Goal: Task Accomplishment & Management: Use online tool/utility

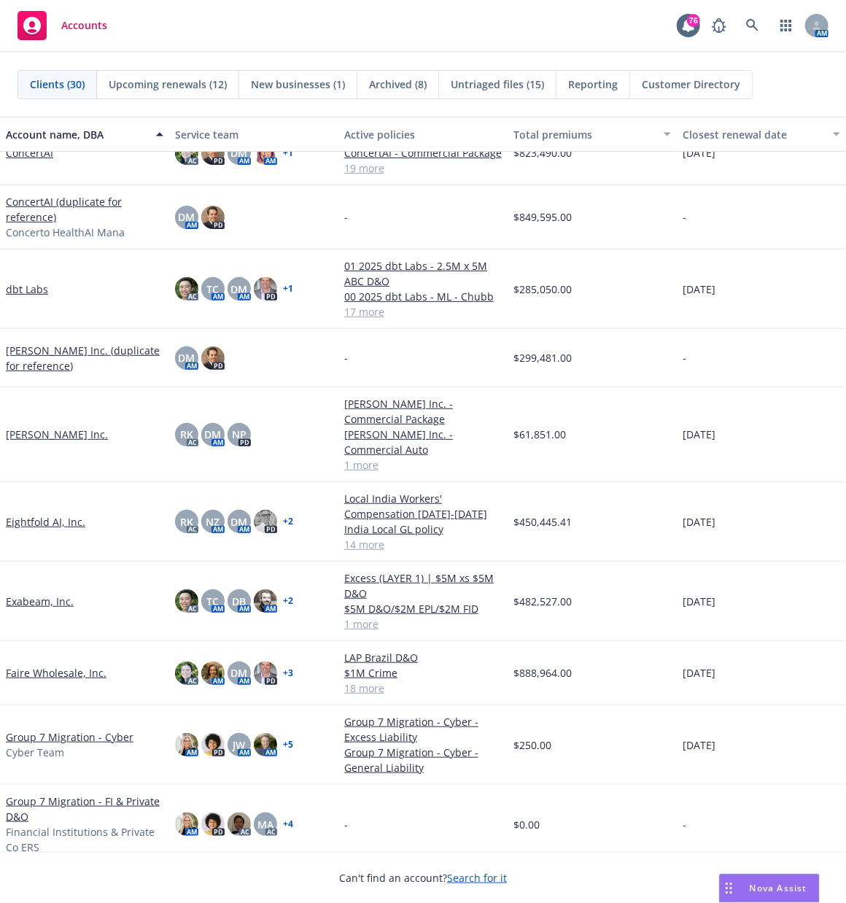
scroll to position [243, 0]
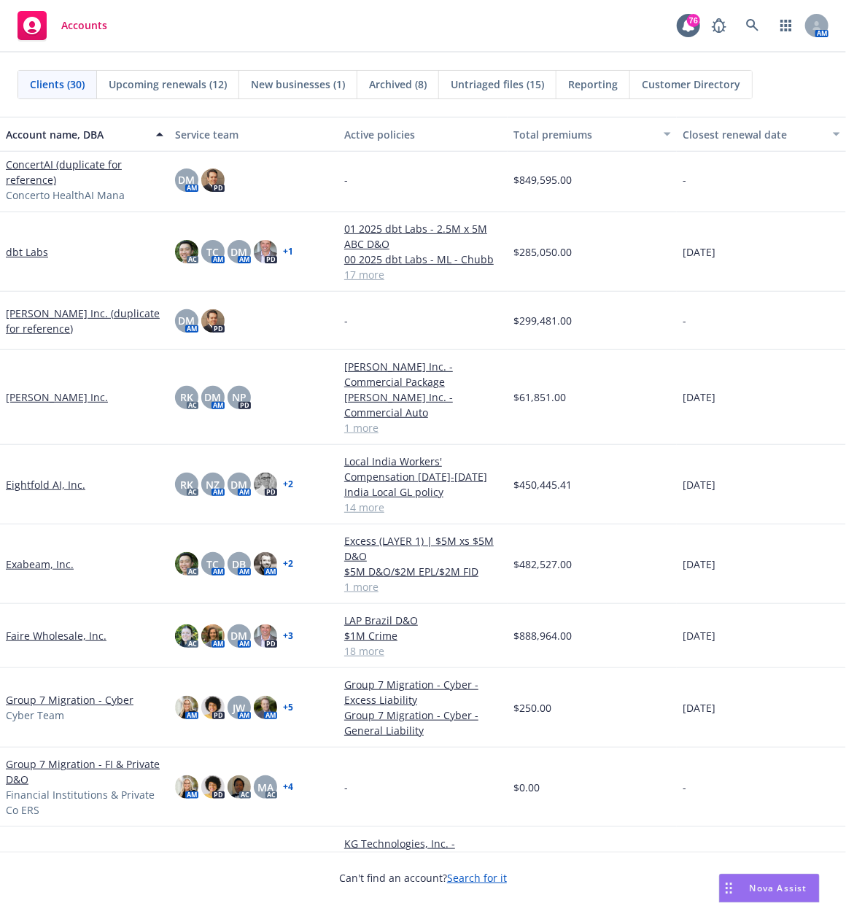
click at [45, 602] on link "Faire Wholesale, Inc." at bounding box center [56, 635] width 101 height 15
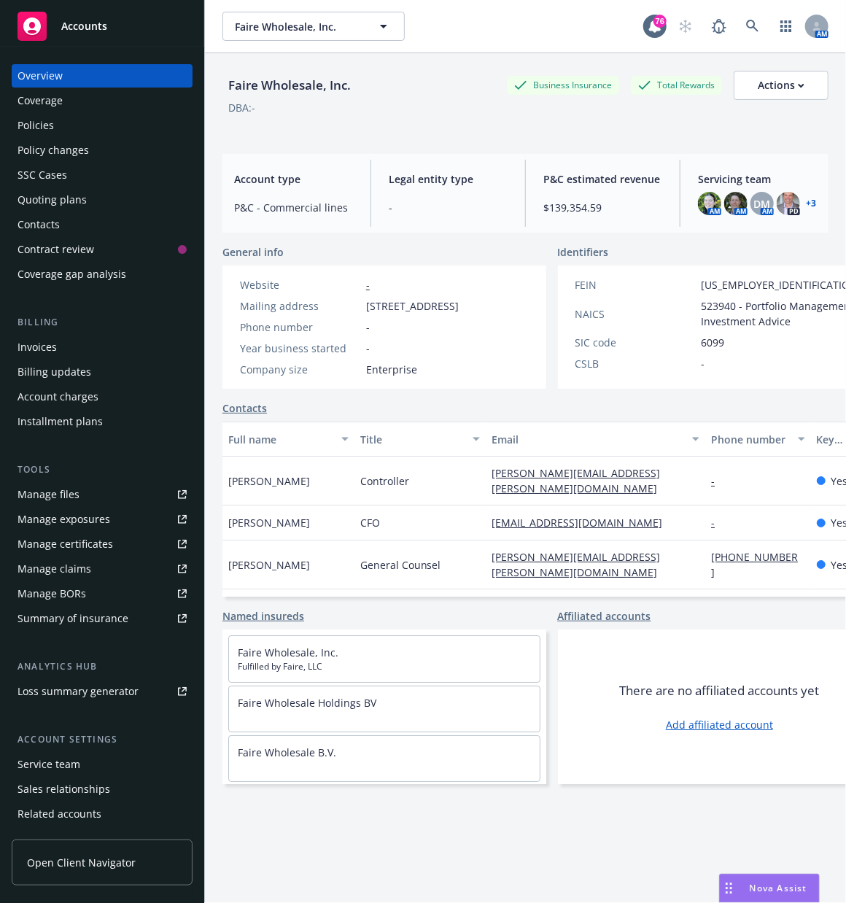
click at [399, 101] on div "DBA: -" at bounding box center [526, 107] width 606 height 15
click at [452, 31] on div "Faire Wholesale, Inc. Faire Wholesale, Inc." at bounding box center [433, 26] width 421 height 29
click at [99, 20] on span "Accounts" at bounding box center [84, 26] width 46 height 12
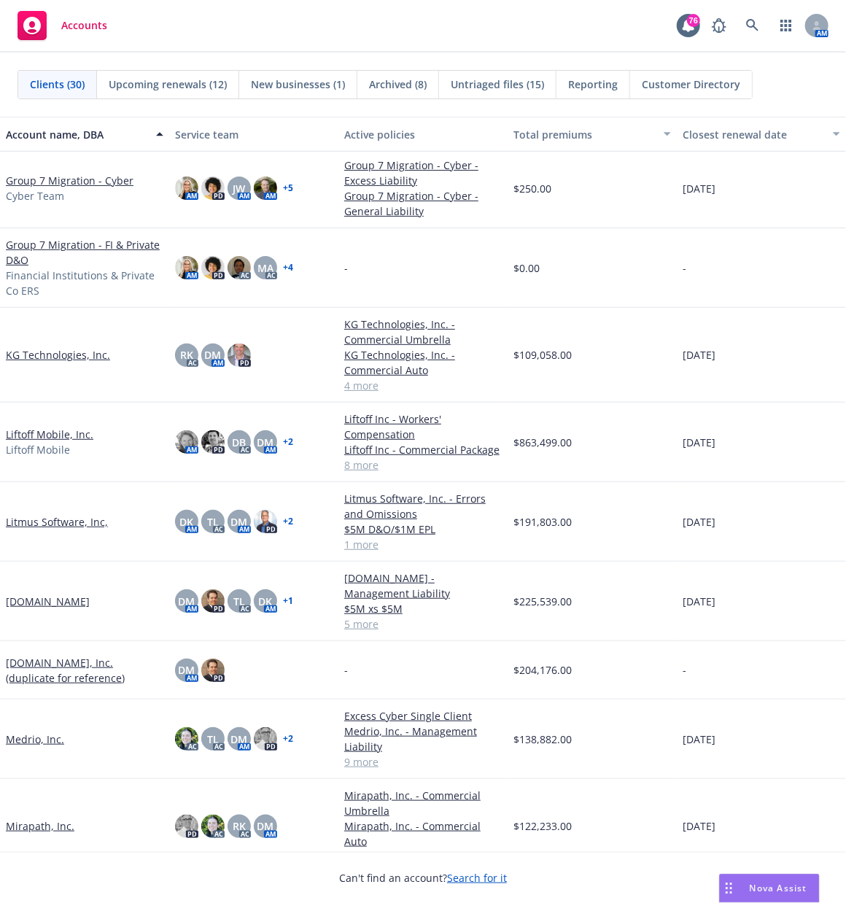
scroll to position [563, 0]
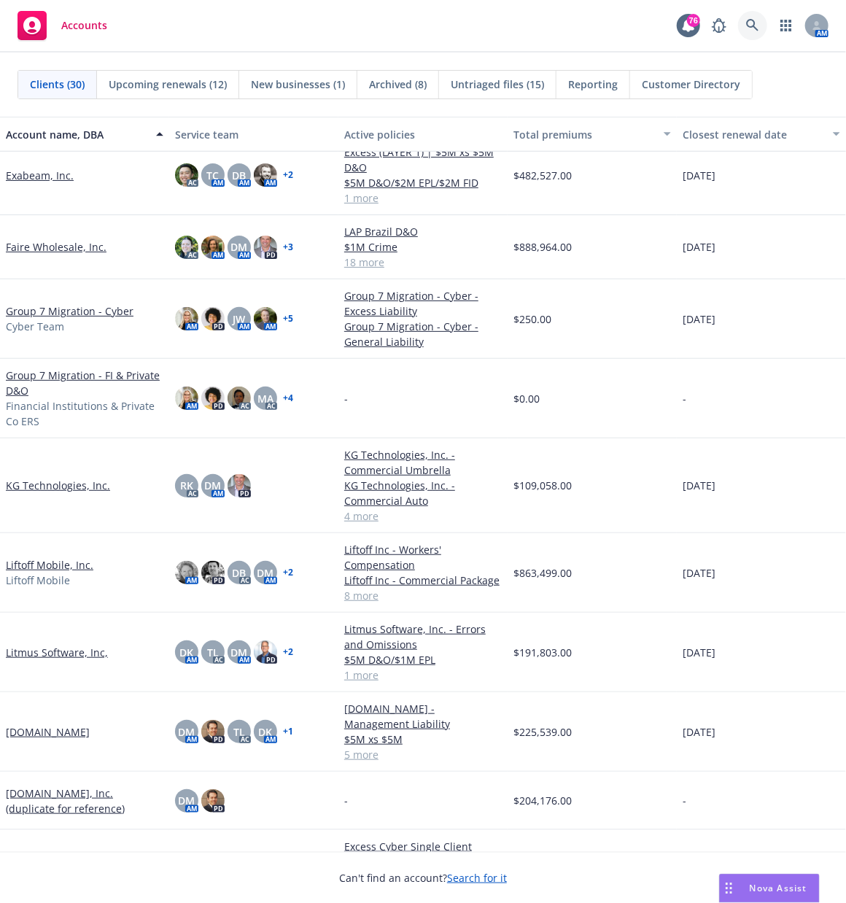
click at [564, 26] on icon at bounding box center [752, 25] width 12 height 12
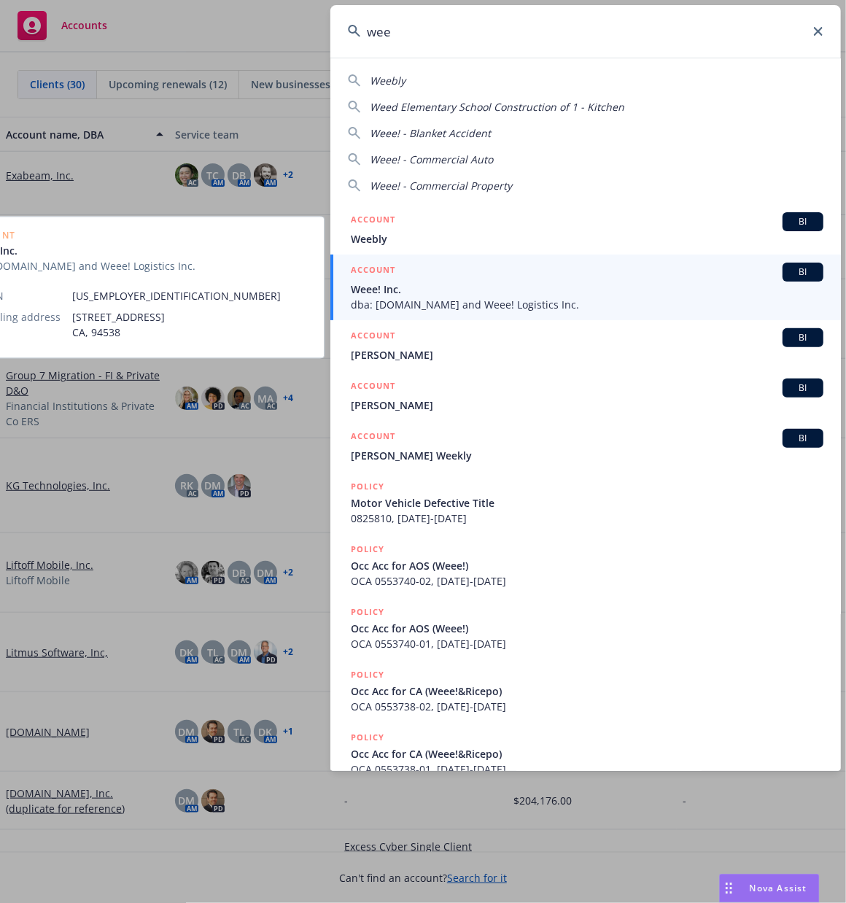
type input "wee"
click at [409, 293] on span "Weee! Inc." at bounding box center [587, 289] width 473 height 15
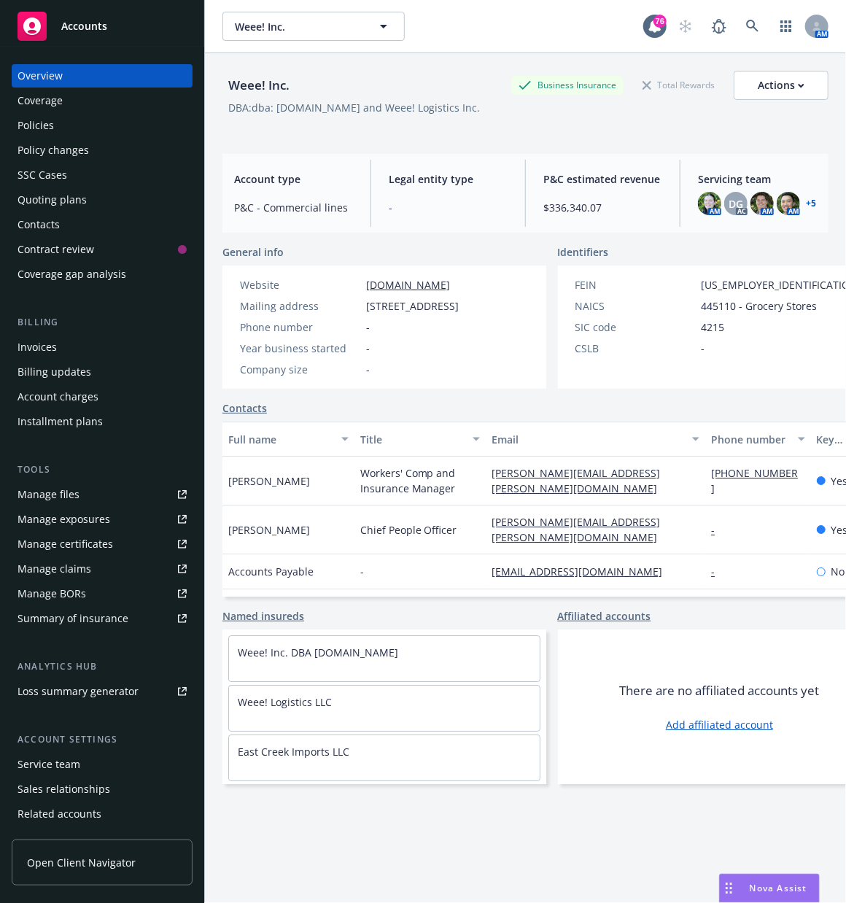
click at [28, 503] on div "Manage files" at bounding box center [49, 494] width 62 height 23
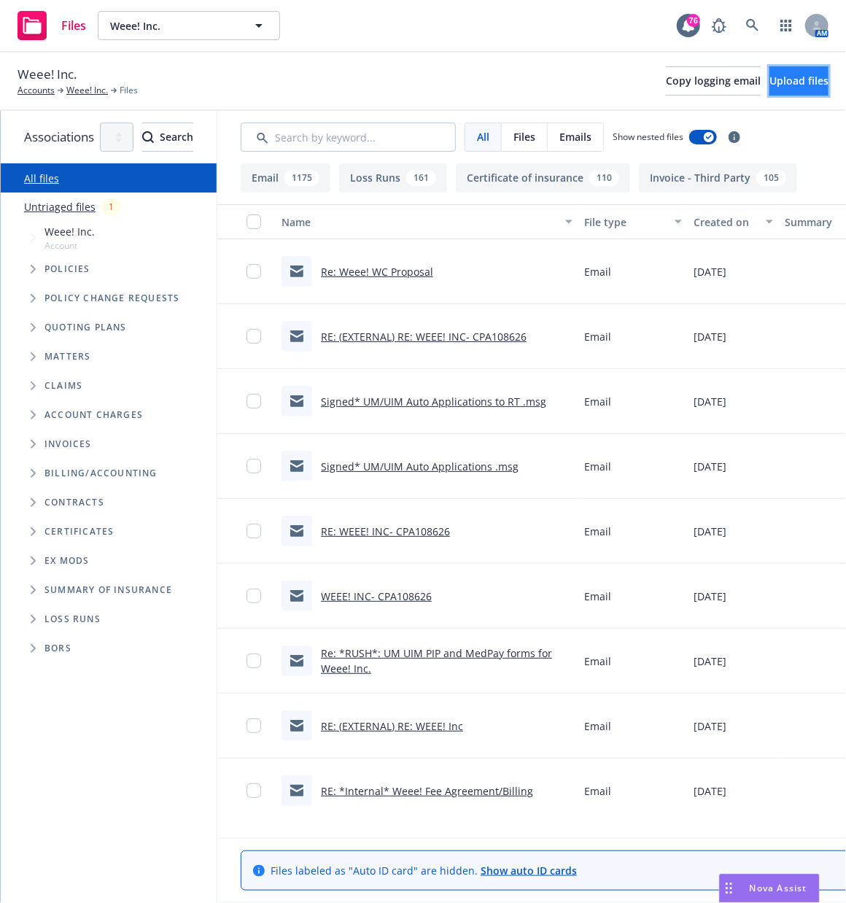
click at [770, 85] on span "Upload files" at bounding box center [799, 81] width 59 height 14
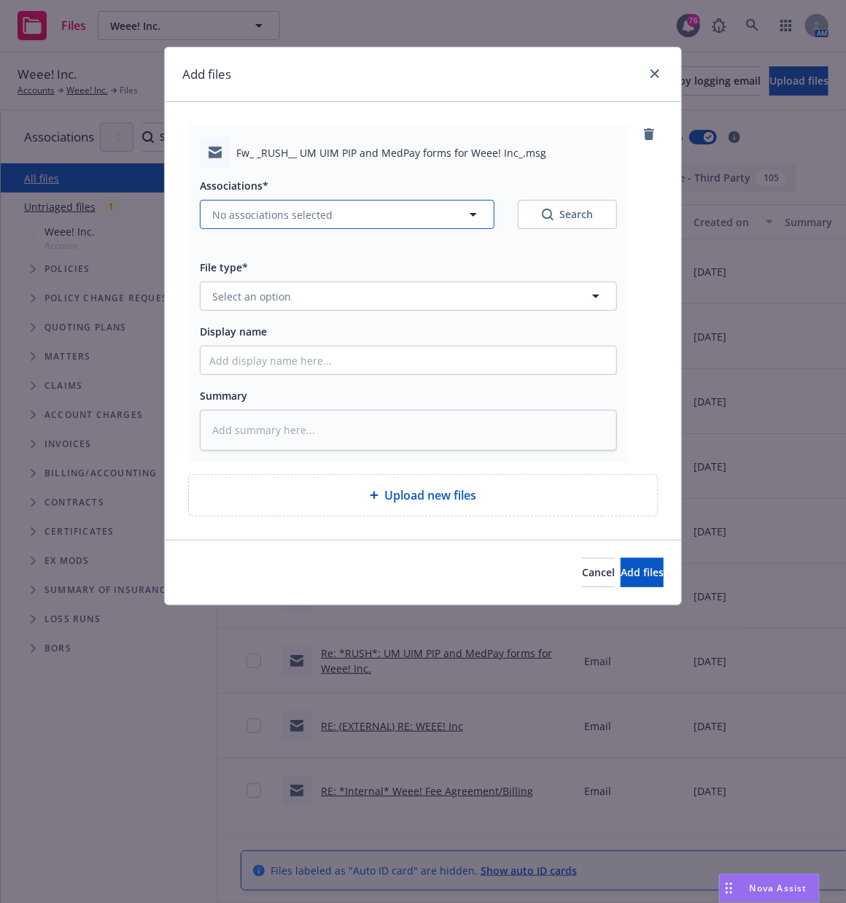
click at [306, 214] on span "No associations selected" at bounding box center [272, 214] width 120 height 15
type textarea "x"
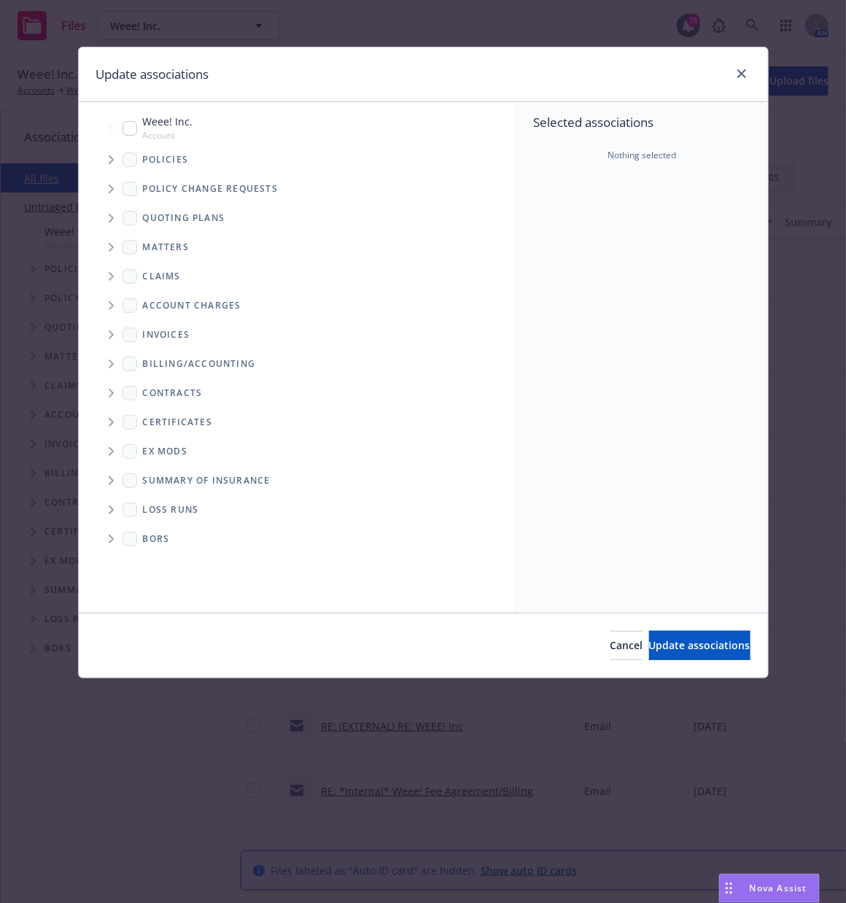
click at [109, 154] on span "Tree Example" at bounding box center [110, 159] width 23 height 23
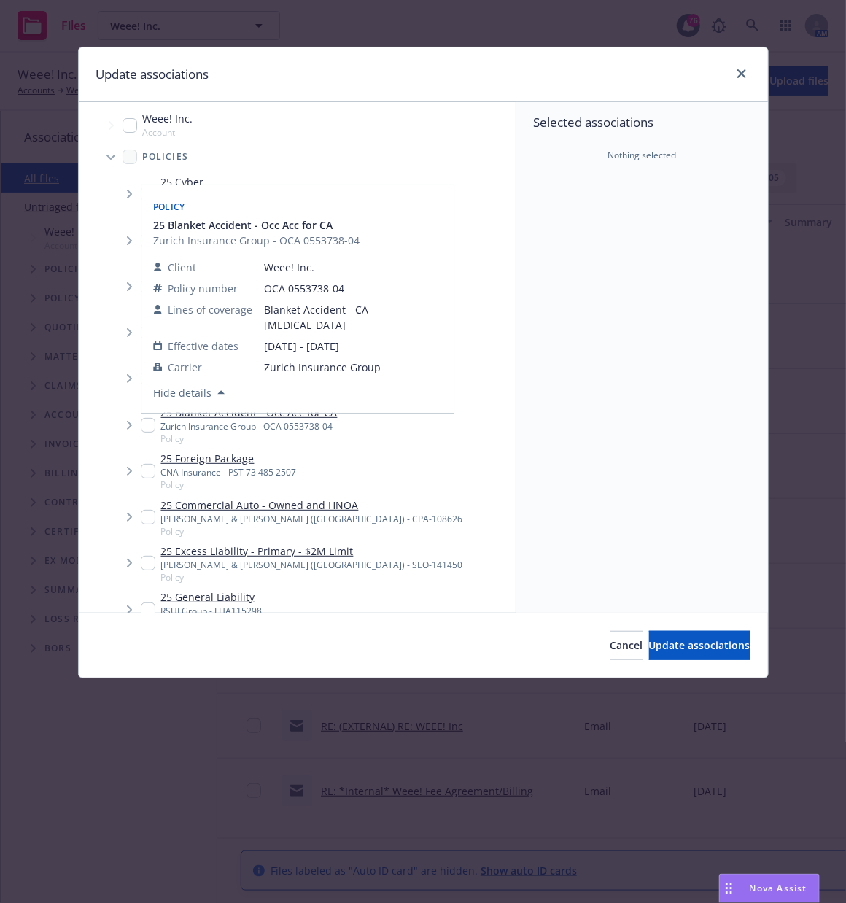
scroll to position [4, 0]
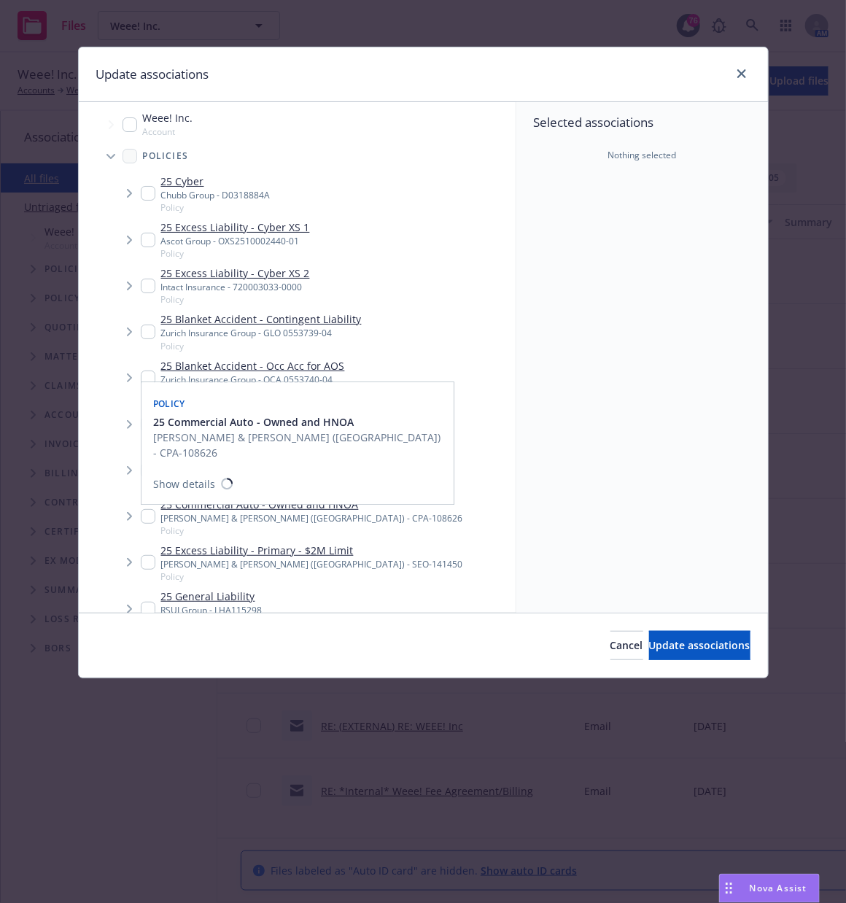
click at [147, 513] on input "Tree Example" at bounding box center [148, 516] width 15 height 15
checkbox input "true"
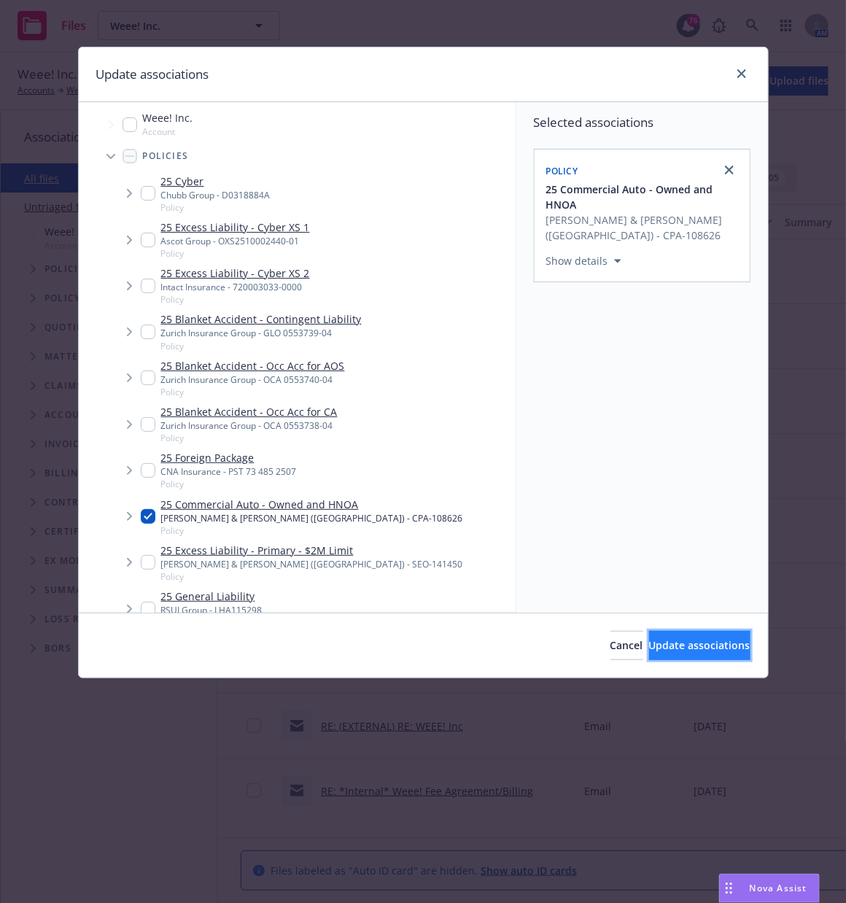
click at [649, 643] on span "Update associations" at bounding box center [699, 645] width 101 height 14
type textarea "x"
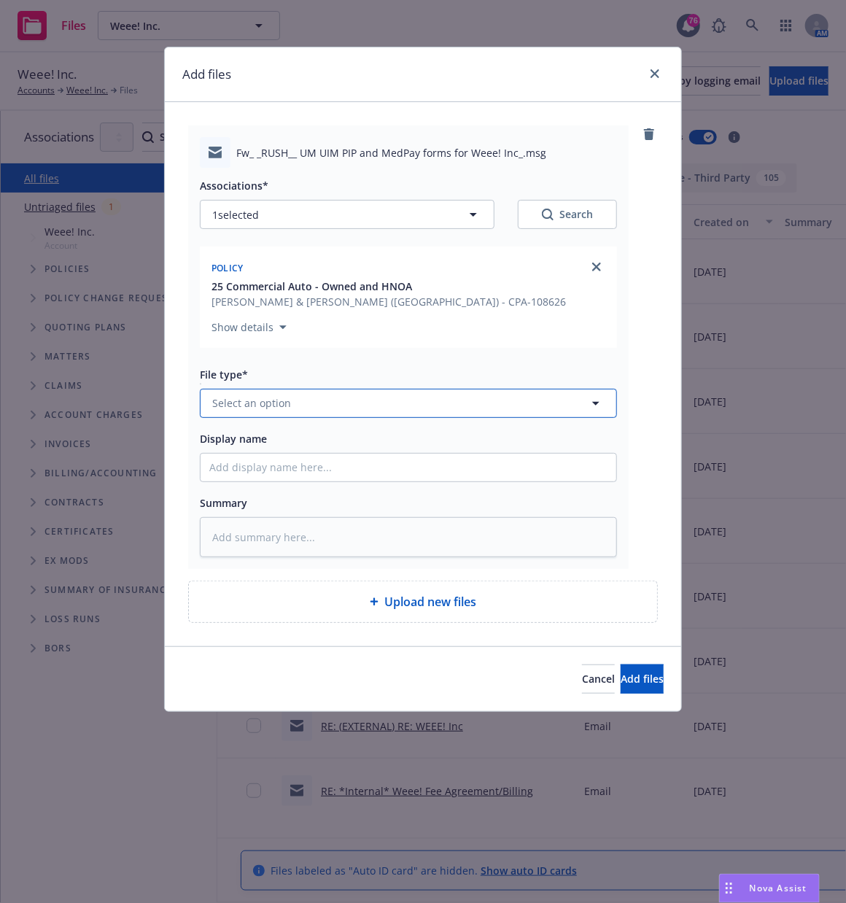
click at [344, 407] on button "Select an option" at bounding box center [408, 403] width 417 height 29
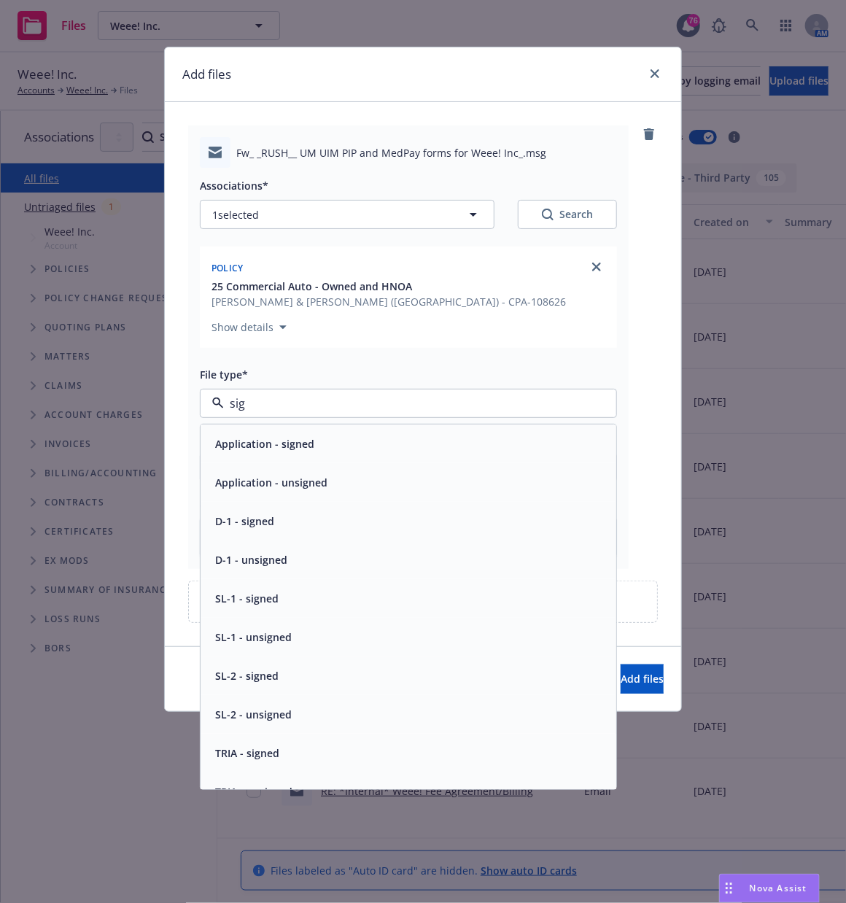
type input "sign"
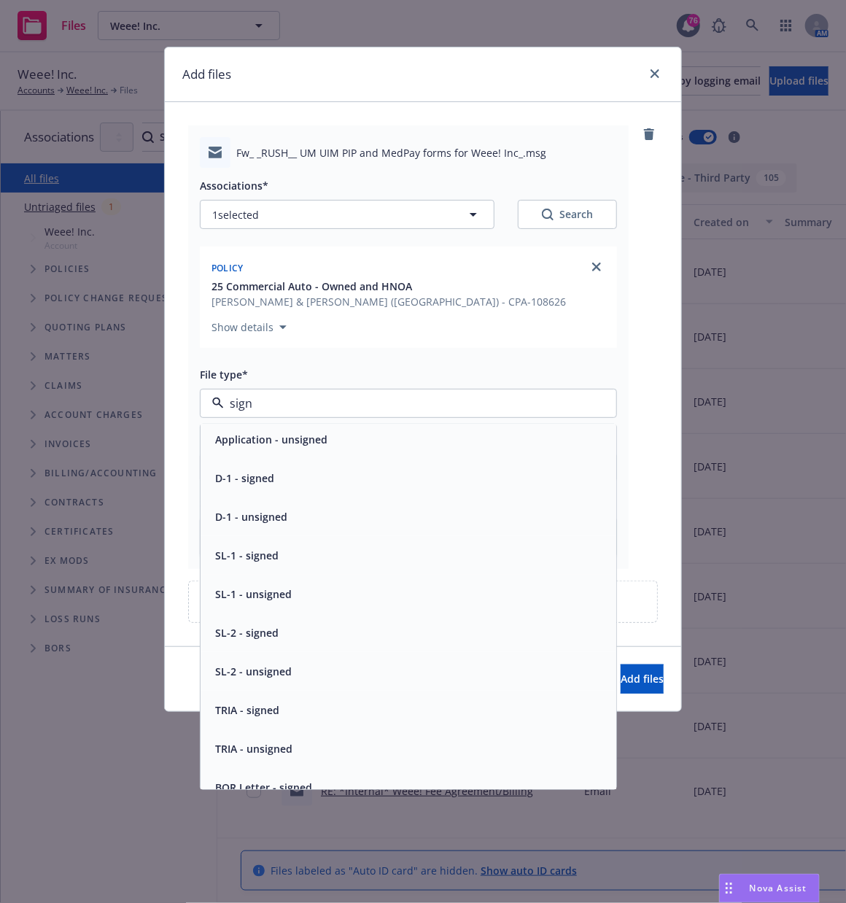
scroll to position [0, 0]
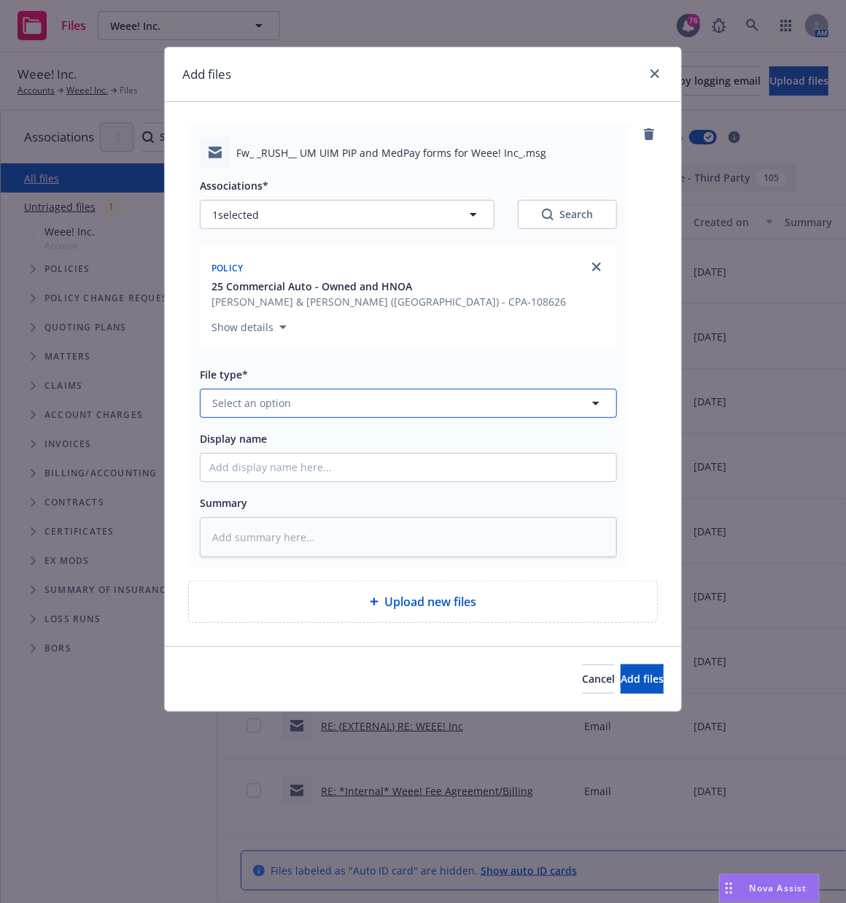
click at [256, 404] on span "Select an option" at bounding box center [251, 402] width 79 height 15
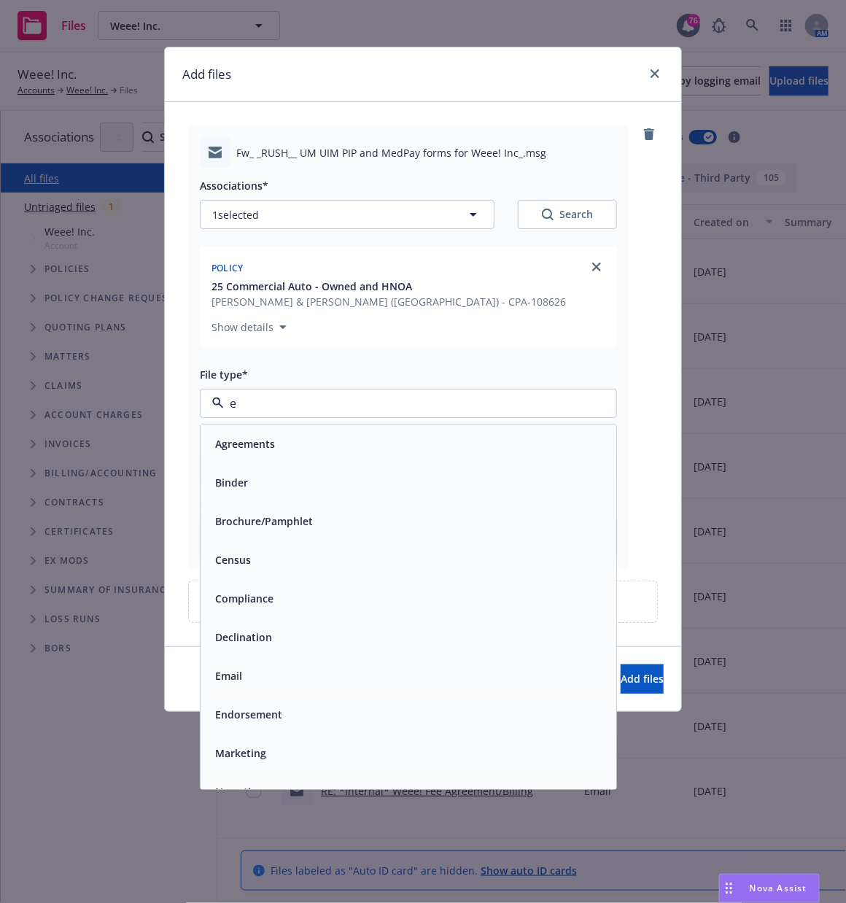
type input "em"
click at [244, 475] on div "Email" at bounding box center [227, 482] width 36 height 21
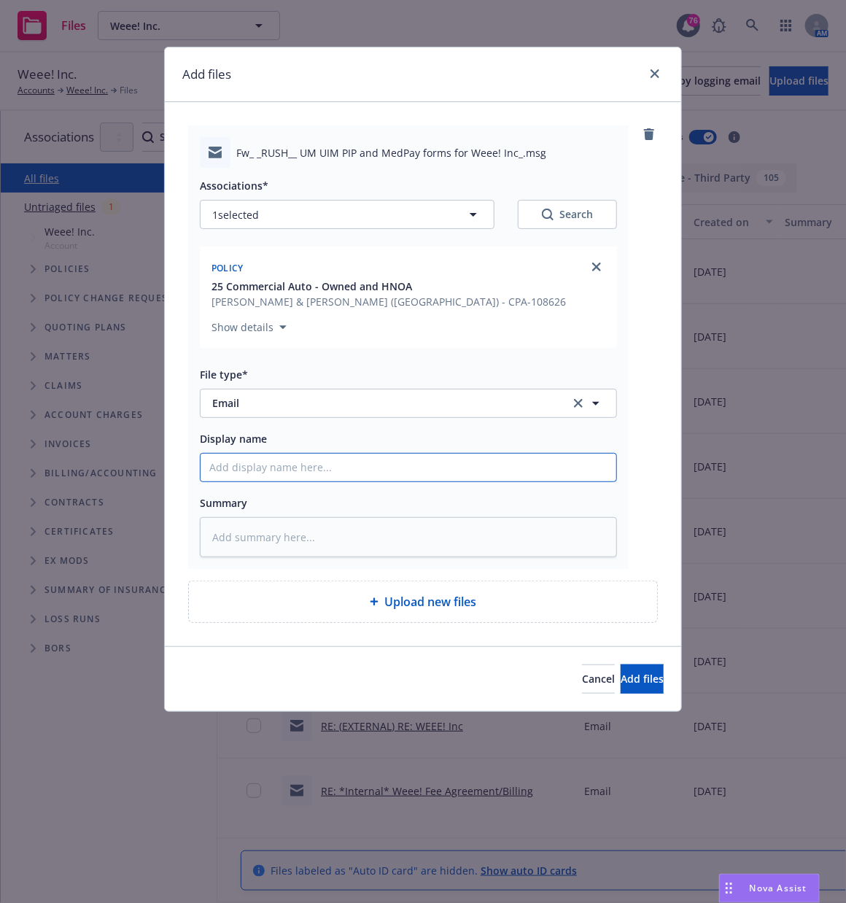
click at [225, 474] on input "Display name" at bounding box center [409, 468] width 416 height 28
type textarea "x"
type input "E"
type textarea "x"
type input "EM"
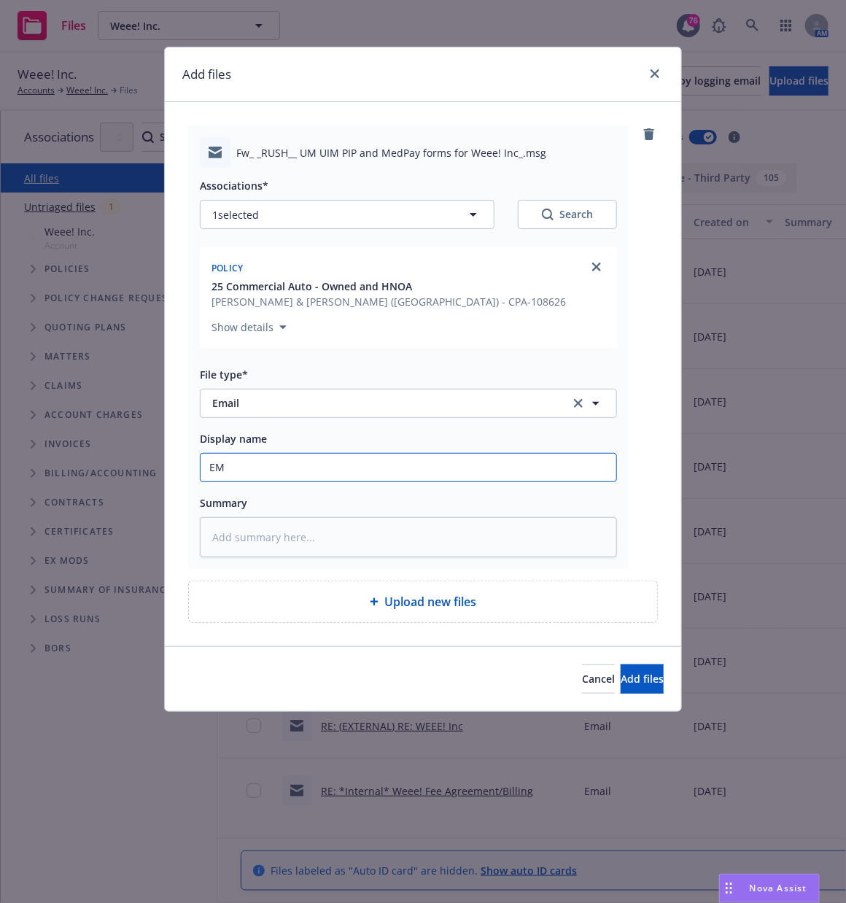
type textarea "x"
type input "EM"
type textarea "x"
type input "EM f"
type textarea "x"
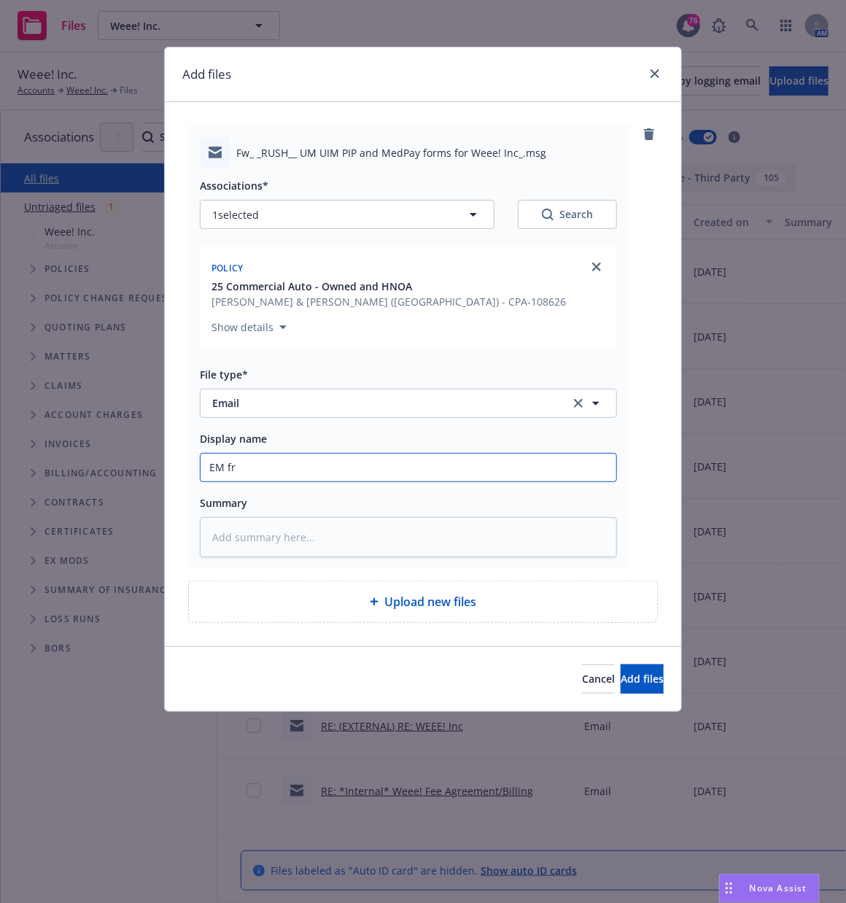
type input "EM fr"
type textarea "x"
type input "EM fr I"
type textarea "x"
type input "EM fr In"
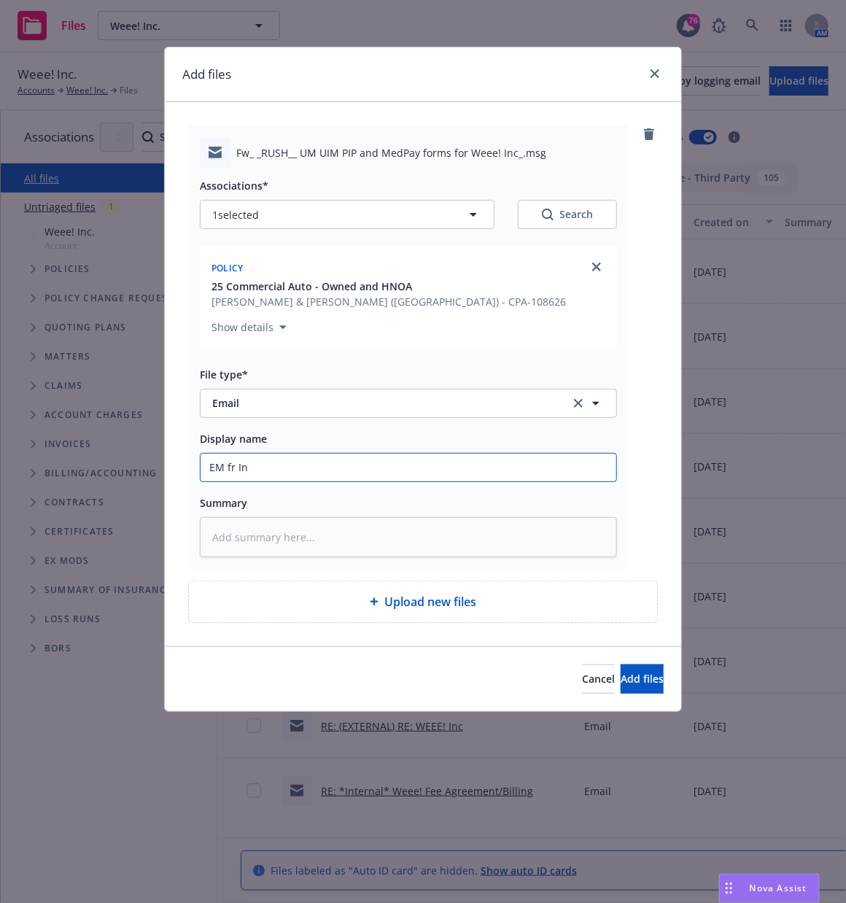
type textarea "x"
type input "EM fr Ins"
type textarea "x"
type input "EM fr Insd"
type textarea "x"
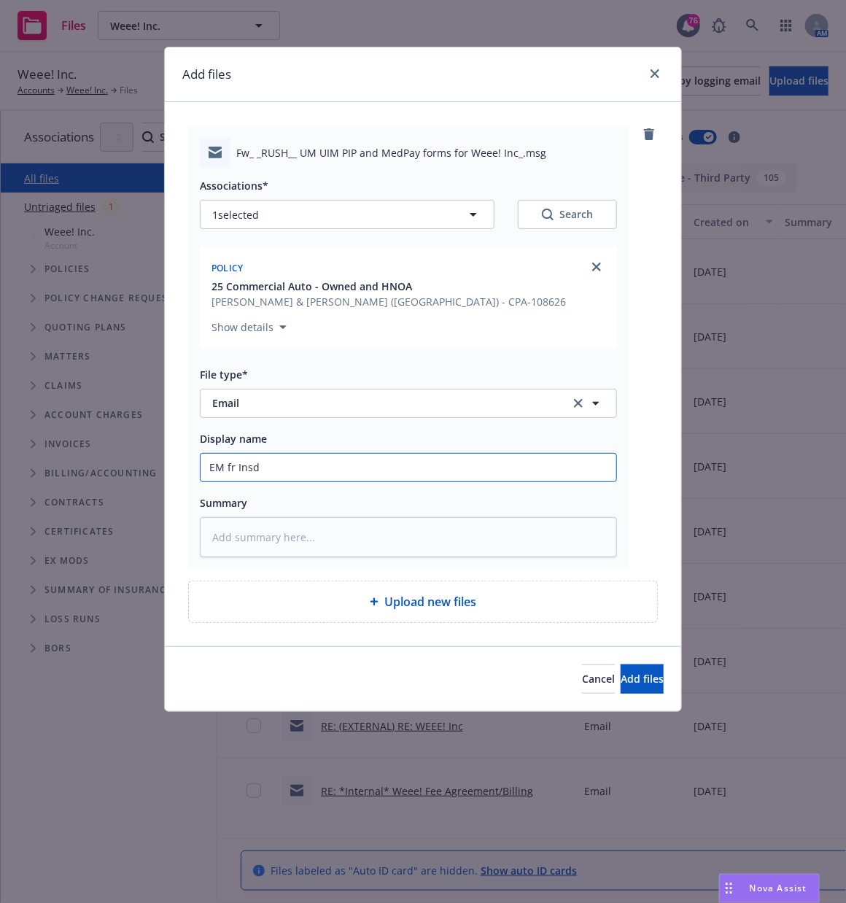
type input "EM fr Insd"
type textarea "x"
type input "EM fr Insd"
type textarea "x"
type input "EM fr Insd:"
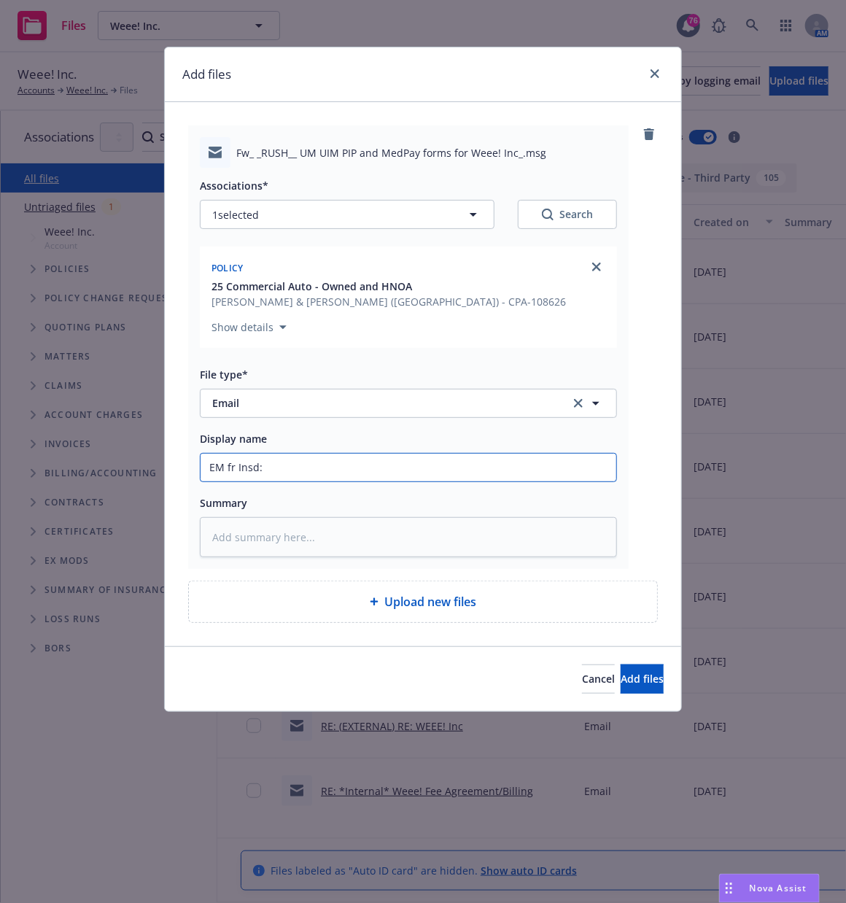
type textarea "x"
type input "EM fr Insd:"
type textarea "x"
type input "EM fr Insd: U"
type textarea "x"
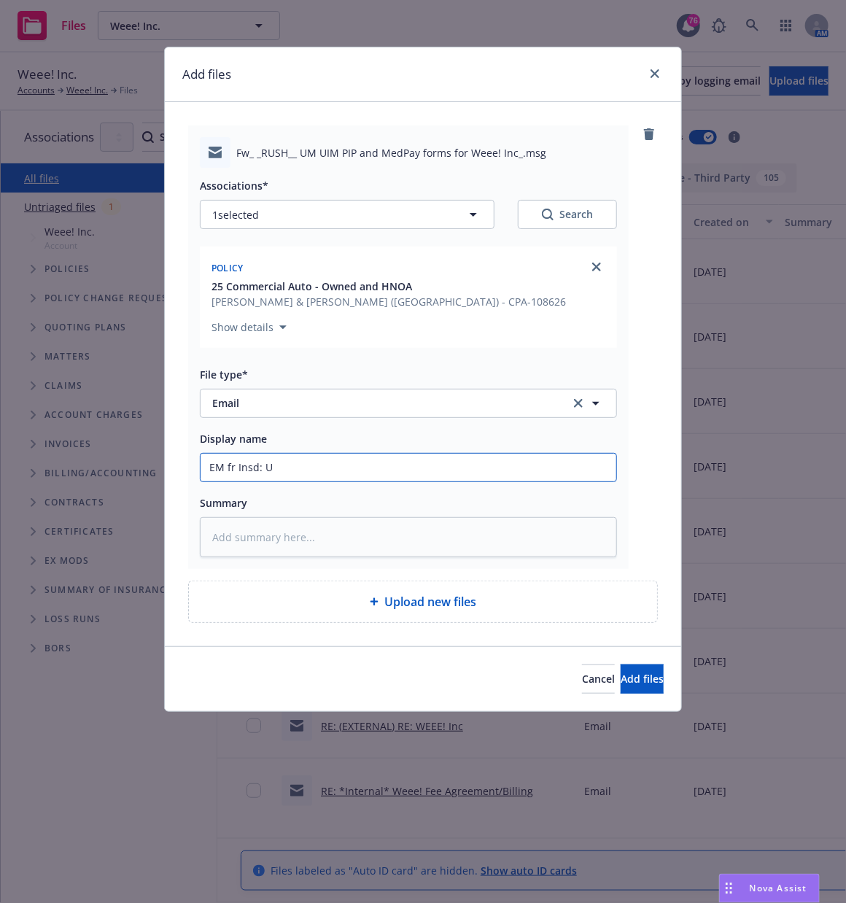
type input "EM fr Insd: UM"
type textarea "x"
type input "EM fr Insd: UM"
type textarea "x"
type input "EM fr Insd: UM U"
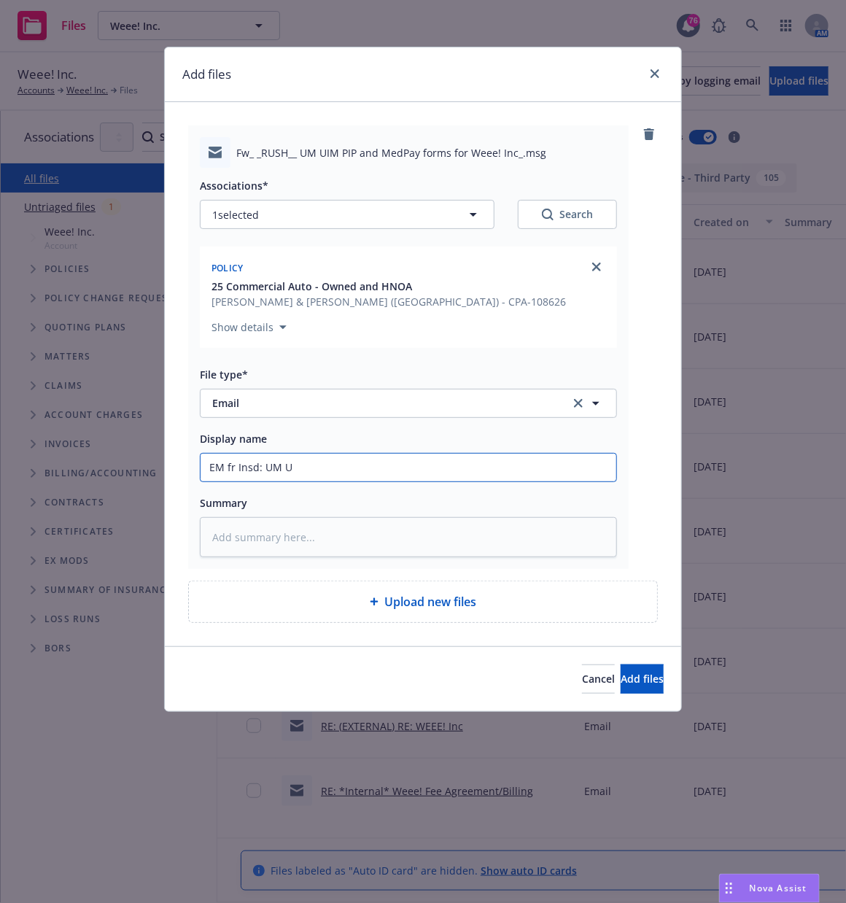
type textarea "x"
type input "EM fr Insd: UM UI"
type textarea "x"
type input "EM fr Insd: UM UIM"
type textarea "x"
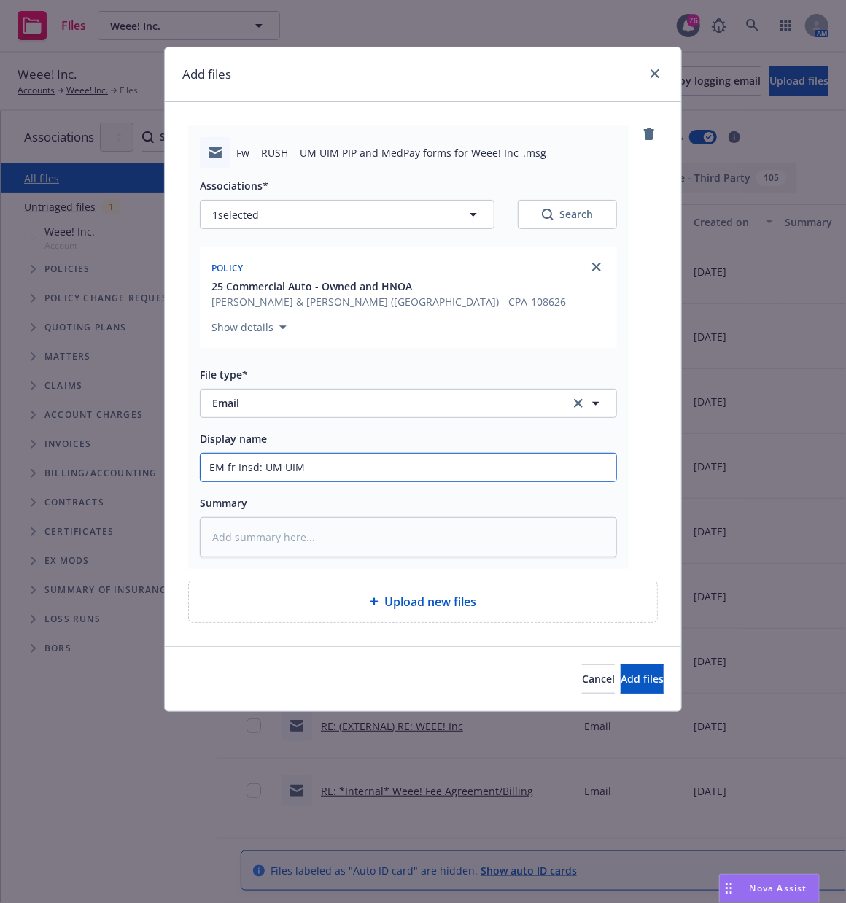
type input "EM fr Insd: UM UIM"
type textarea "x"
type input "EM fr Insd: UM UIM P"
type textarea "x"
type input "EM fr Insd: UM UIM PU"
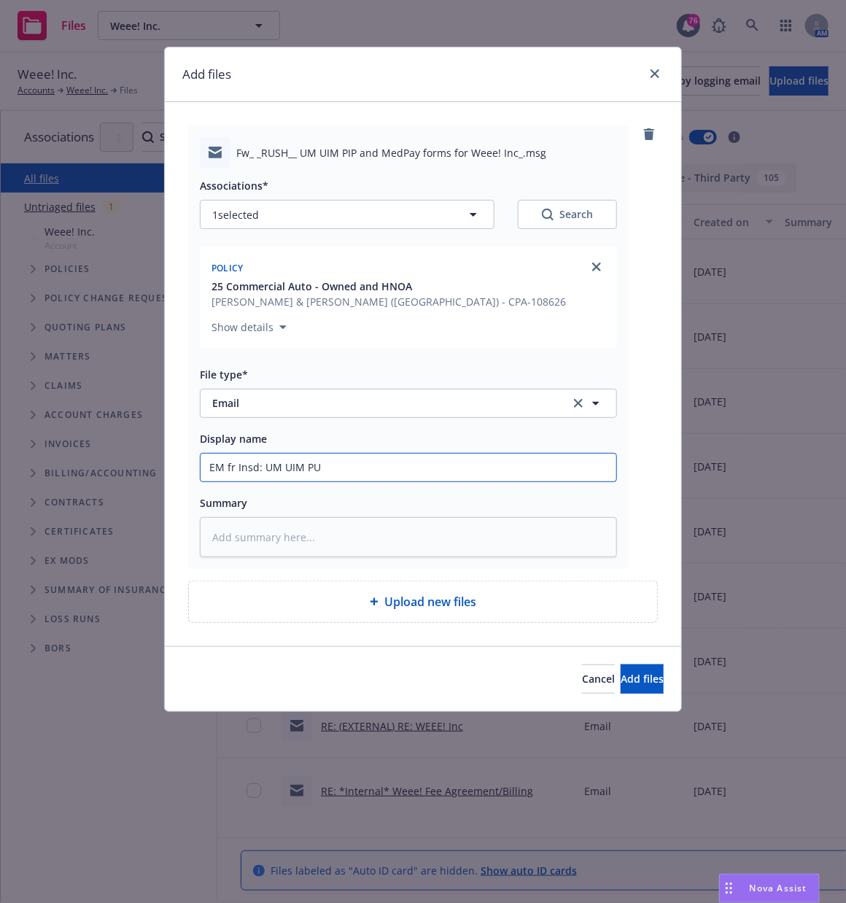
type textarea "x"
type input "EM fr Insd: UM UIM PUIP"
type textarea "x"
type input "EM fr Insd: UM UIM PUI"
type textarea "x"
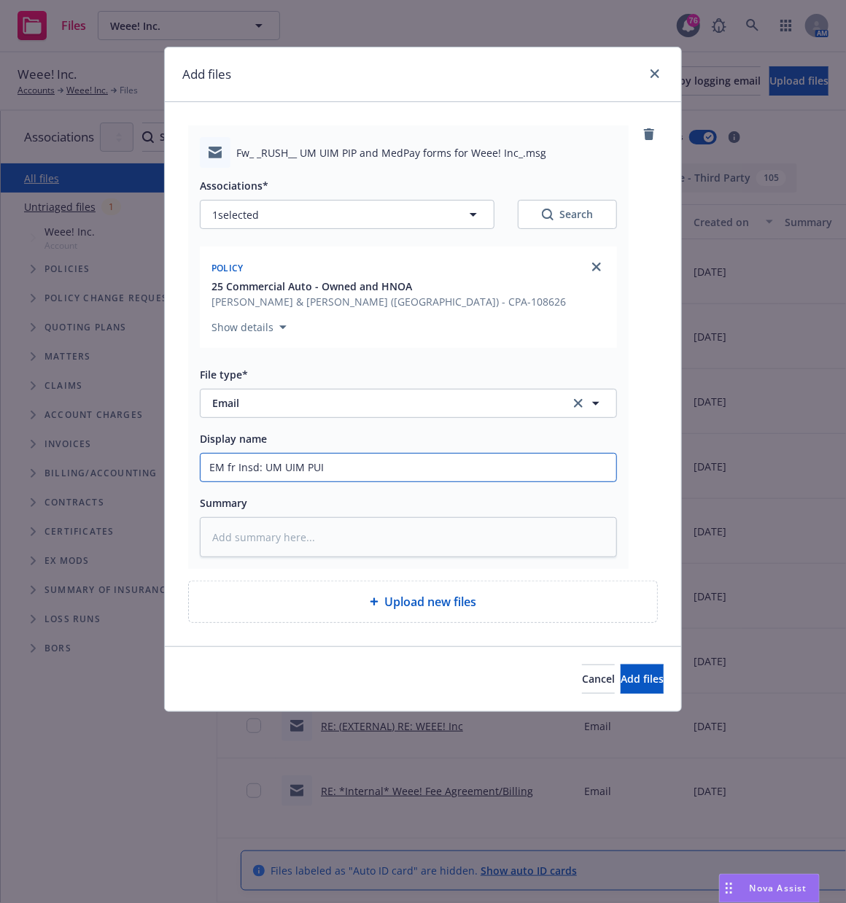
type input "EM fr Insd: UM UIM PU"
type textarea "x"
type input "EM fr Insd: UM UIM P"
type textarea "x"
type input "EM fr Insd: UM UIM PI"
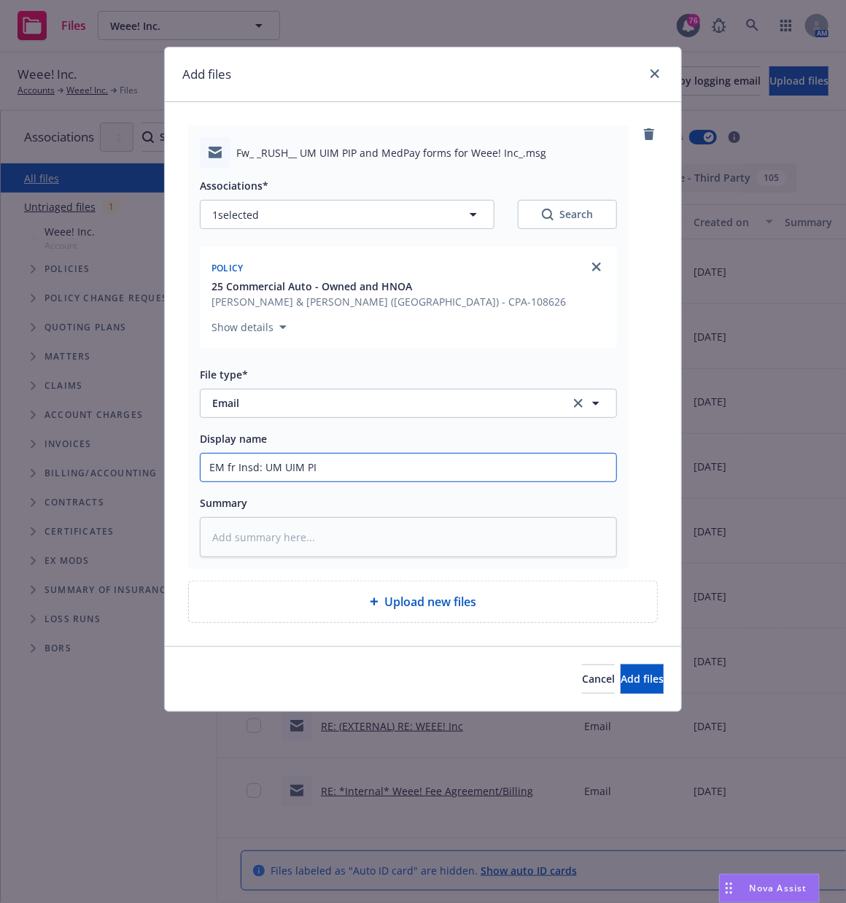
type textarea "x"
type input "EM fr Insd: UM UIM PIPI"
type textarea "x"
type input "EM fr Insd: UM UIM PIP"
click at [264, 464] on input "EM fr Insd: UM UIM PIP" at bounding box center [409, 468] width 416 height 28
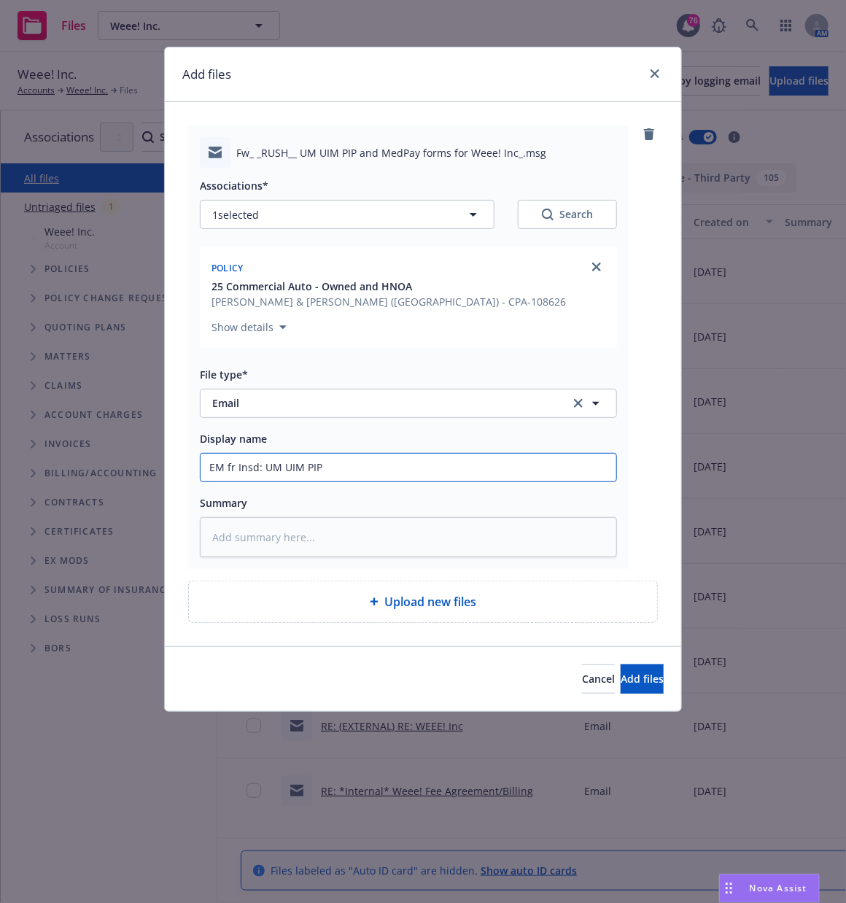
type textarea "x"
type input "EM fr Insd: SiUM UIM PIP"
type textarea "x"
type input "EM fr Insd: SigUM UIM PIP"
type textarea "x"
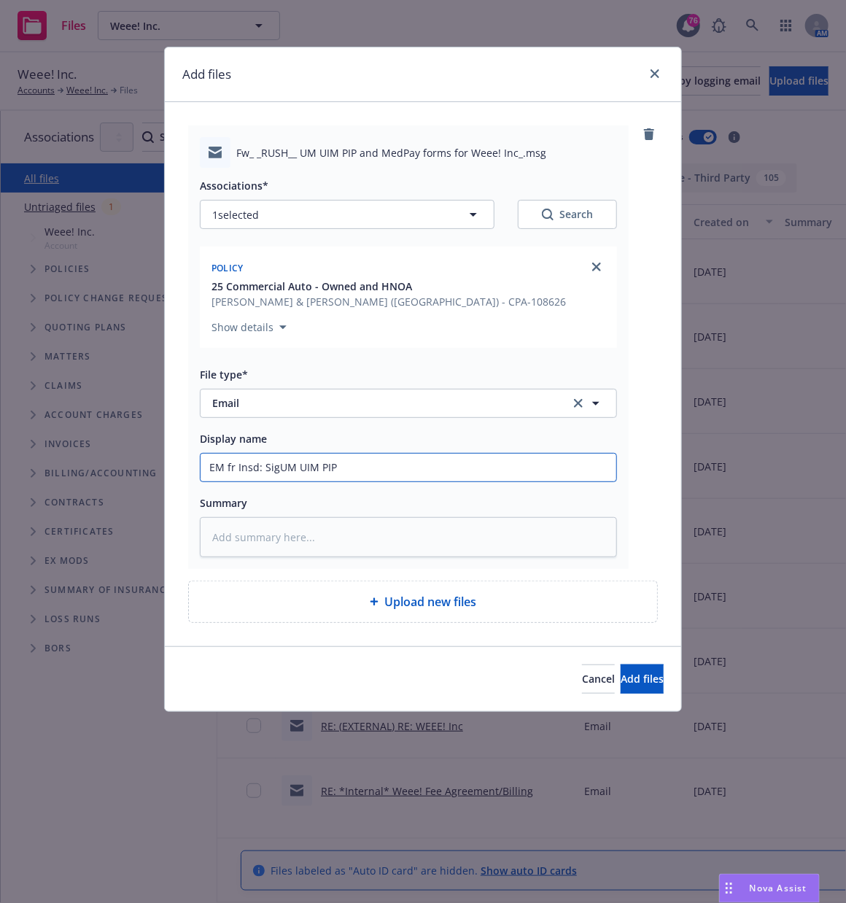
type input "EM fr Insd: SignUM UIM PIP"
type textarea "x"
type input "EM fr Insd: SigneUM UIM PIP"
type textarea "x"
type input "EM fr Insd: SignedUM UIM PIP"
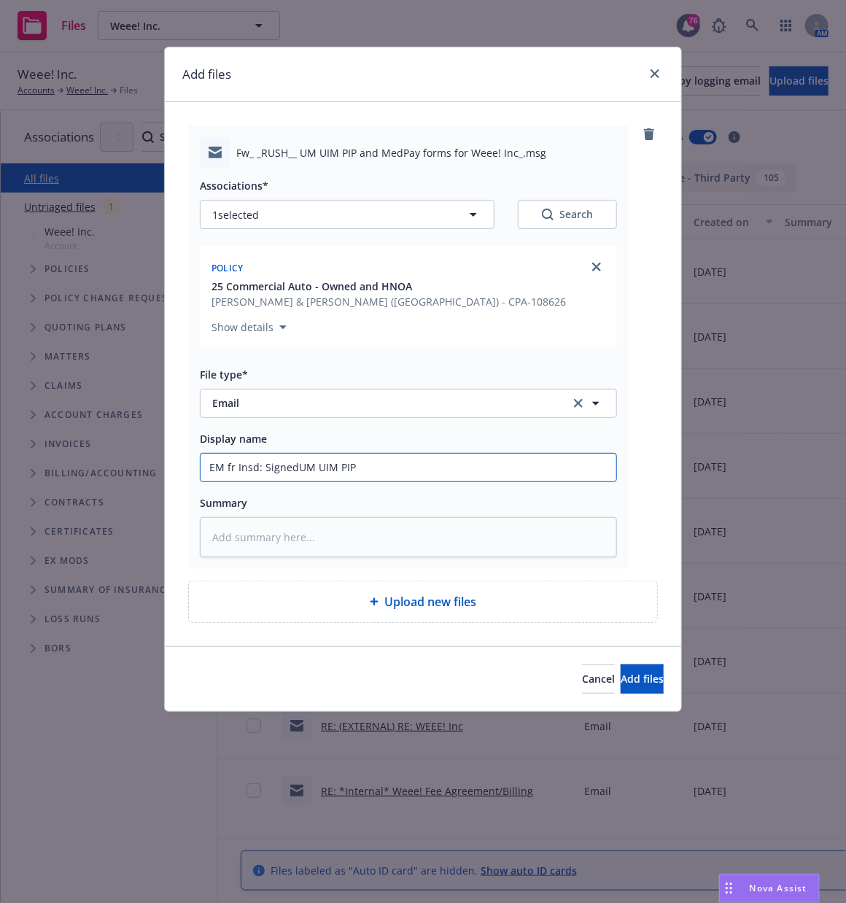
type textarea "x"
type input "EM fr Insd: Signed UM UIM PIP"
click at [392, 470] on input "EM fr Insd: Signed UM UIM PIP" at bounding box center [409, 468] width 416 height 28
type textarea "x"
type input "EM fr Insd: Signed UM UIM PIP a"
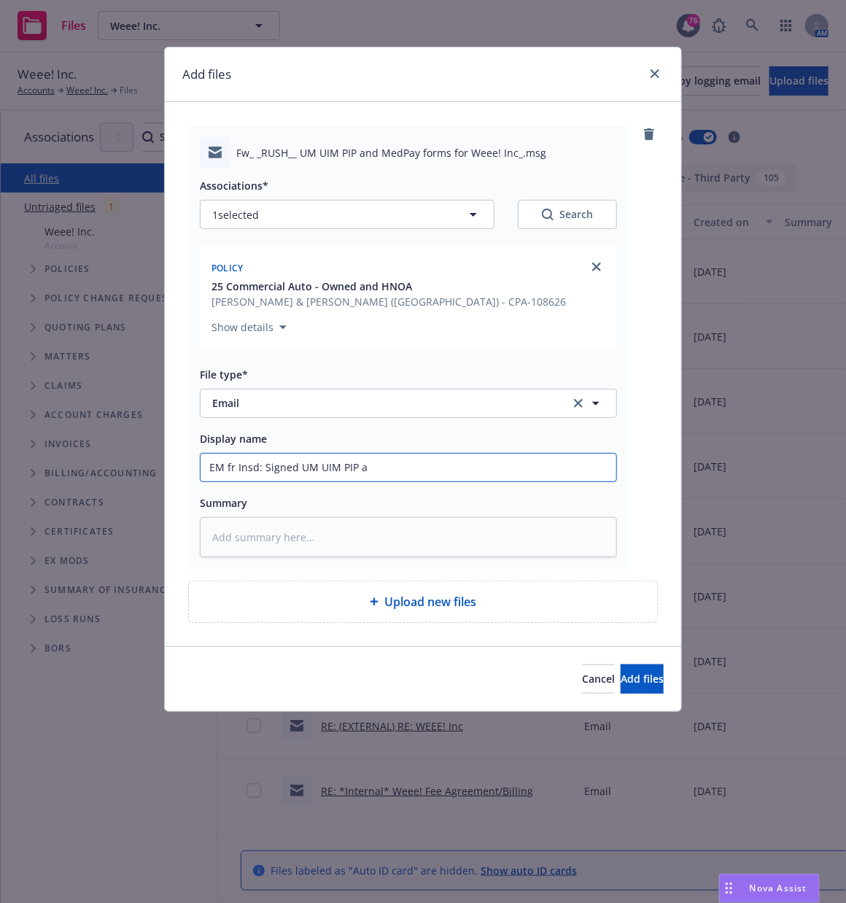
type textarea "x"
type input "EM fr Insd: Signed UM UIM PIP an"
type textarea "x"
type input "EM fr Insd: Signed UM UIM PIP and"
type textarea "x"
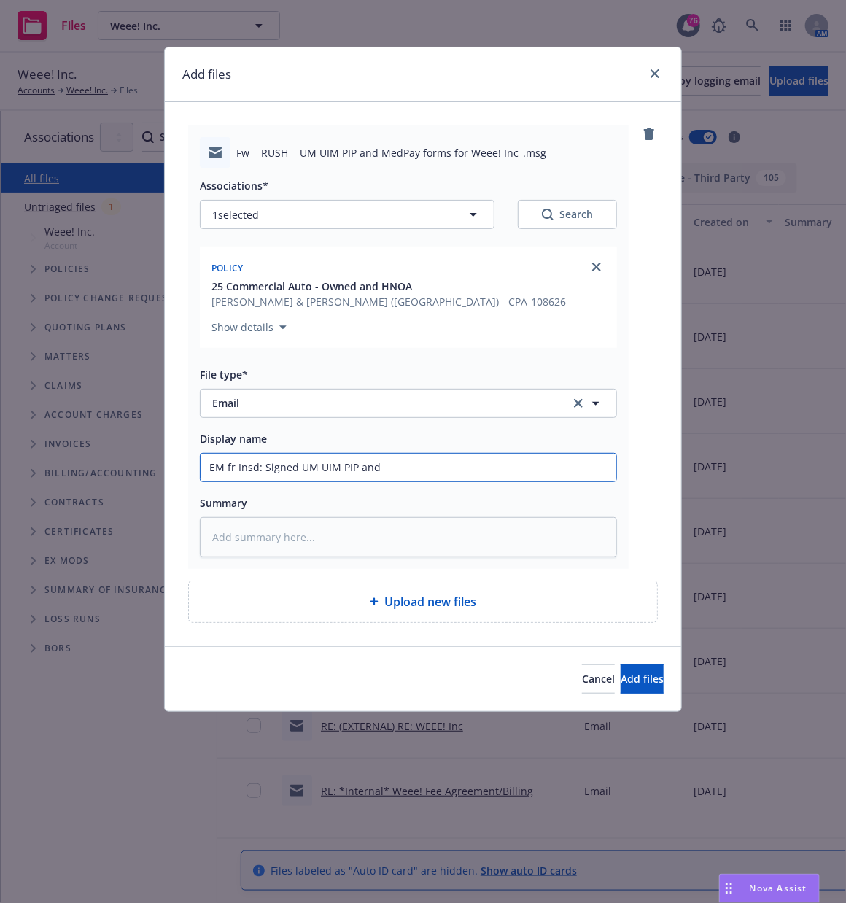
type input "EM fr Insd: Signed UM UIM PIP and"
type textarea "x"
type input "EM fr Insd: Signed UM UIM PIP and M"
type textarea "x"
type input "EM fr Insd: Signed UM UIM PIP and Me"
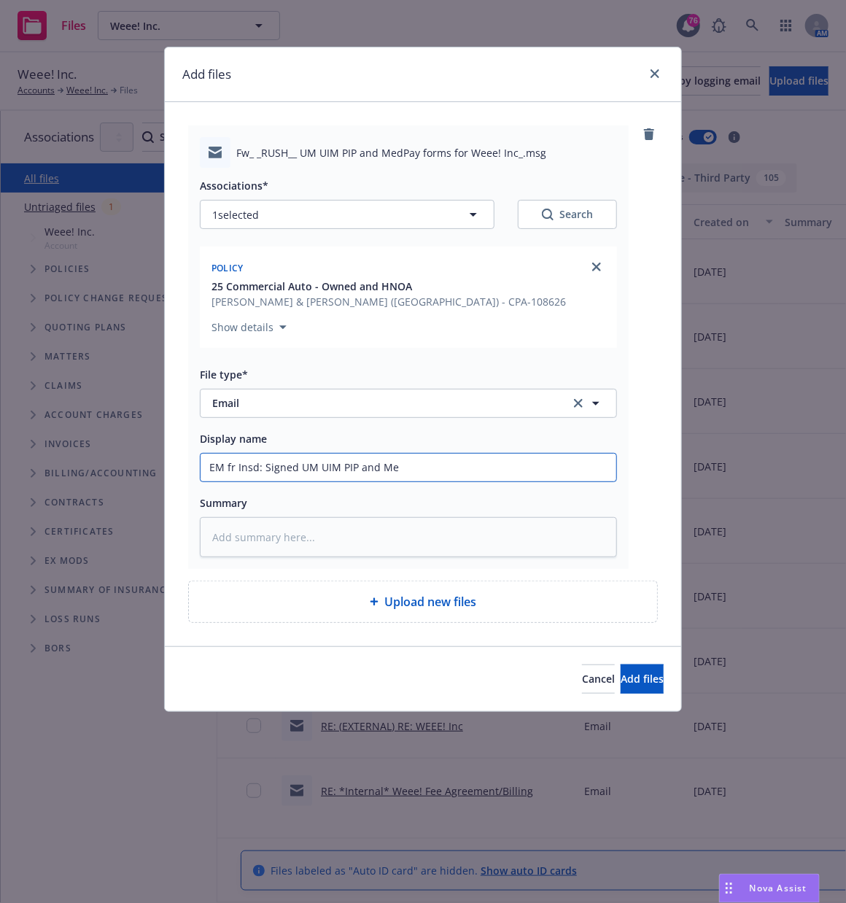
type textarea "x"
type input "EM fr Insd: Signed UM UIM PIP and Med"
type textarea "x"
type input "EM fr Insd: Signed UM UIM PIP and Medp"
type textarea "x"
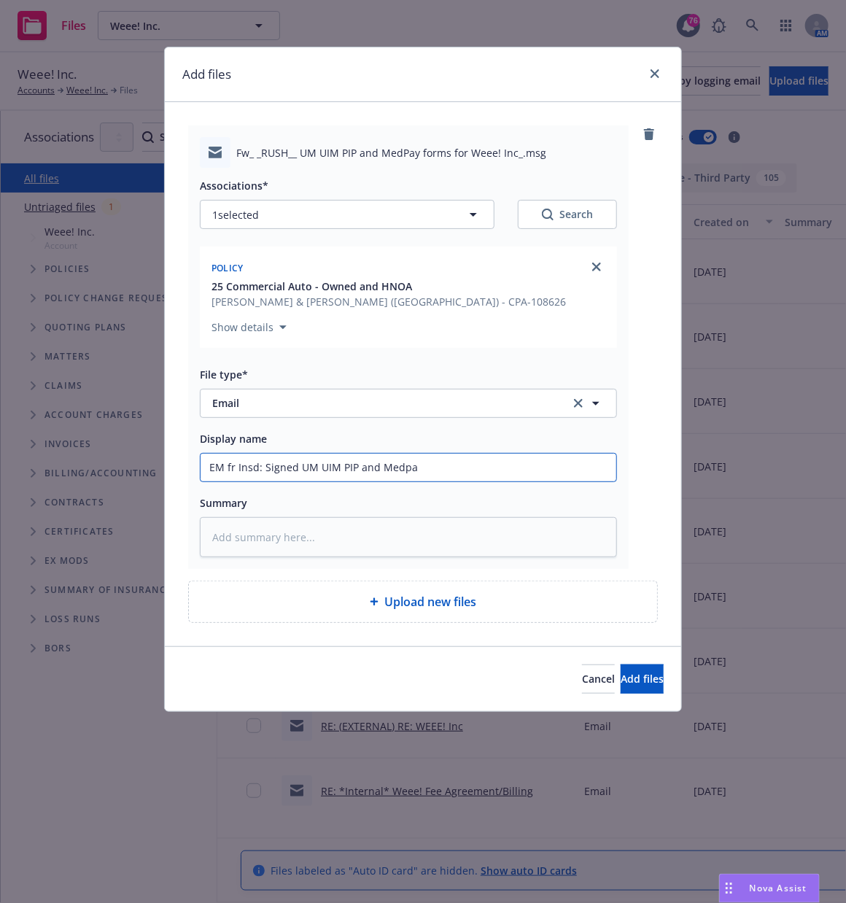
type input "EM fr Insd: Signed UM UIM PIP and Medpay"
type textarea "x"
type input "EM fr Insd: Signed UM UIM PIP and Medpay"
type textarea "x"
type input "EM fr Insd: Signed UM UIM PIP and Medpay fo"
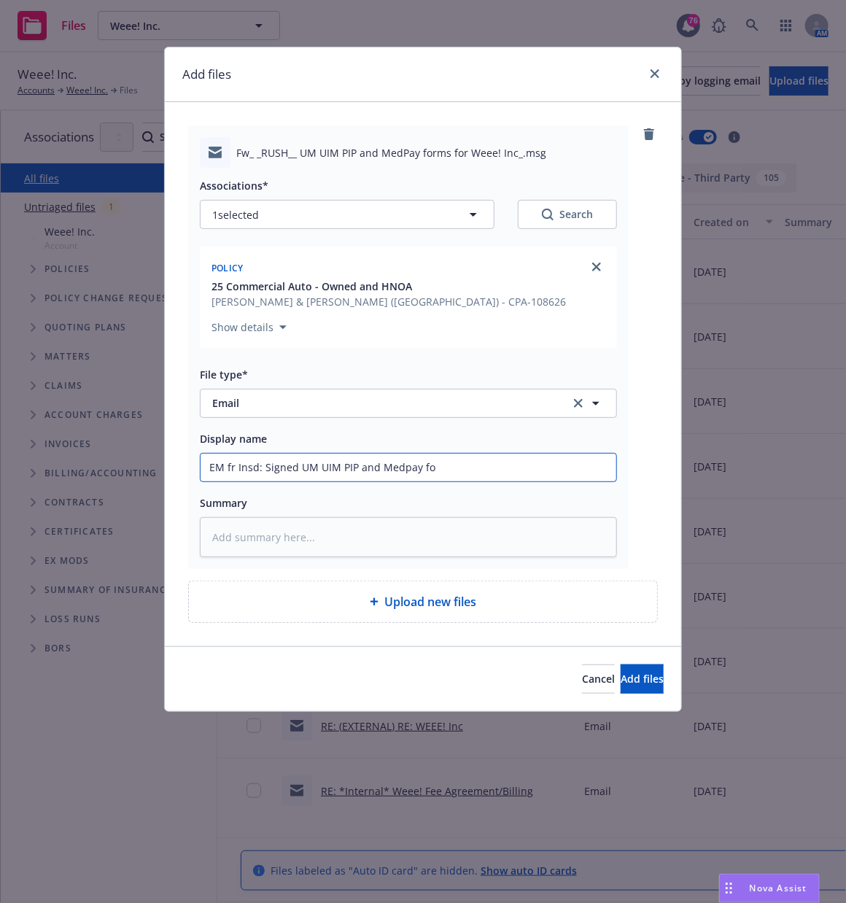
type textarea "x"
type input "EM fr Insd: Signed UM UIM PIP and Medpay form"
type textarea "x"
type input "EM fr Insd: Signed UM UIM PIP and Medpay forms"
click at [621, 682] on span "Add files" at bounding box center [642, 679] width 43 height 14
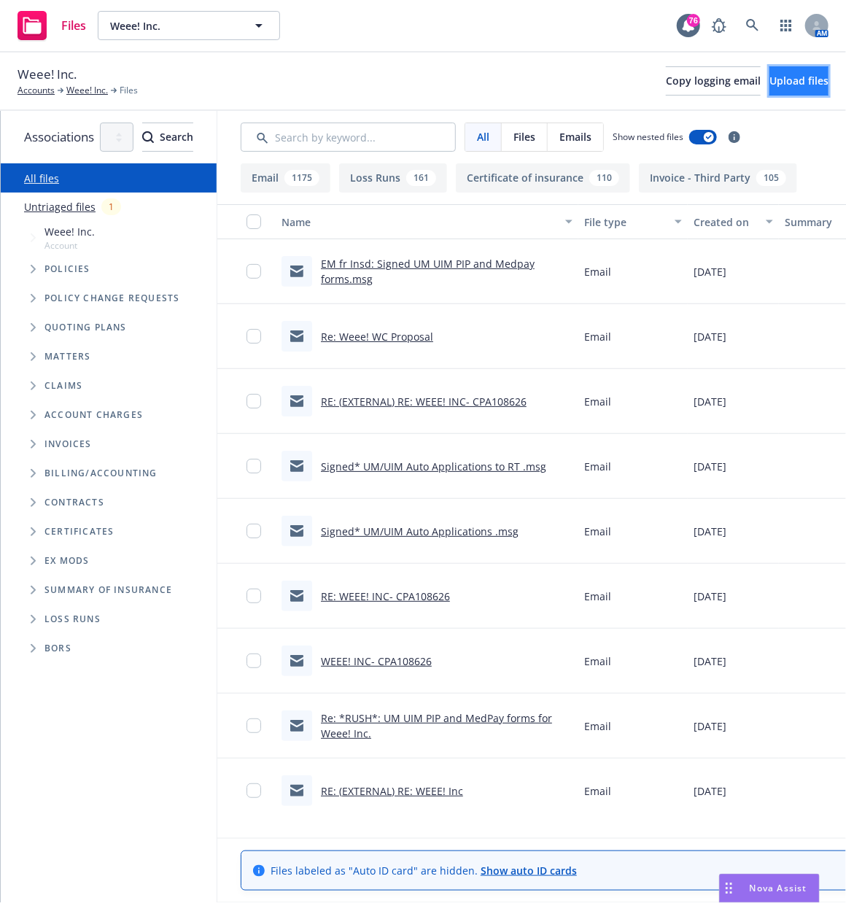
click at [783, 78] on span "Upload files" at bounding box center [799, 81] width 59 height 14
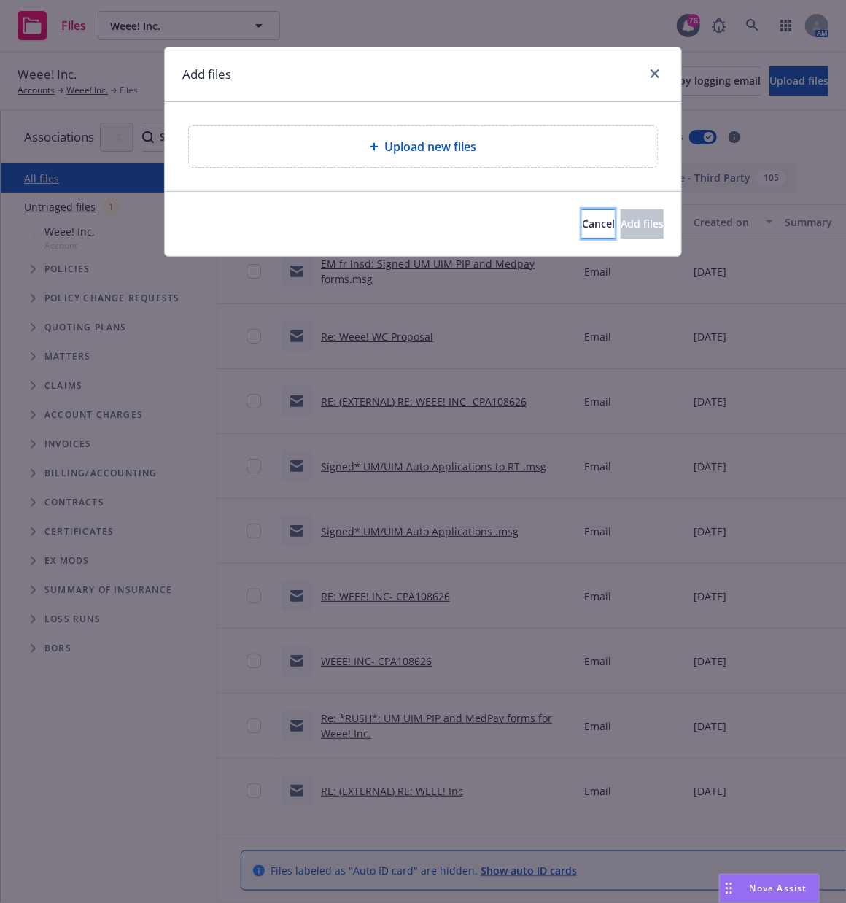
click at [582, 233] on button "Cancel" at bounding box center [598, 223] width 33 height 29
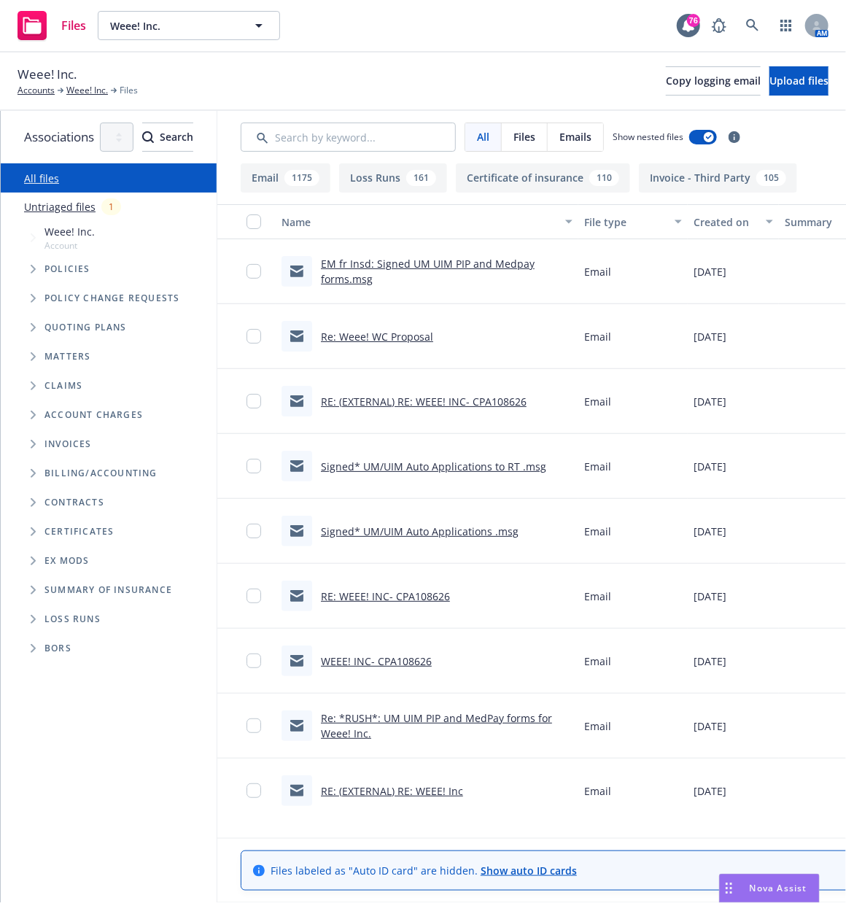
click at [31, 267] on icon "Tree Example" at bounding box center [34, 269] width 6 height 9
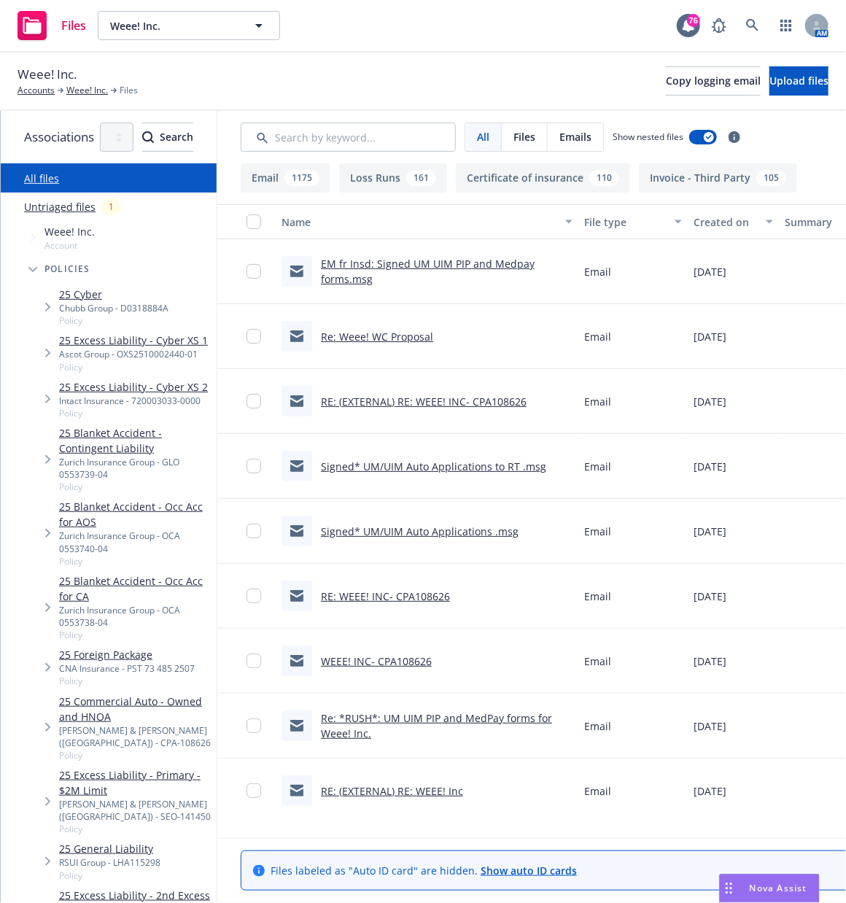
click at [120, 694] on link "25 Commercial Auto - Owned and HNOA" at bounding box center [135, 709] width 152 height 31
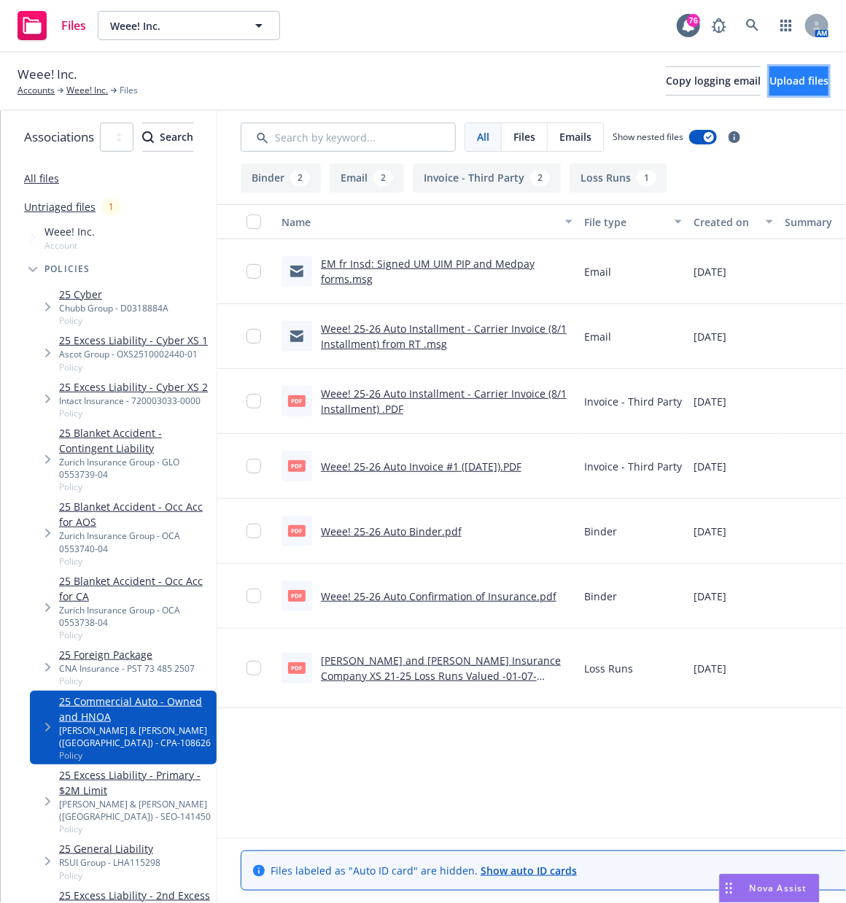
click at [773, 78] on span "Upload files" at bounding box center [799, 81] width 59 height 14
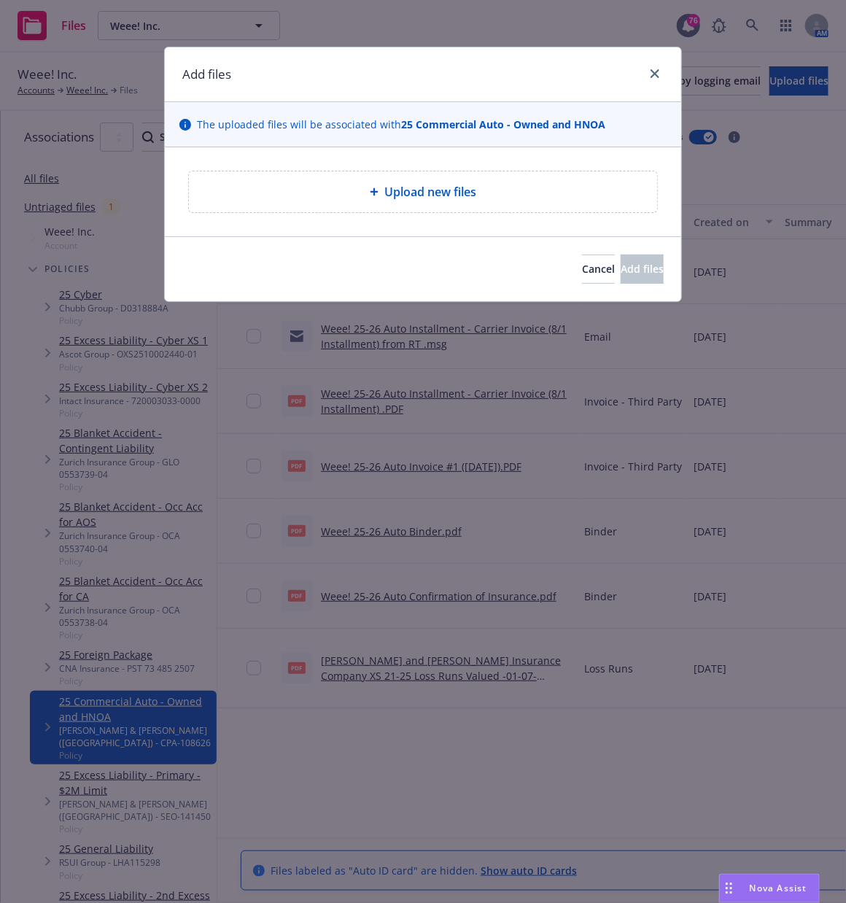
type textarea "x"
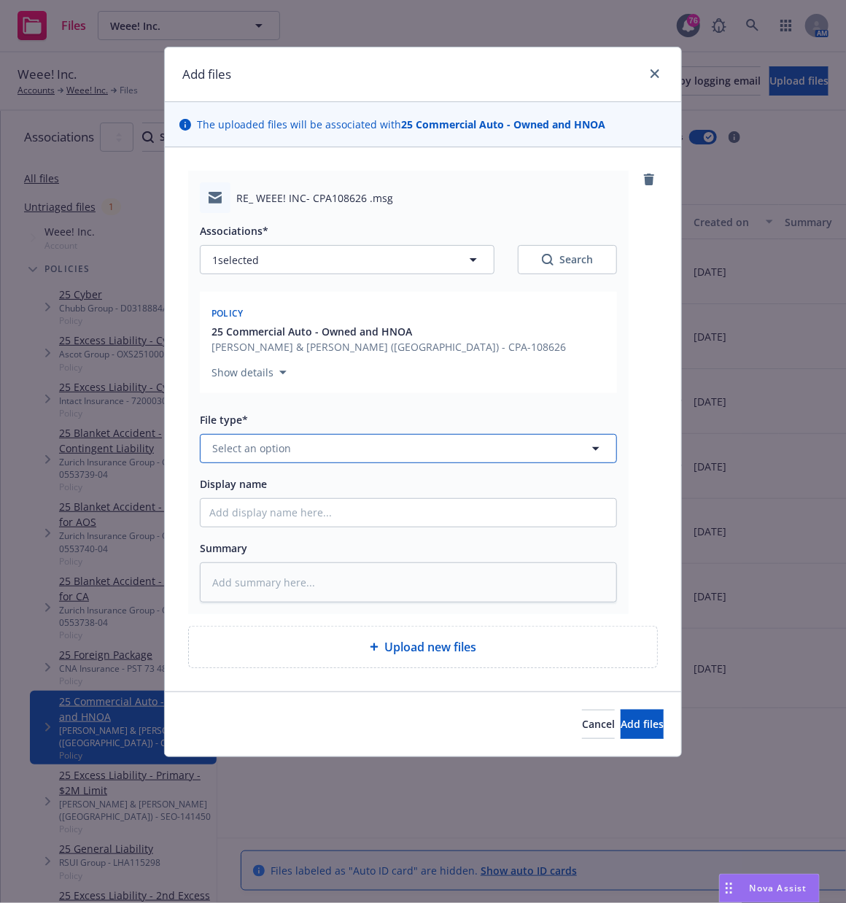
click at [247, 447] on span "Select an option" at bounding box center [251, 448] width 79 height 15
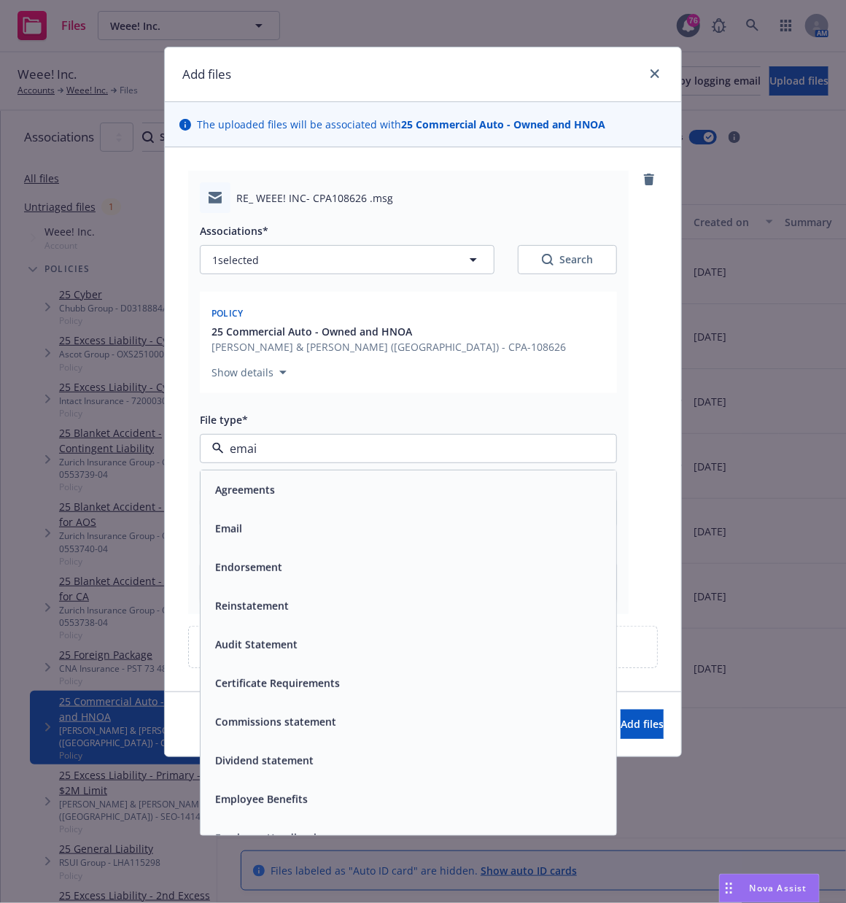
type input "email"
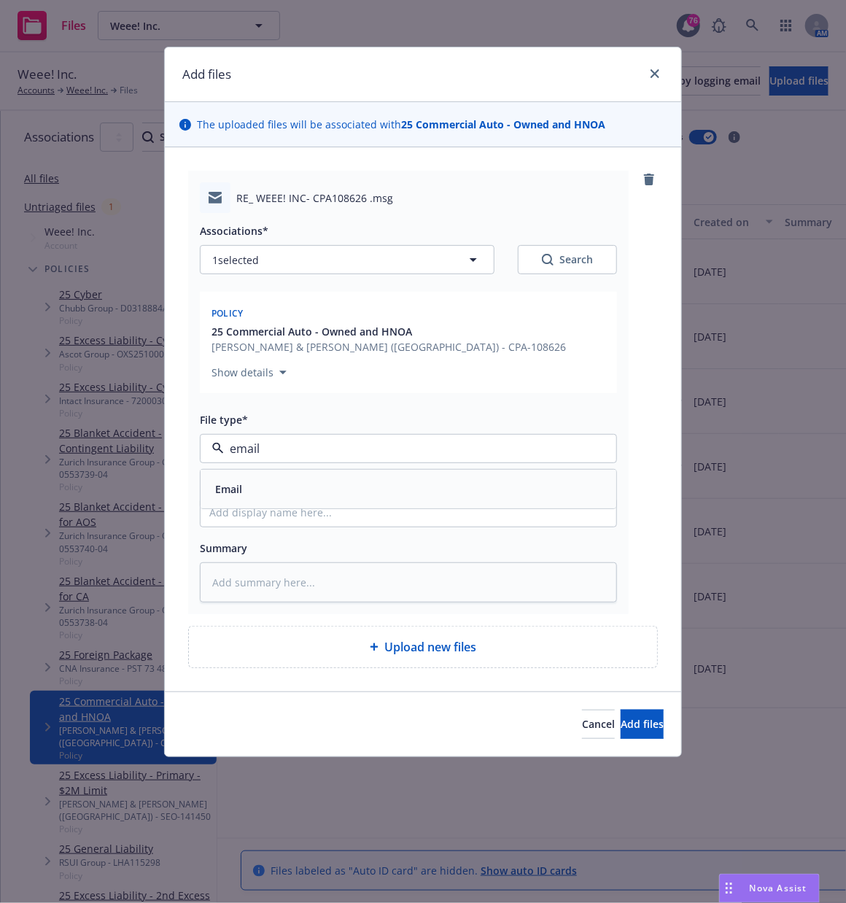
click at [250, 492] on div "Email" at bounding box center [408, 489] width 398 height 21
click at [225, 516] on input "Display name" at bounding box center [409, 513] width 416 height 28
type textarea "x"
type input "E"
type textarea "x"
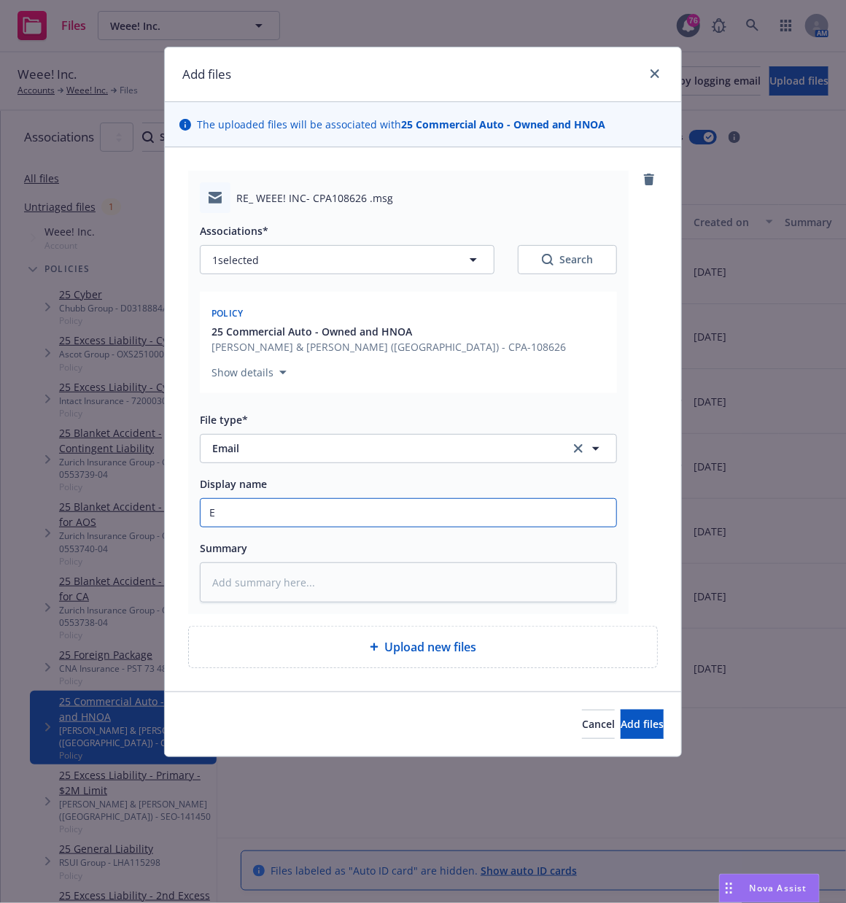
type input "EM"
type textarea "x"
type input "EM"
type textarea "x"
type input "EM t"
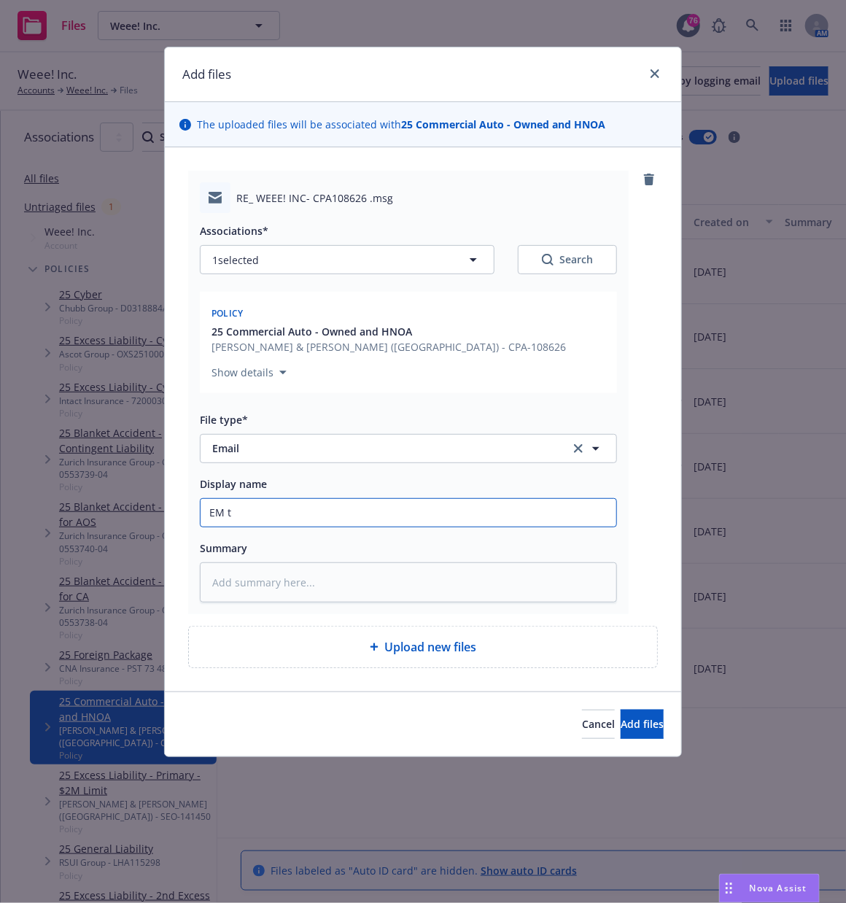
type textarea "x"
type input "EM to"
type textarea "x"
type input "EM to"
type textarea "x"
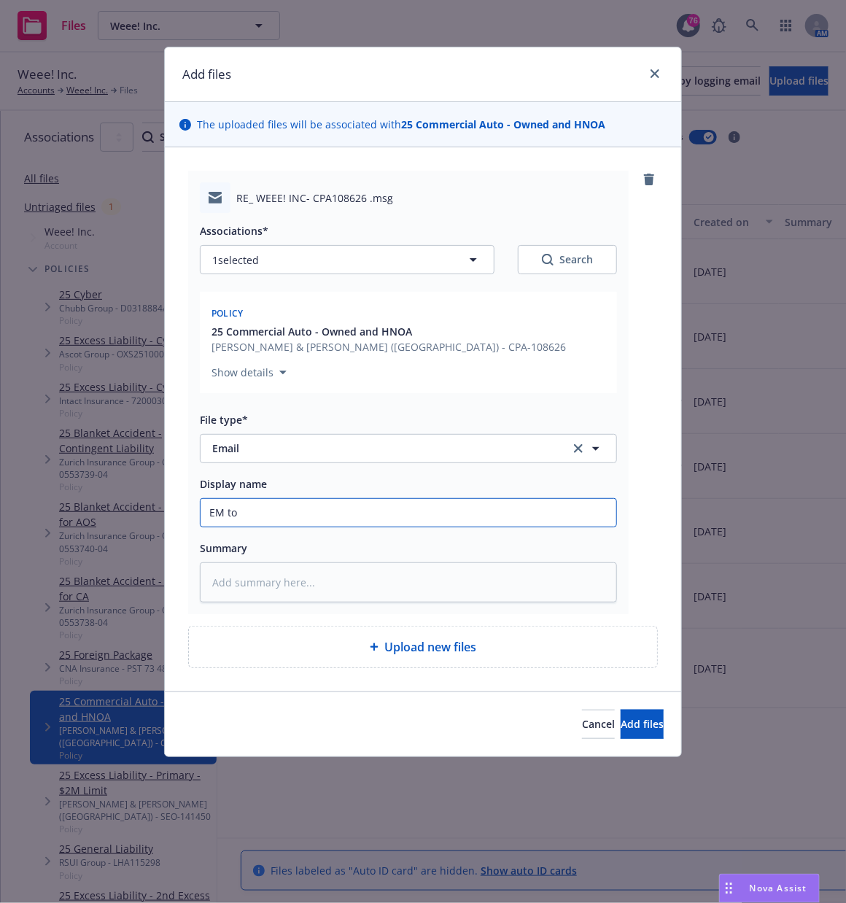
type input "EM to R"
type textarea "x"
type input "EM to RT"
type textarea "x"
type input "EM to RT:"
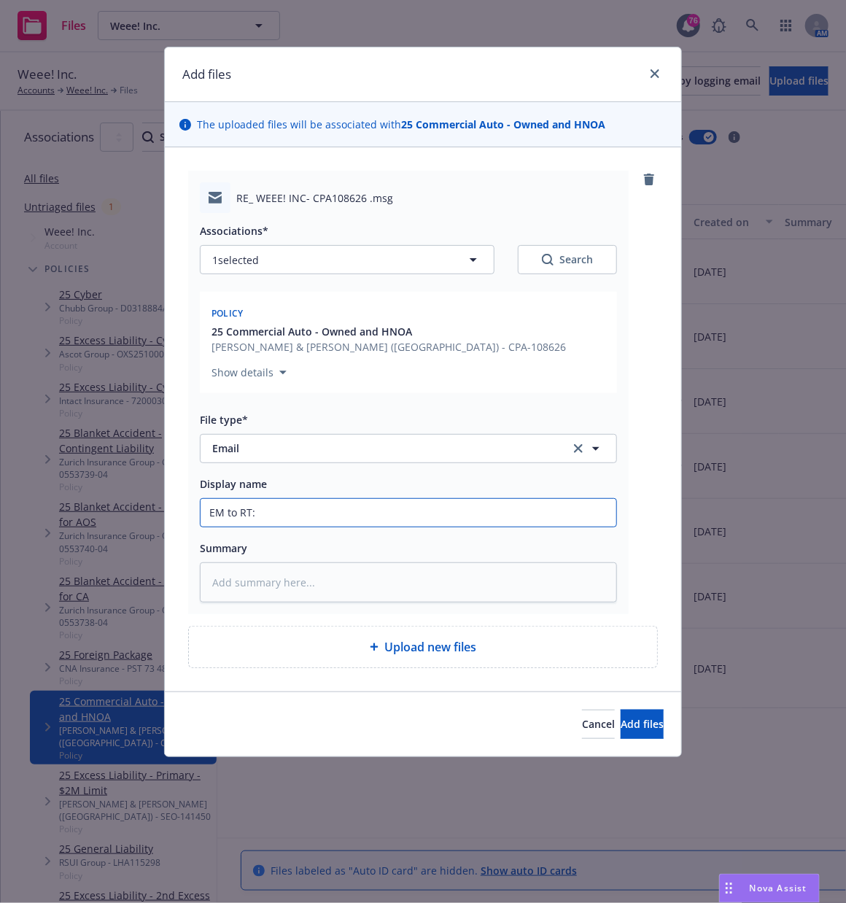
type textarea "x"
type input "EM to RT:"
type textarea "x"
type input "EM to RT: Si"
type textarea "x"
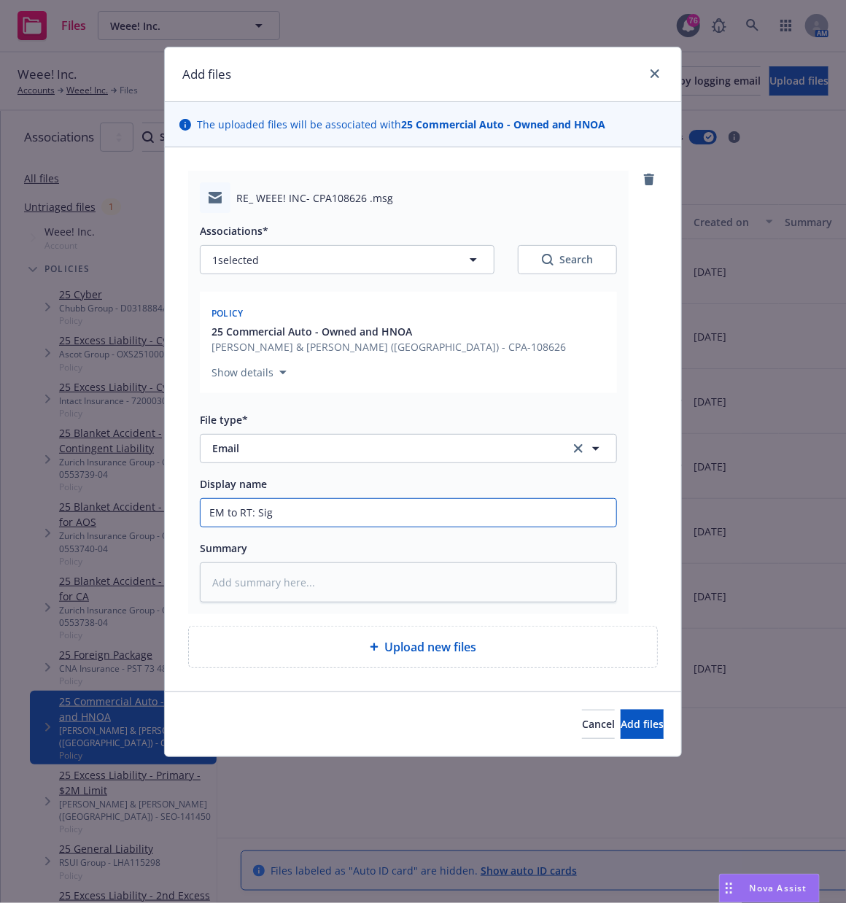
type input "EM to RT: Sign"
type textarea "x"
type input "EM to RT: Signd"
type textarea "x"
type input "EM to RT: Sign"
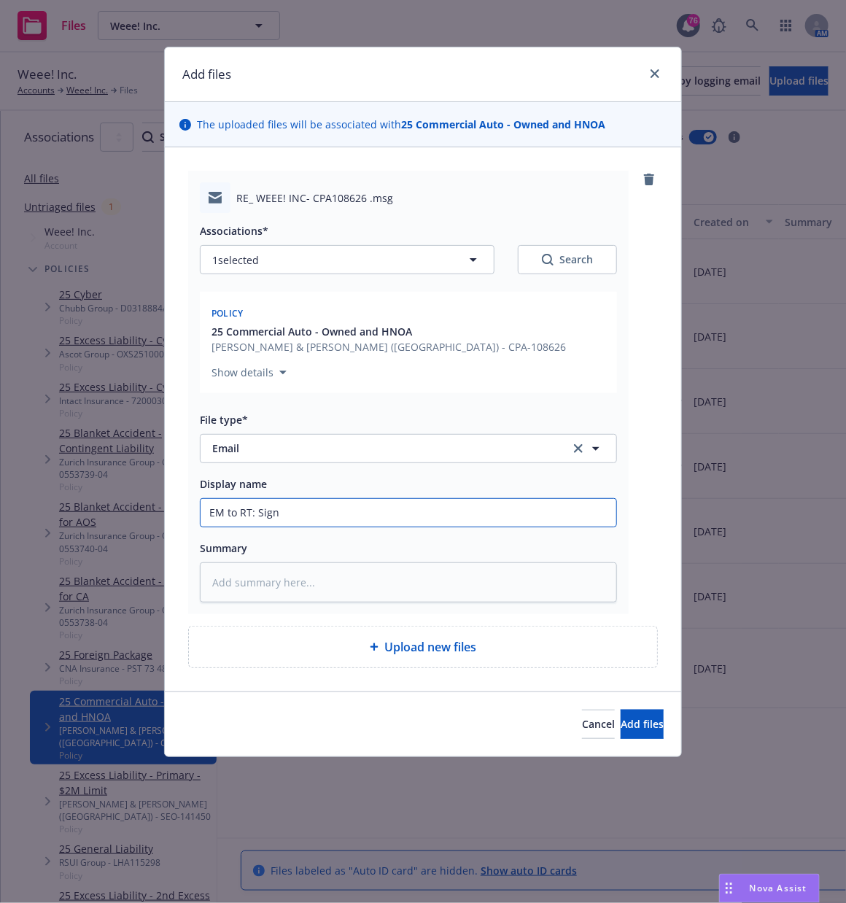
type textarea "x"
type input "EM to RT: Signe"
type textarea "x"
type input "EM to RT: Signed"
type textarea "x"
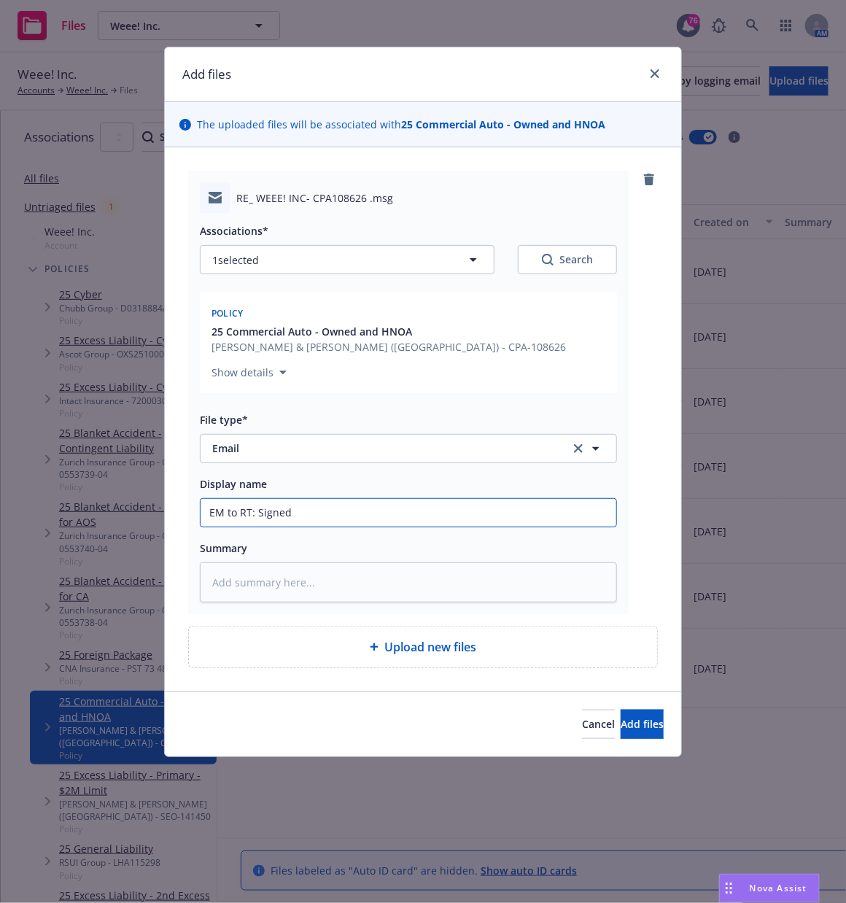
type input "EM to RT: Signed"
type textarea "x"
type input "EM to RT: Signed Au"
type textarea "x"
type input "EM to RT: Signed Aut"
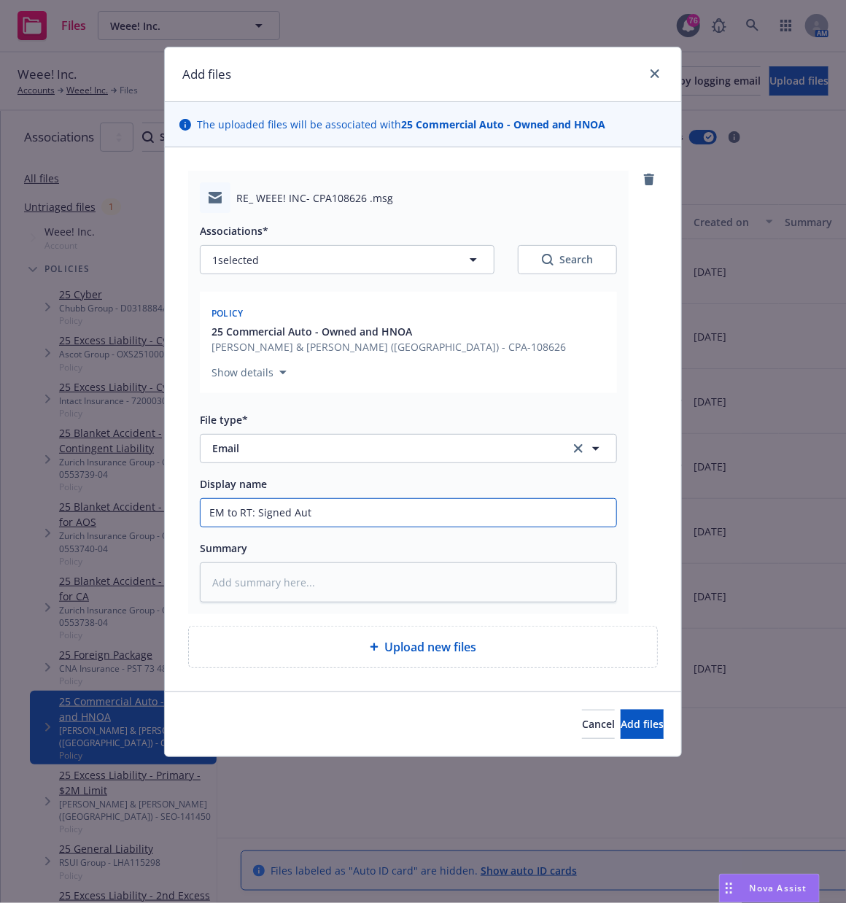
type textarea "x"
type input "EM to RT: Signed Auto"
type textarea "x"
type input "EM to RT: Signed Auto fo"
type textarea "x"
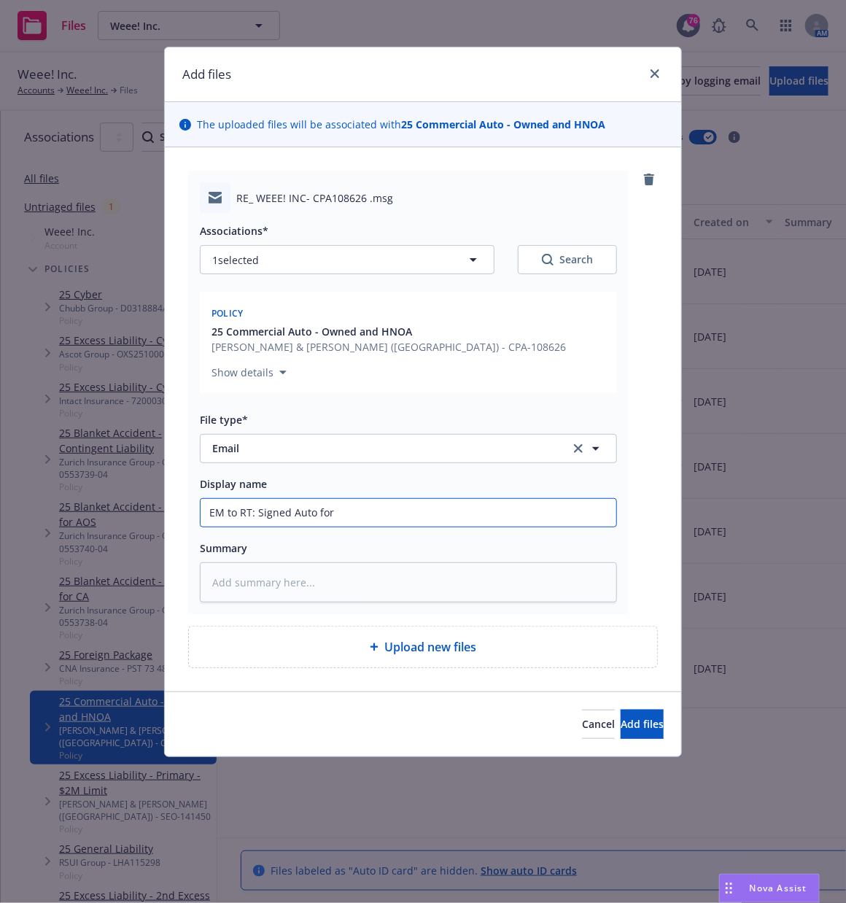
type input "EM to RT: Signed Auto form"
type textarea "x"
type input "EM to RT: Signed Auto forms"
type textarea "x"
type input "EM to RT: Signed Auto form"
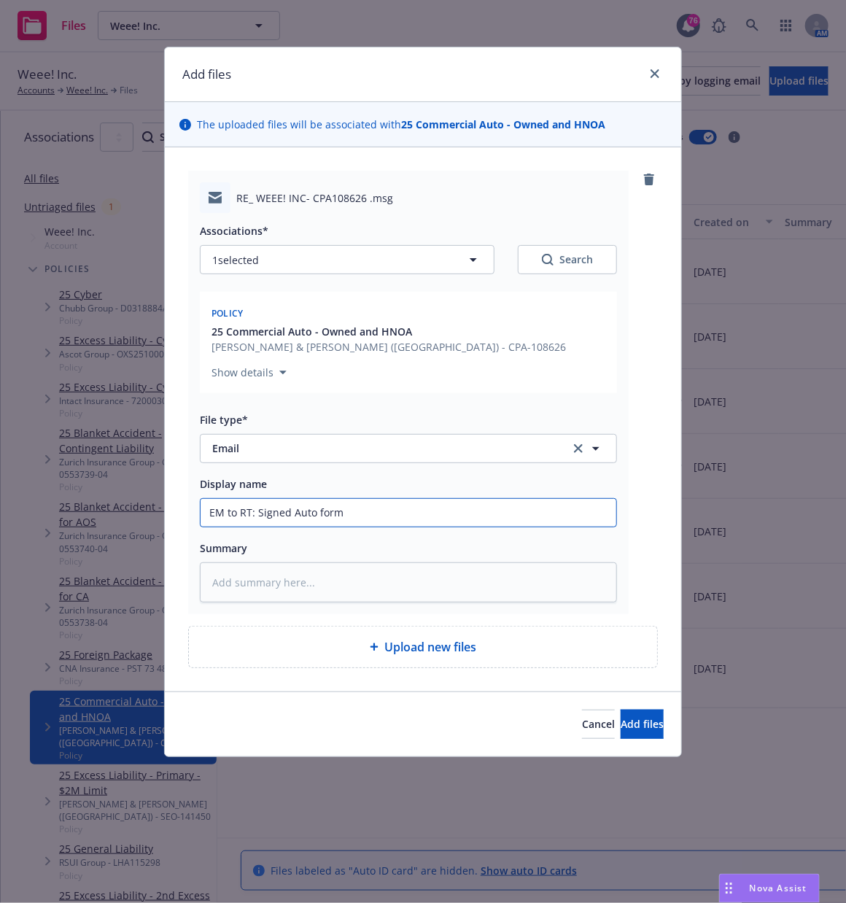
type textarea "x"
type input "EM to RT: Signed Auto for"
type textarea "x"
type input "EM to RT: Signed Auto fo"
type textarea "x"
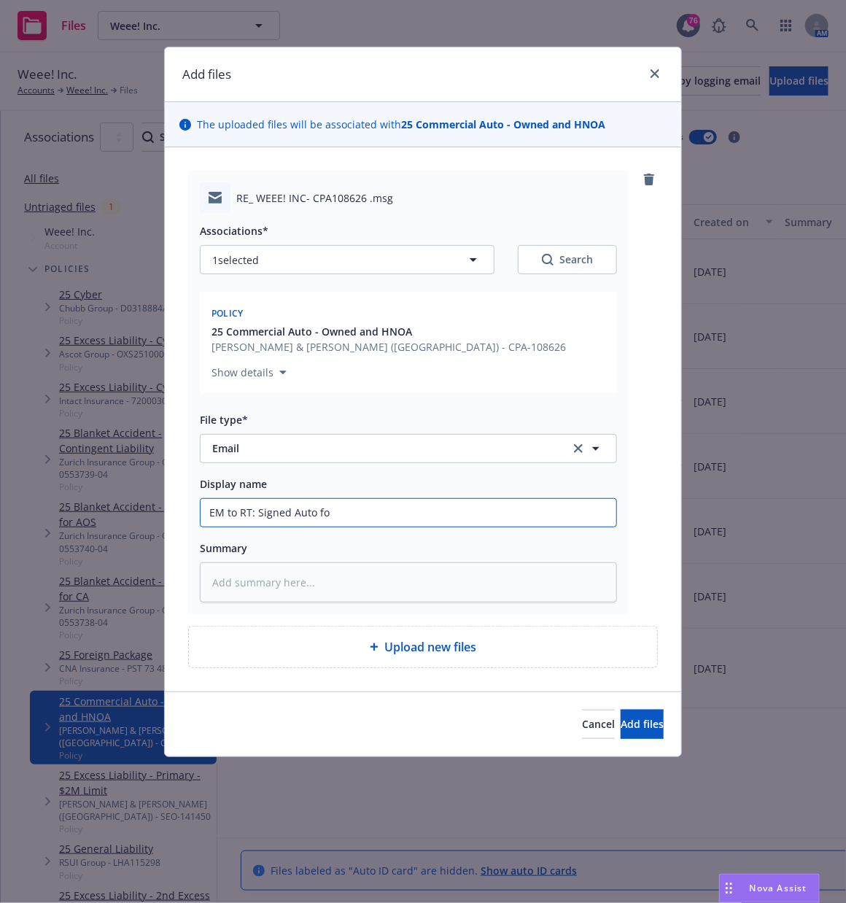
type input "EM to RT: Signed Auto f"
type textarea "x"
type input "EM to RT: Signed Auto fo"
type textarea "x"
type input "EM to RT: Signed Auto for"
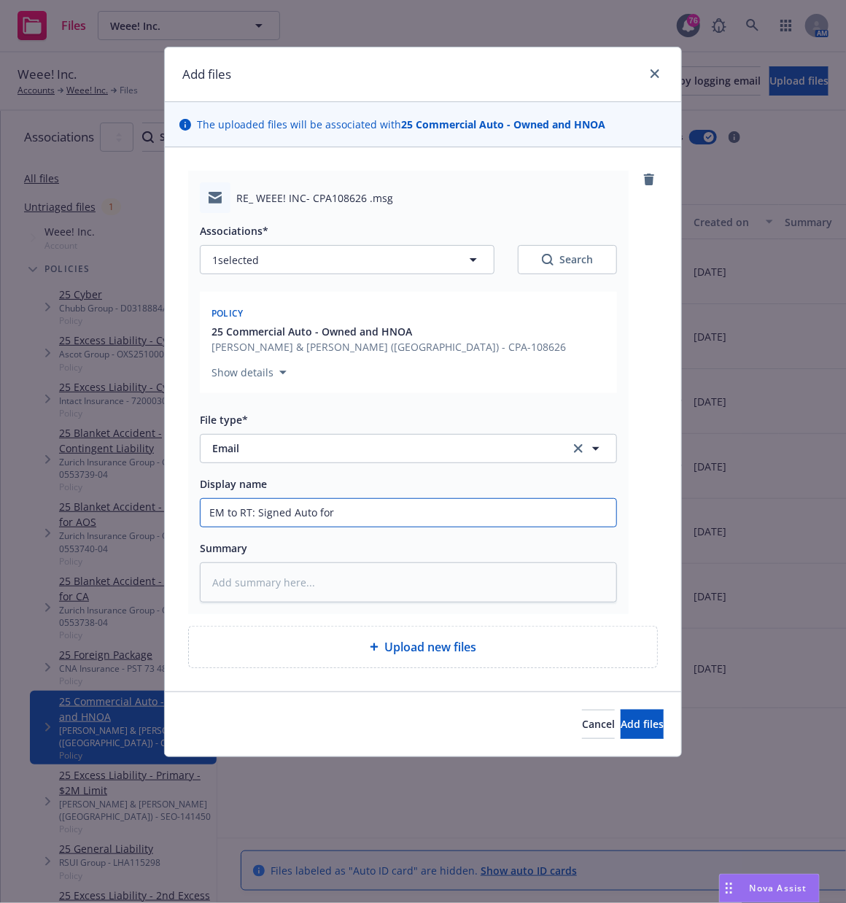
type textarea "x"
type input "EM to RT: Signed Auto form"
type textarea "x"
type input "EM to RT: Signed Auto forms"
click at [632, 726] on span "Add files" at bounding box center [642, 724] width 43 height 14
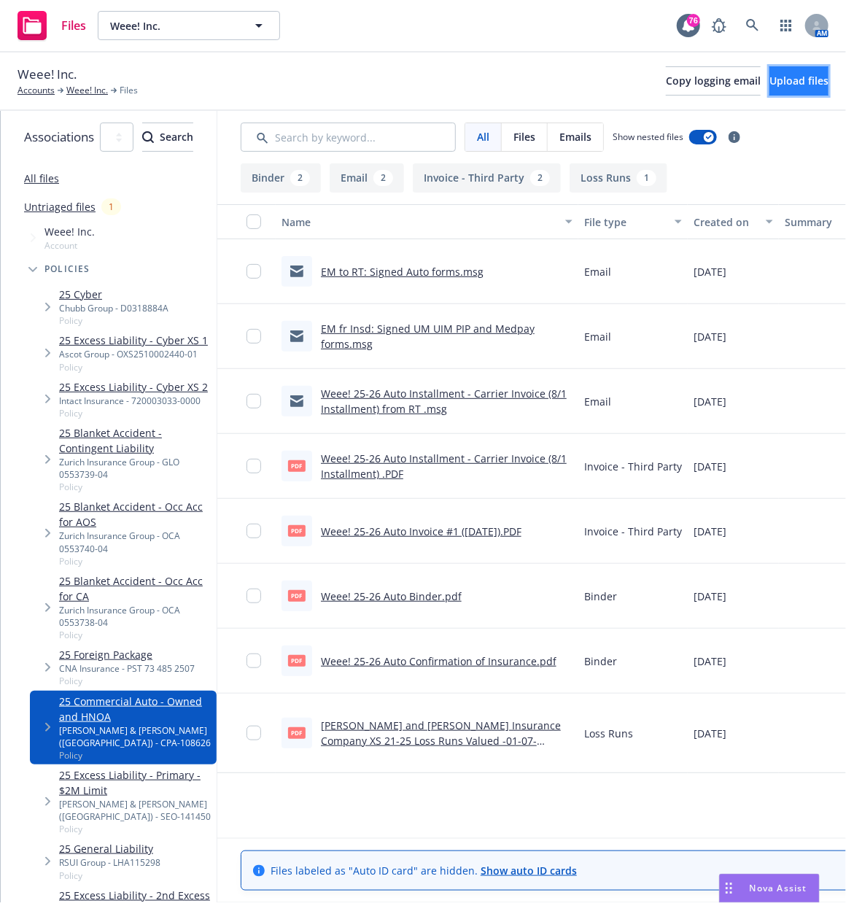
click at [770, 84] on button "Upload files" at bounding box center [799, 80] width 59 height 29
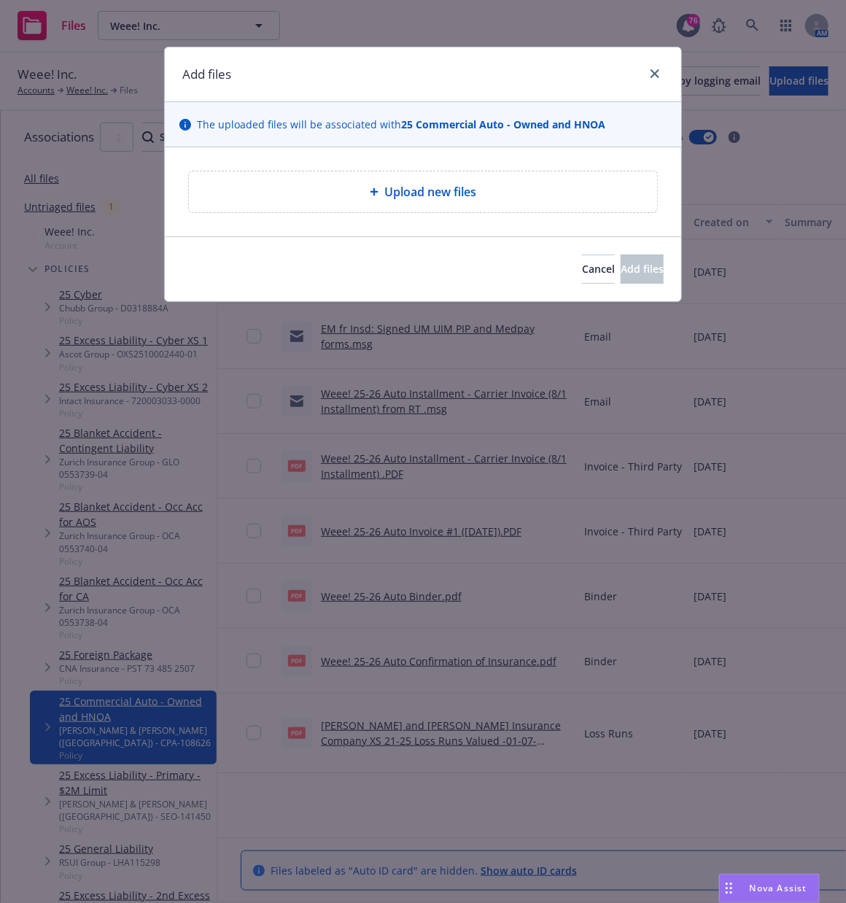
type textarea "x"
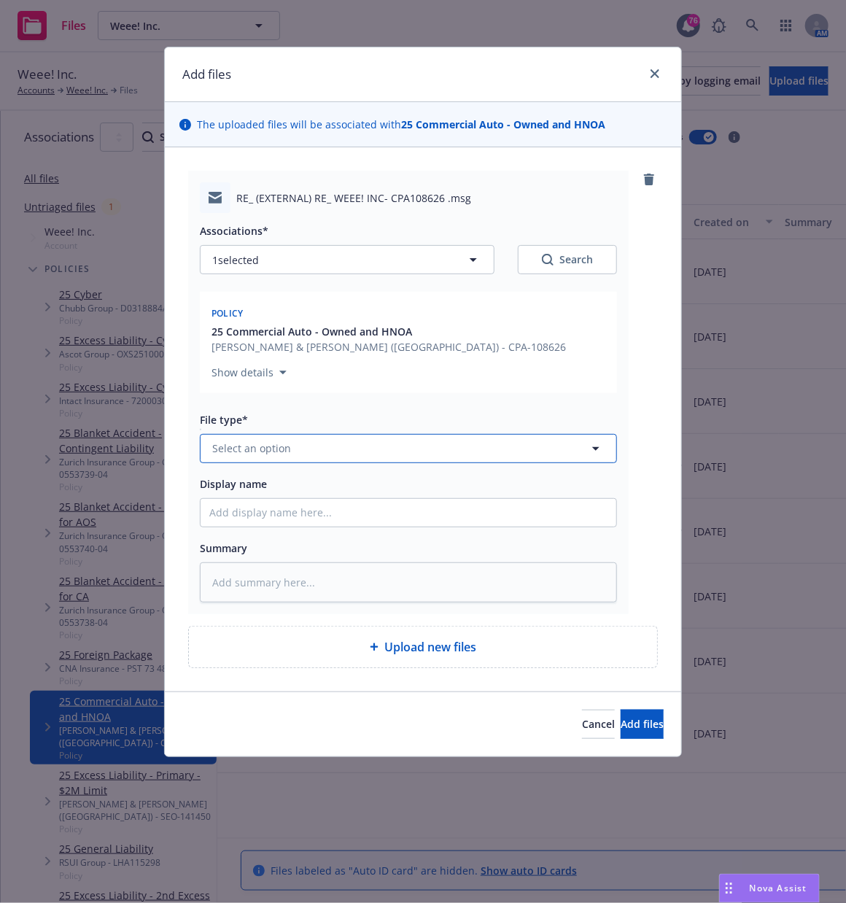
click at [239, 449] on span "Select an option" at bounding box center [251, 448] width 79 height 15
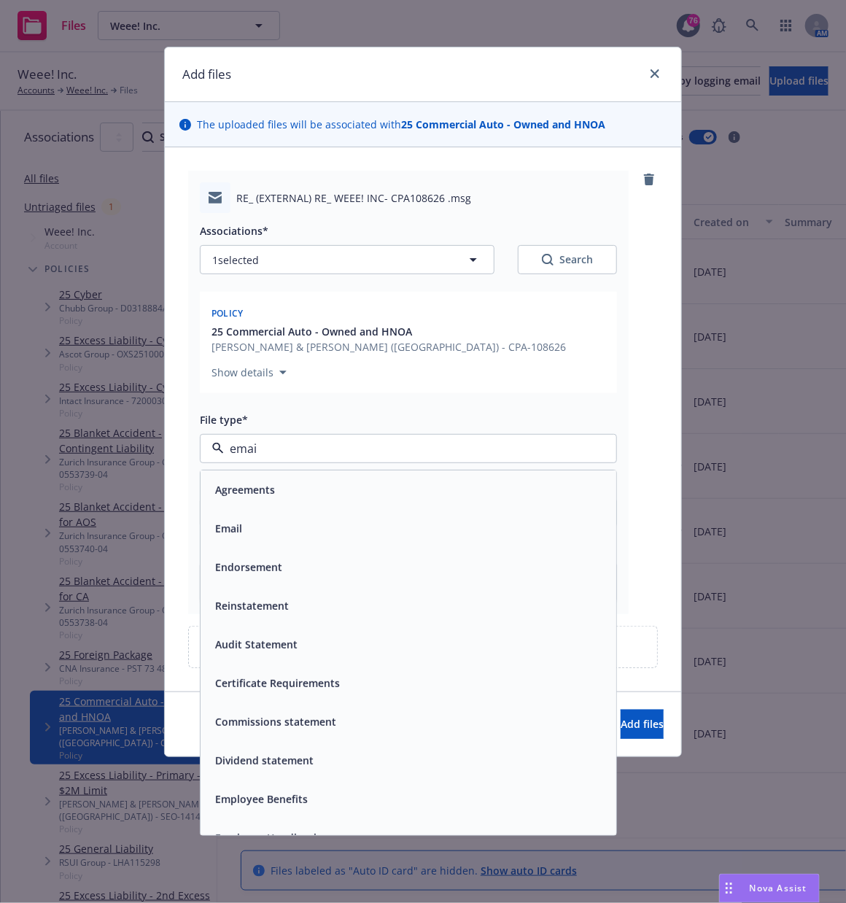
type input "email"
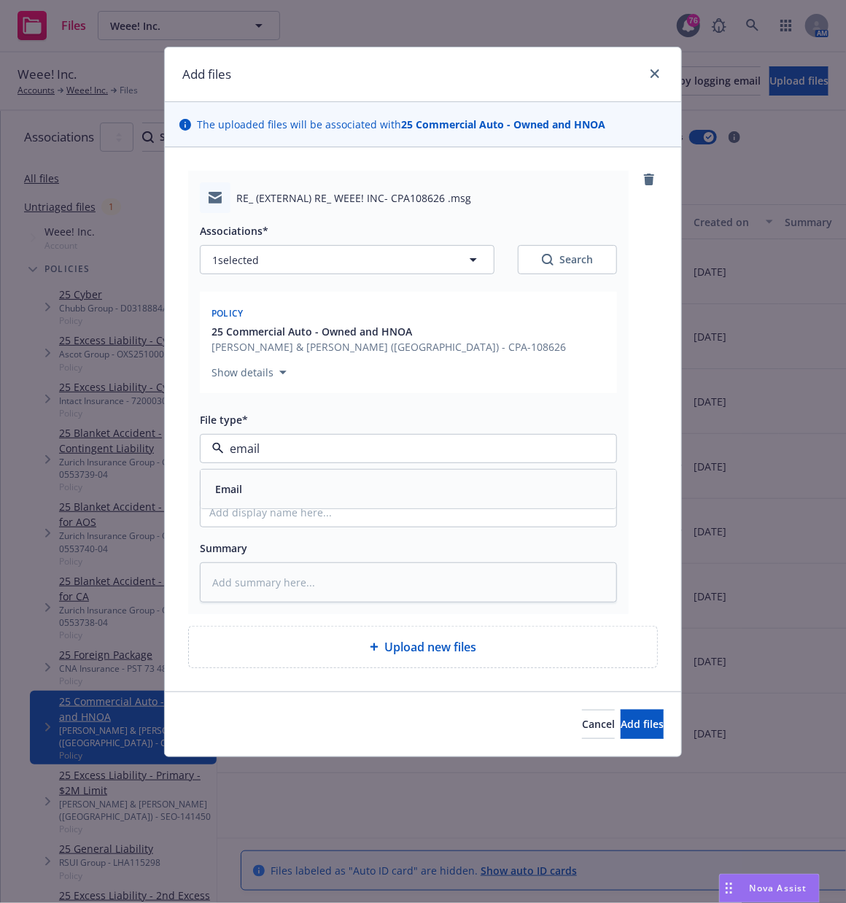
click at [240, 479] on div "Email" at bounding box center [227, 489] width 36 height 21
click at [229, 508] on input "Display name" at bounding box center [409, 513] width 416 height 28
type textarea "x"
type input "E"
type textarea "x"
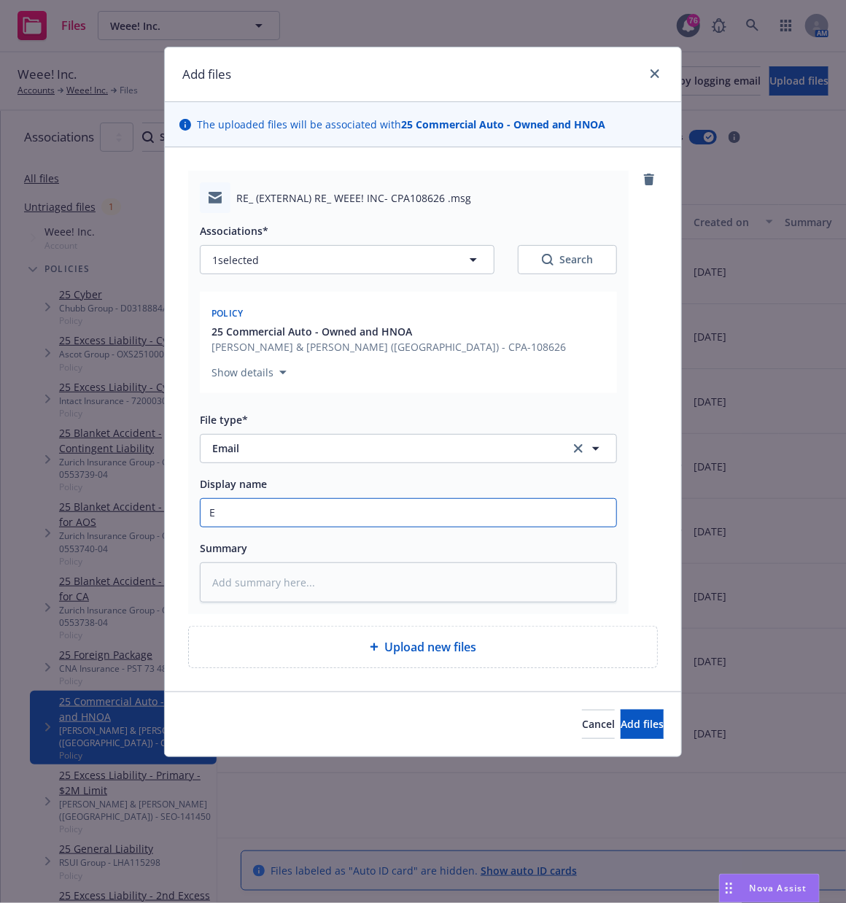
type input "EM"
type textarea "x"
type input "EM f"
type textarea "x"
type input "EM fr"
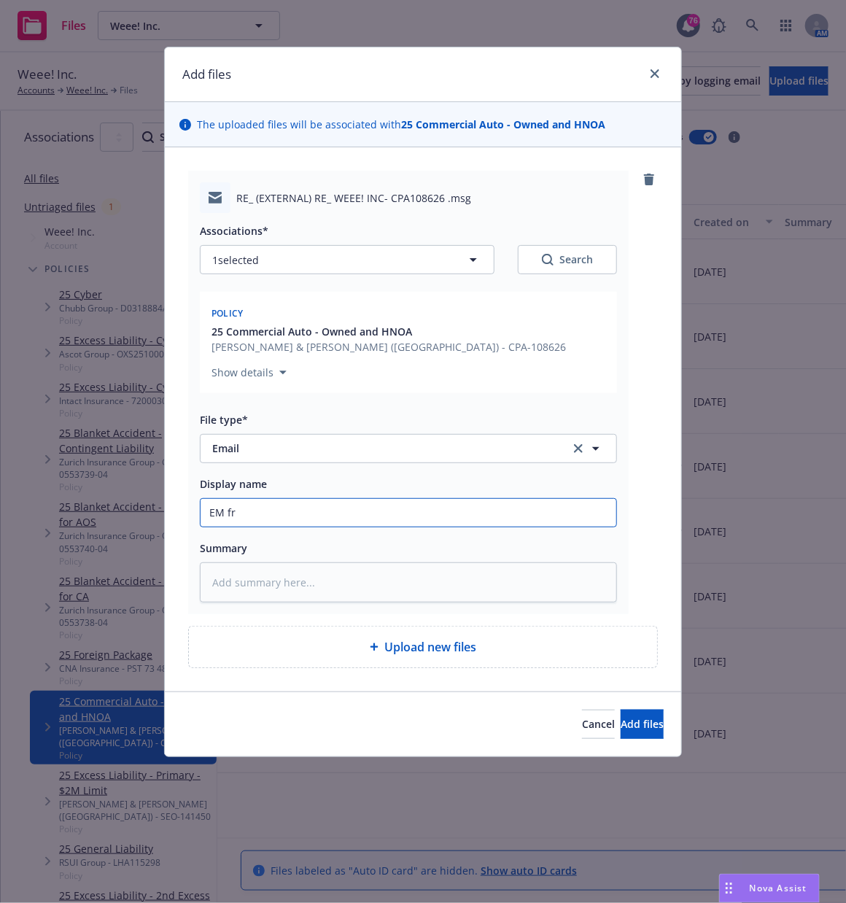
type textarea "x"
type input "EM fr"
type textarea "x"
type input "EM fr R"
type textarea "x"
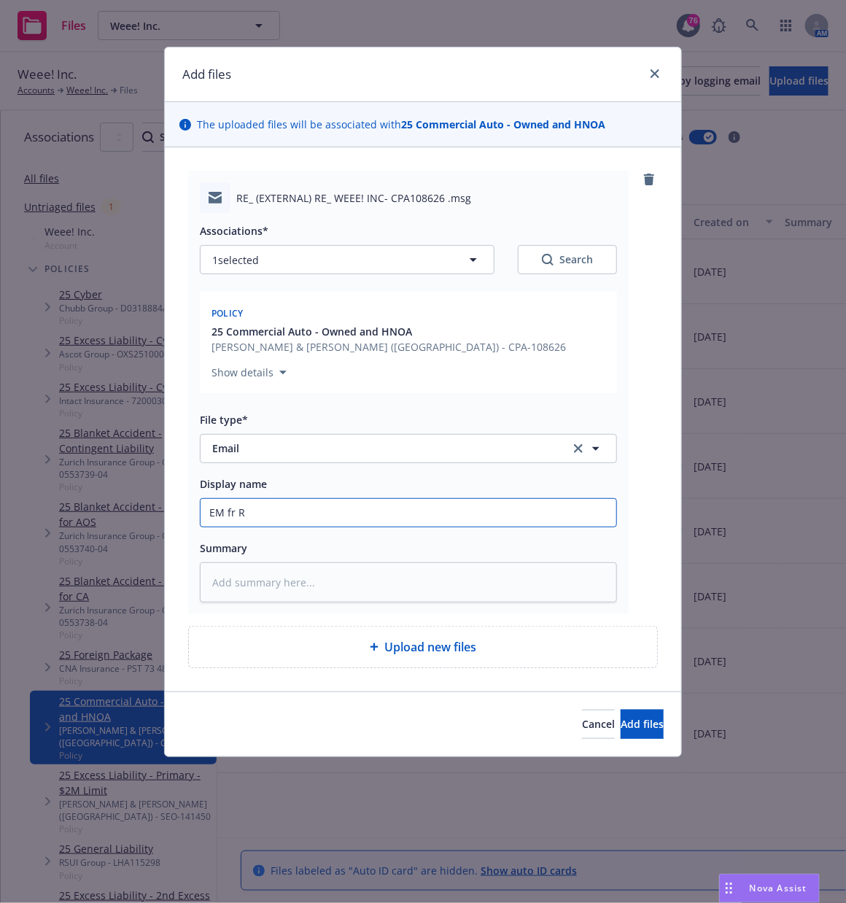
type input "EM fr RT"
type textarea "x"
type input "EM fr RT:"
type textarea "x"
type input "EM fr RT:"
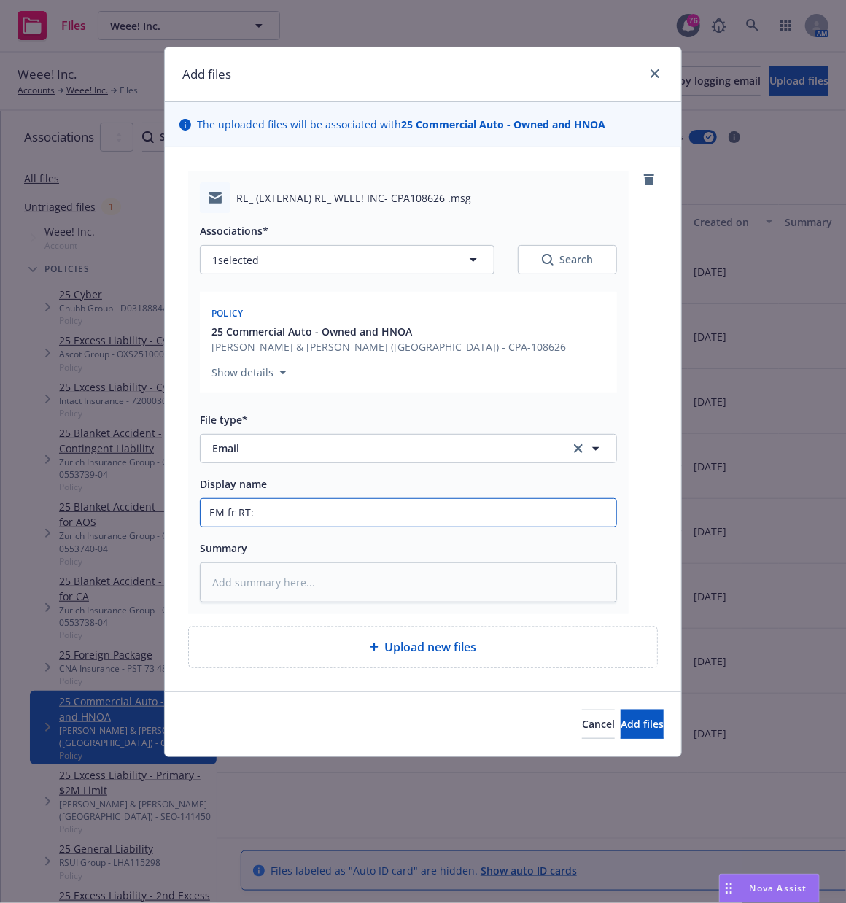
type textarea "x"
type input "EM fr RT: Co"
type textarea "x"
type input "EM fr RT: Con"
type textarea "x"
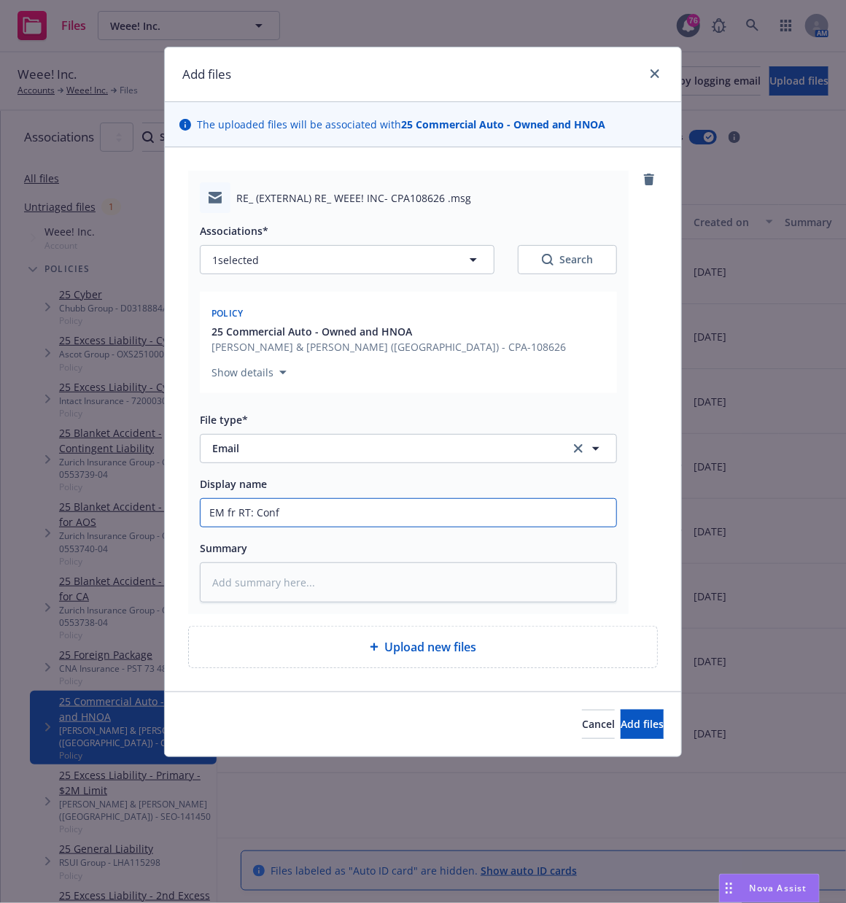
type input "EM fr RT: Confi"
type textarea "x"
type input "EM fr RT: Confir"
type textarea "x"
type input "EM fr RT: Confirm"
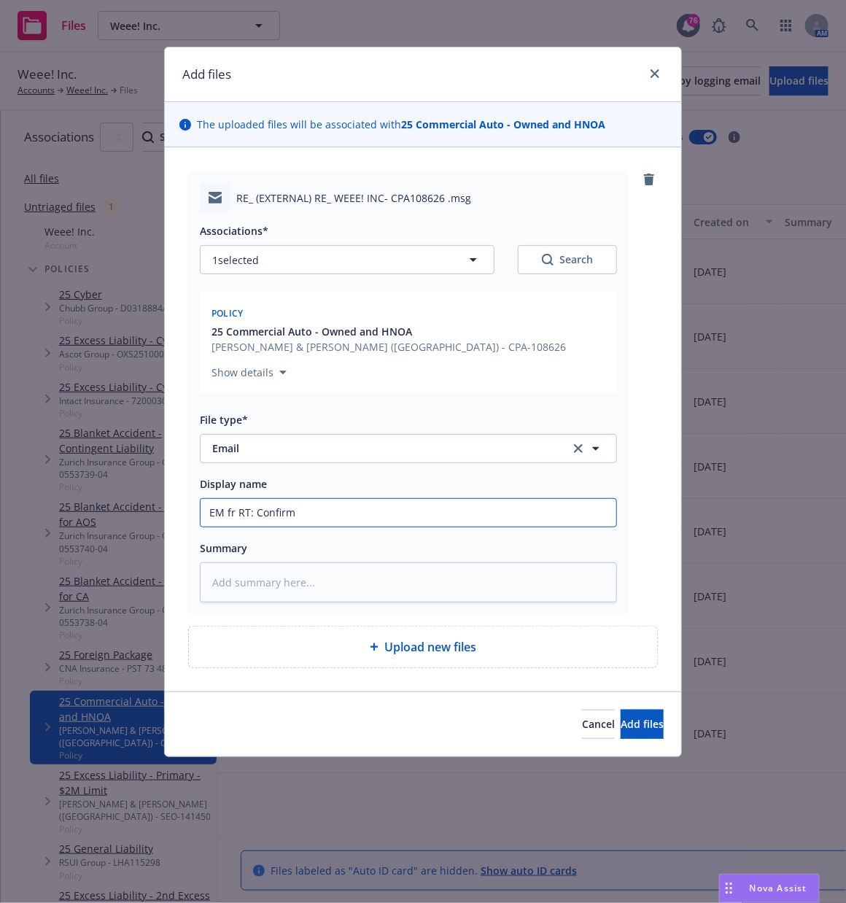
type textarea "x"
type input "EM fr RT: Confirm"
type textarea "x"
type input "EM fr RT: Confirm r"
type textarea "x"
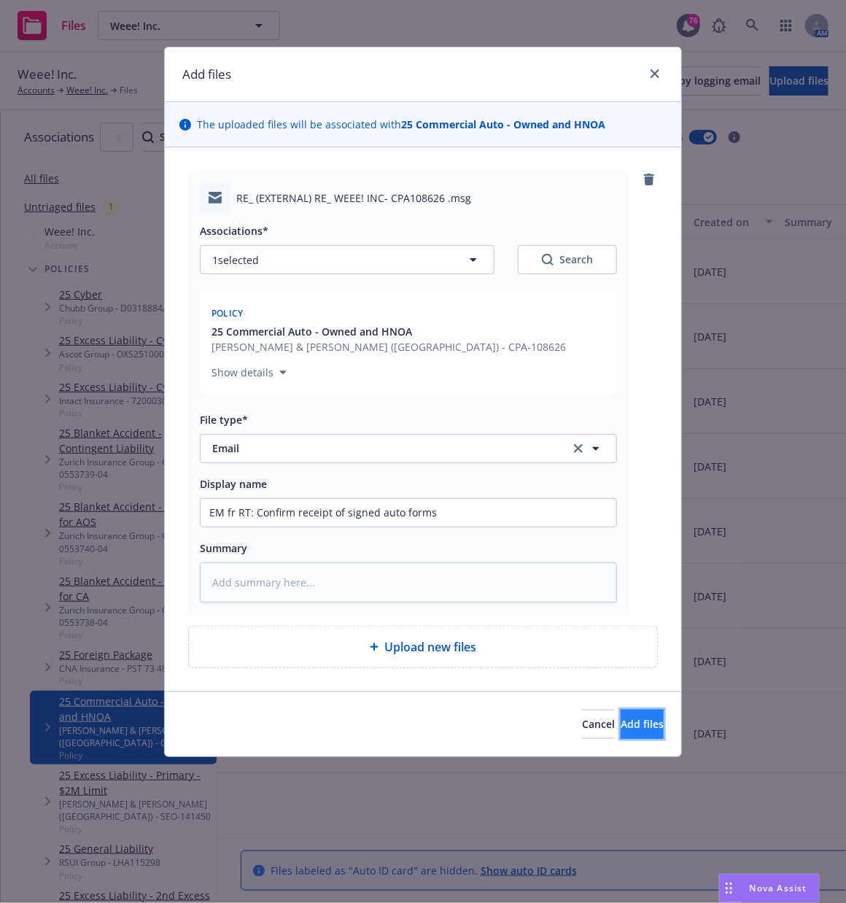
click at [621, 722] on span "Add files" at bounding box center [642, 724] width 43 height 14
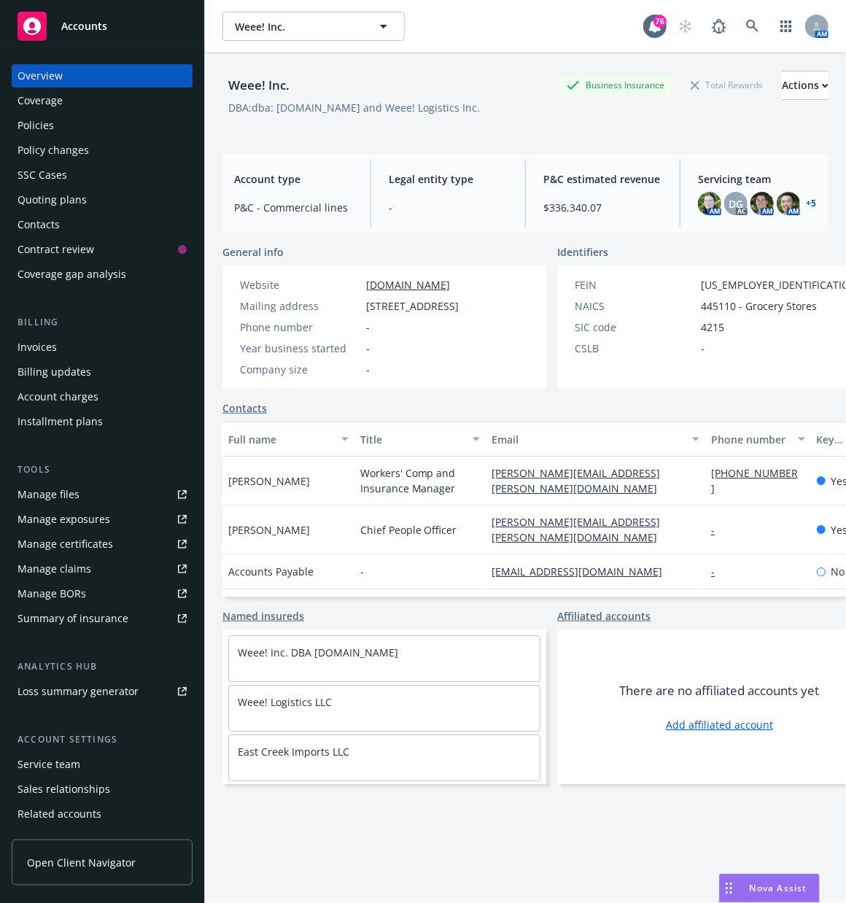
click at [72, 31] on span "Accounts" at bounding box center [84, 26] width 46 height 12
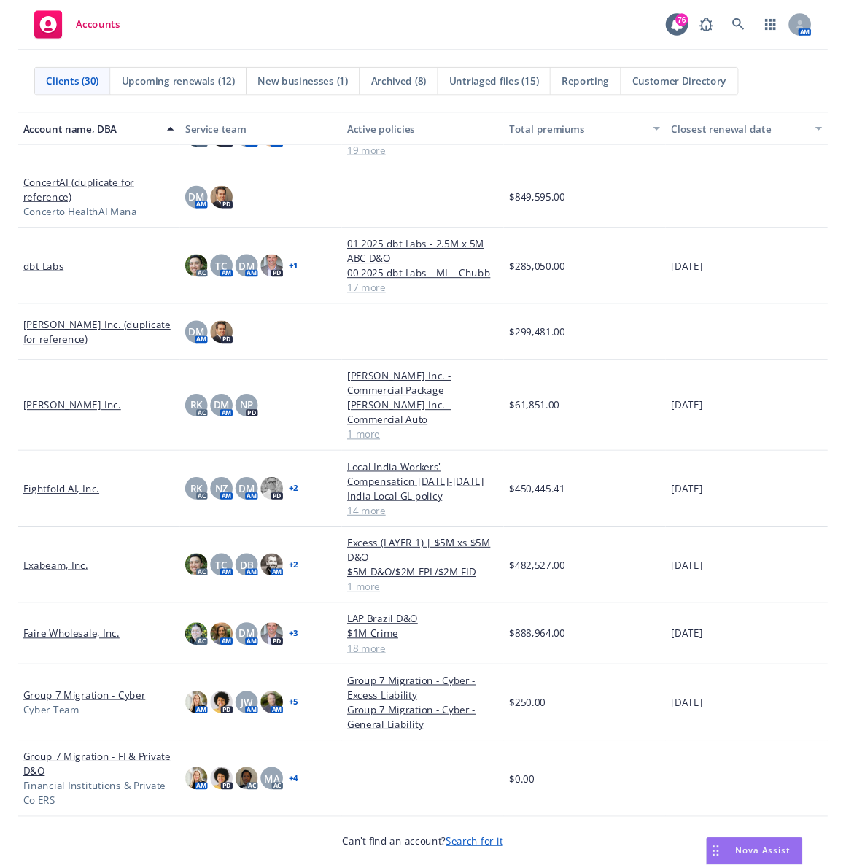
scroll to position [236, 0]
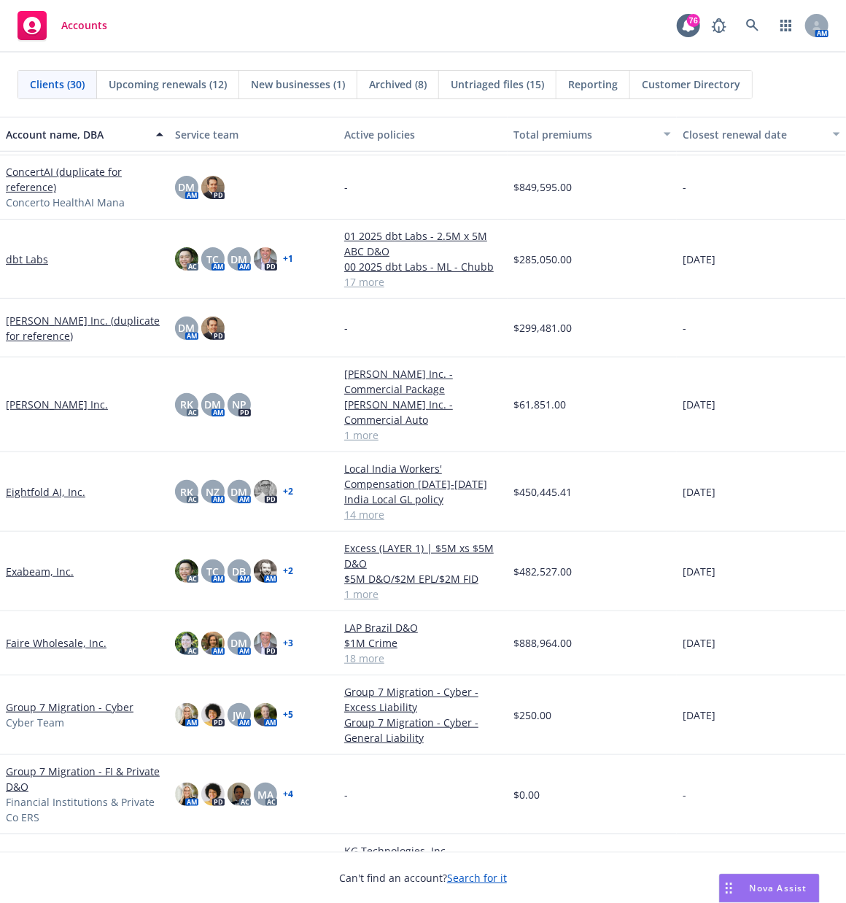
click at [46, 499] on link "Eightfold AI, Inc." at bounding box center [46, 491] width 80 height 15
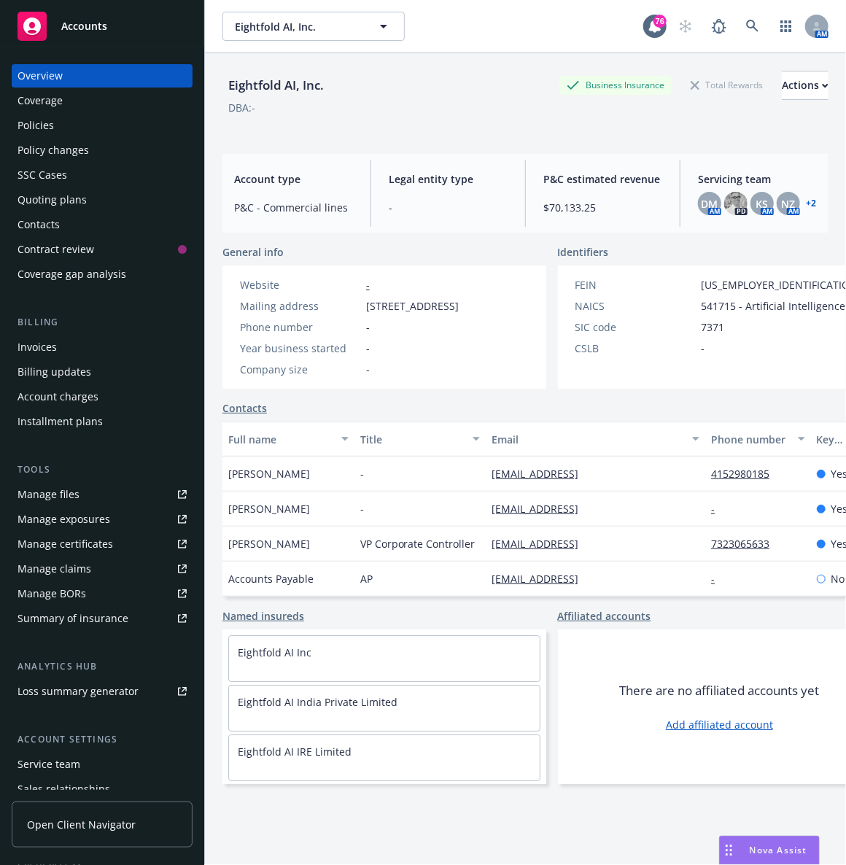
click at [54, 32] on div "Accounts" at bounding box center [102, 26] width 169 height 29
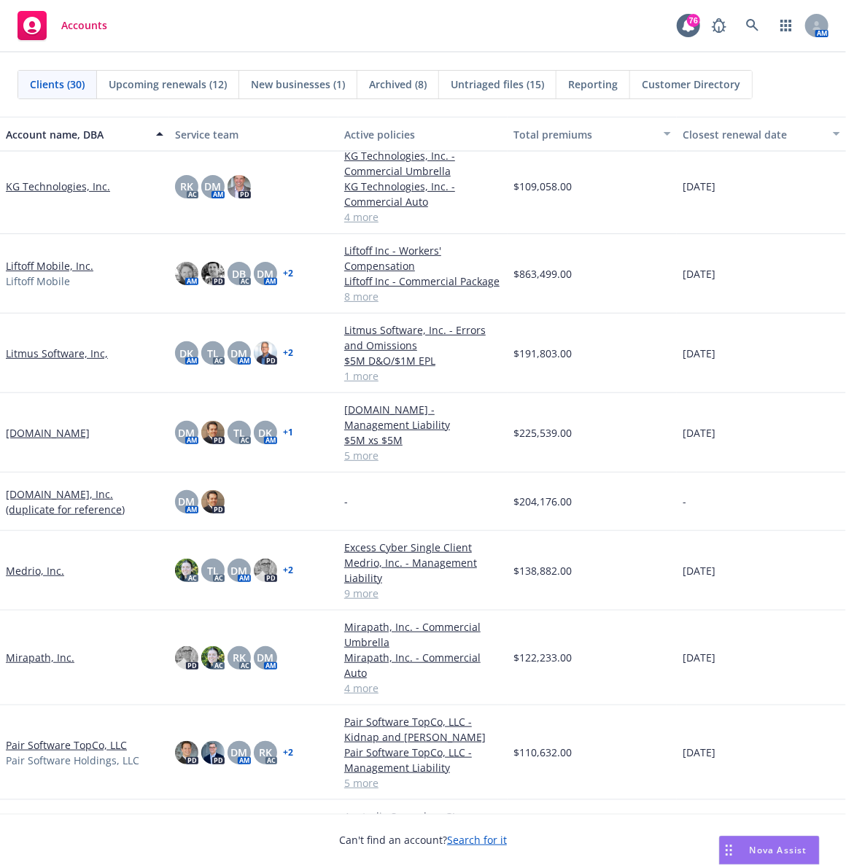
scroll to position [793, 0]
click at [37, 649] on link "Mirapath, Inc." at bounding box center [40, 656] width 69 height 15
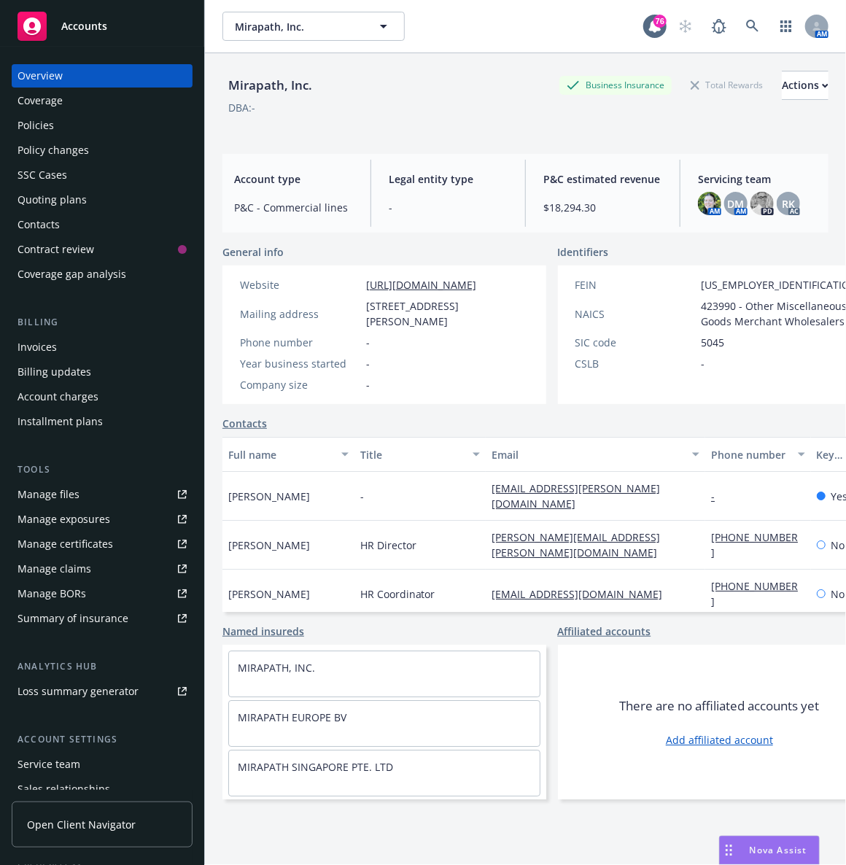
click at [36, 493] on div "Manage files" at bounding box center [49, 494] width 62 height 23
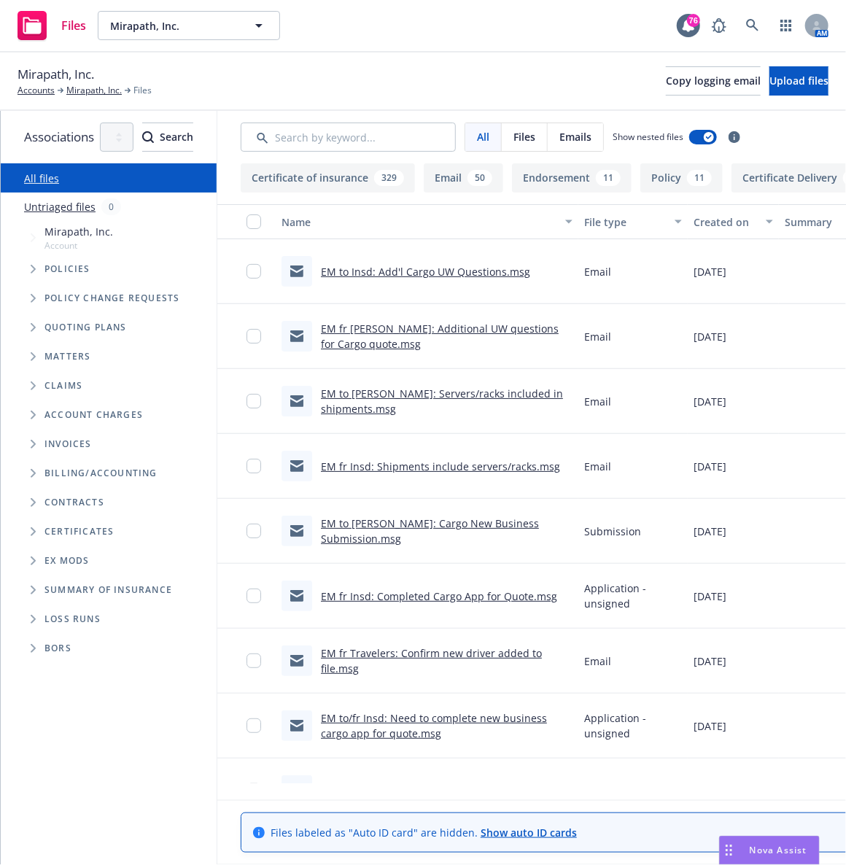
click at [773, 83] on span "Upload files" at bounding box center [799, 81] width 59 height 14
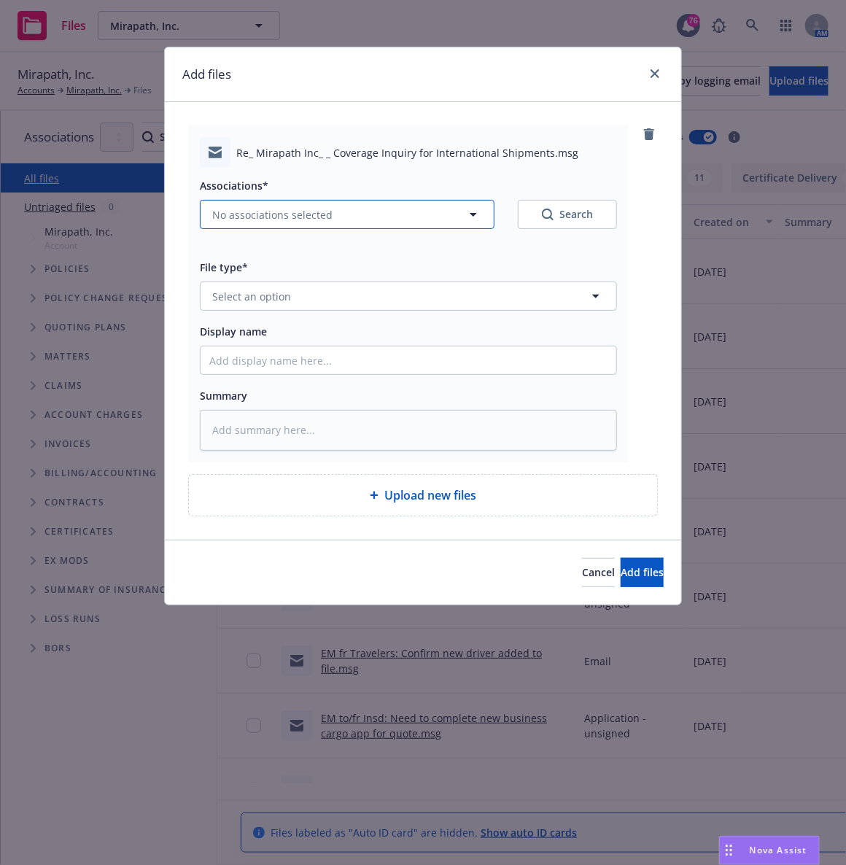
click at [247, 217] on span "No associations selected" at bounding box center [272, 214] width 120 height 15
type textarea "x"
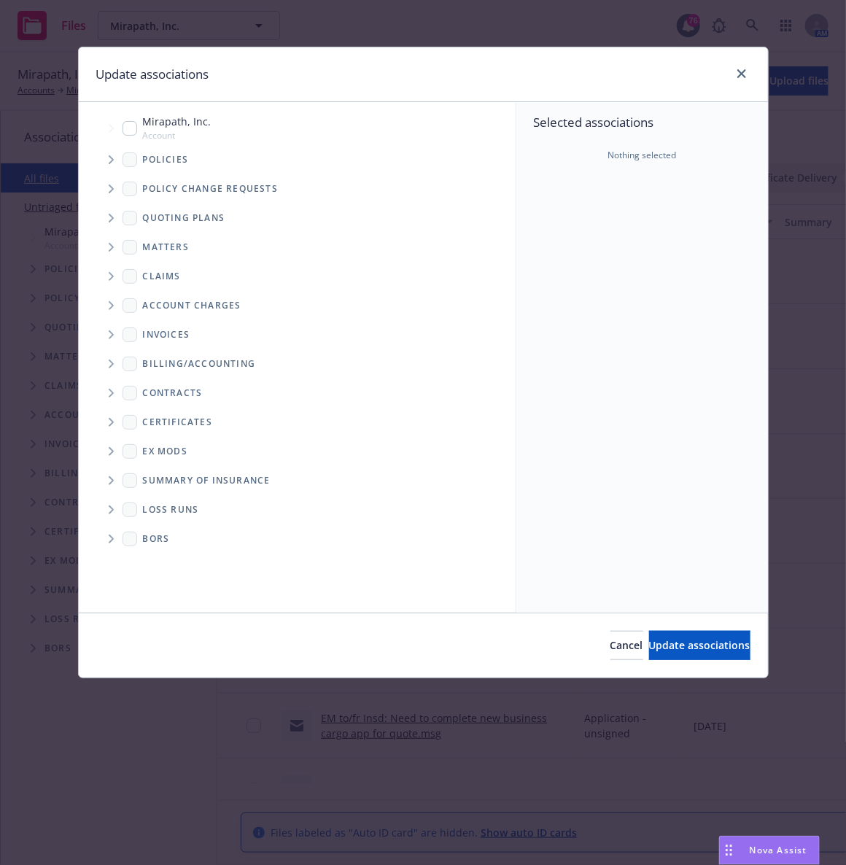
click at [133, 123] on input "Tree Example" at bounding box center [130, 128] width 15 height 15
checkbox input "true"
click at [649, 641] on span "Update associations" at bounding box center [699, 645] width 101 height 14
type textarea "x"
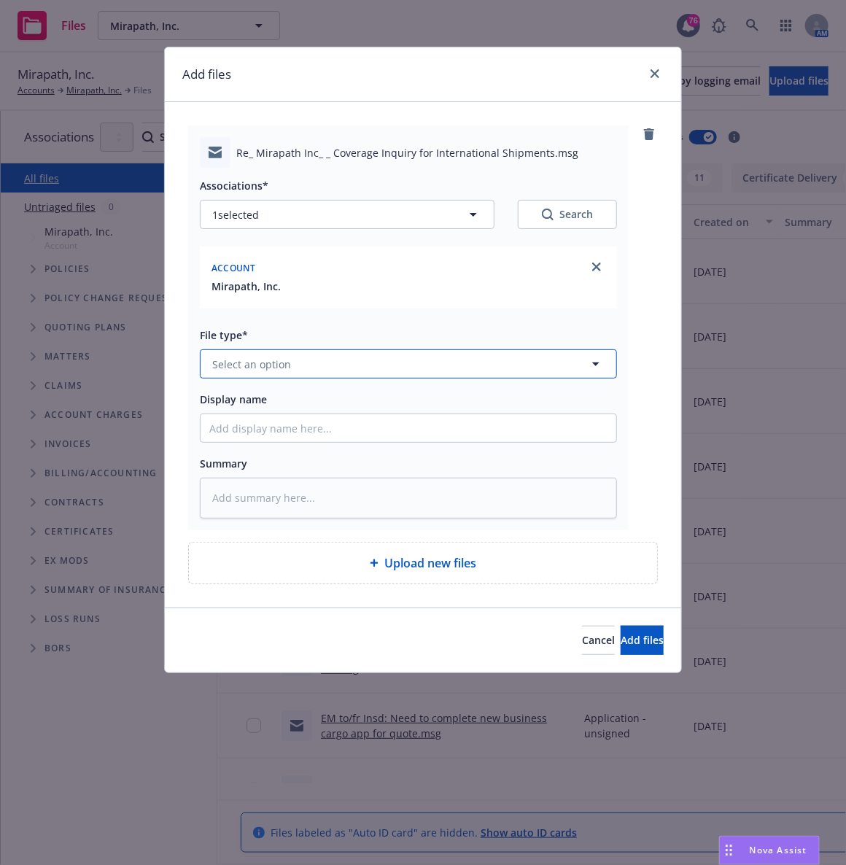
click at [290, 362] on button "Select an option" at bounding box center [408, 364] width 417 height 29
type input "email"
click at [274, 405] on div "Email" at bounding box center [408, 404] width 398 height 21
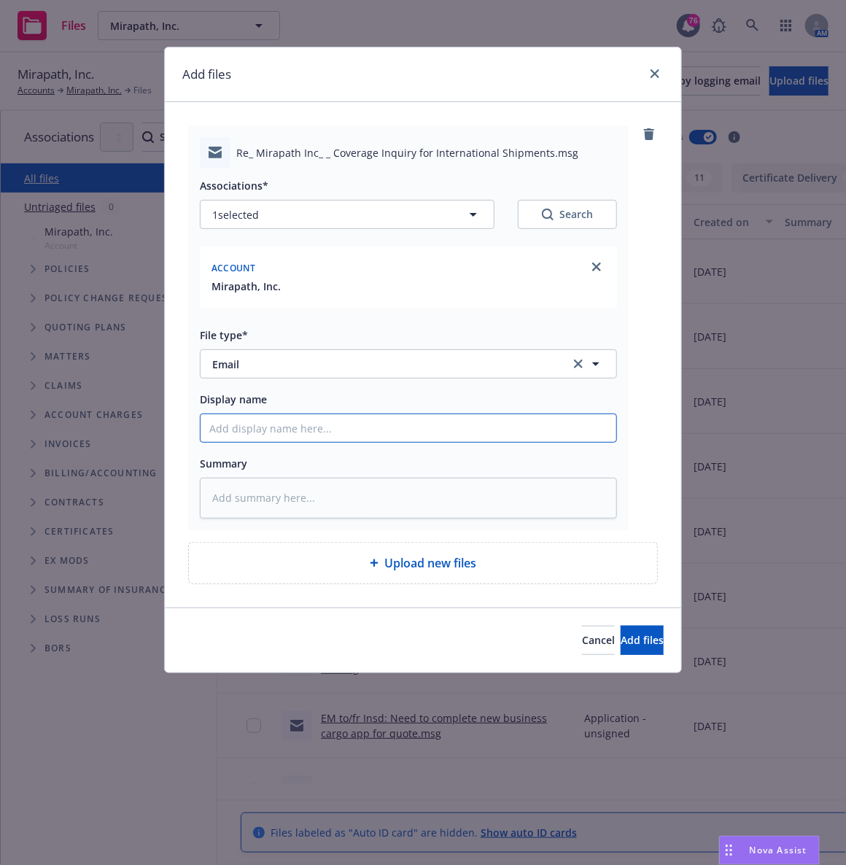
click at [224, 427] on input "Display name" at bounding box center [409, 428] width 416 height 28
type textarea "x"
type input "E"
type textarea "x"
type input "EM"
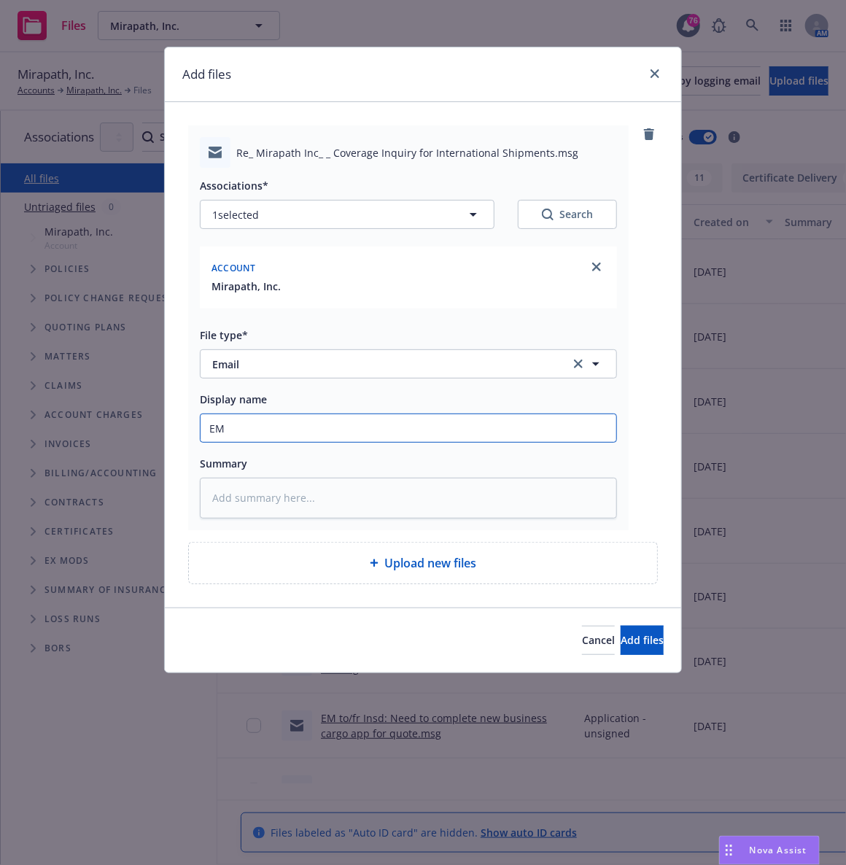
type textarea "x"
type input "EM"
type textarea "x"
type input "EM f"
type textarea "x"
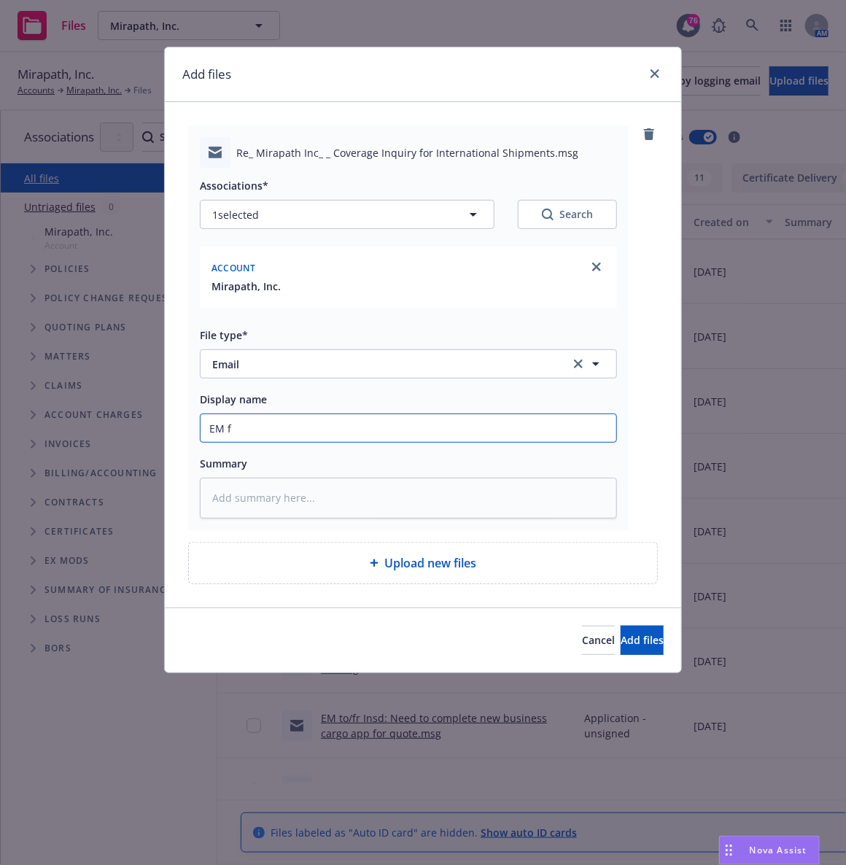
type input "EM fr"
type textarea "x"
type input "EM fr"
type textarea "x"
type input "EM fr I"
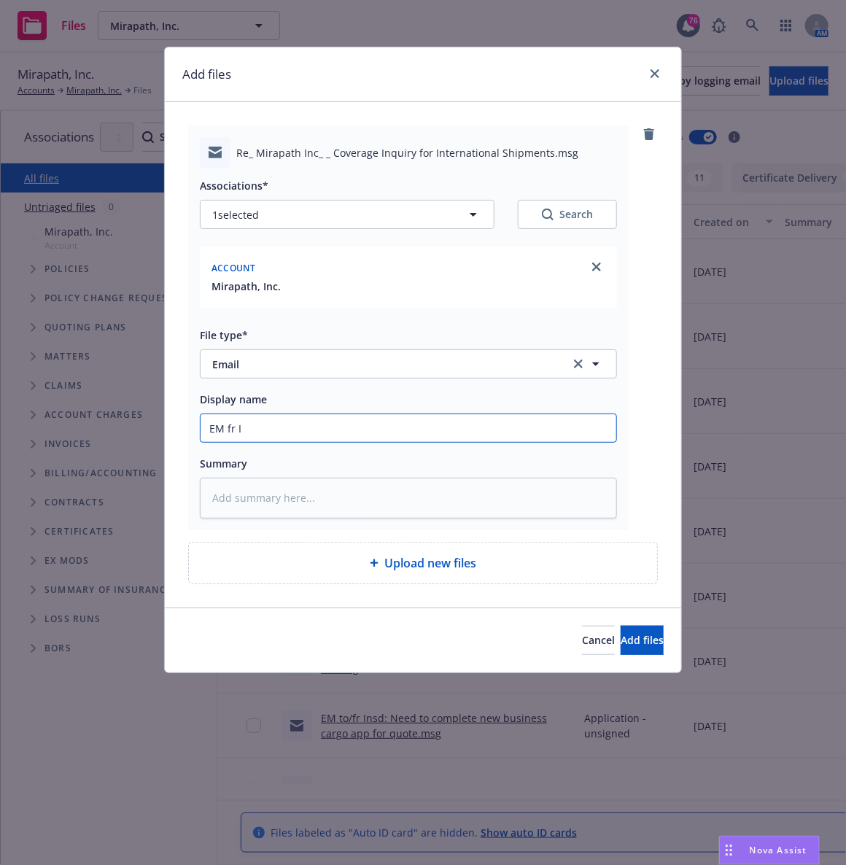
type textarea "x"
type input "EM fr In"
type textarea "x"
type input "EM fr Ins"
type textarea "x"
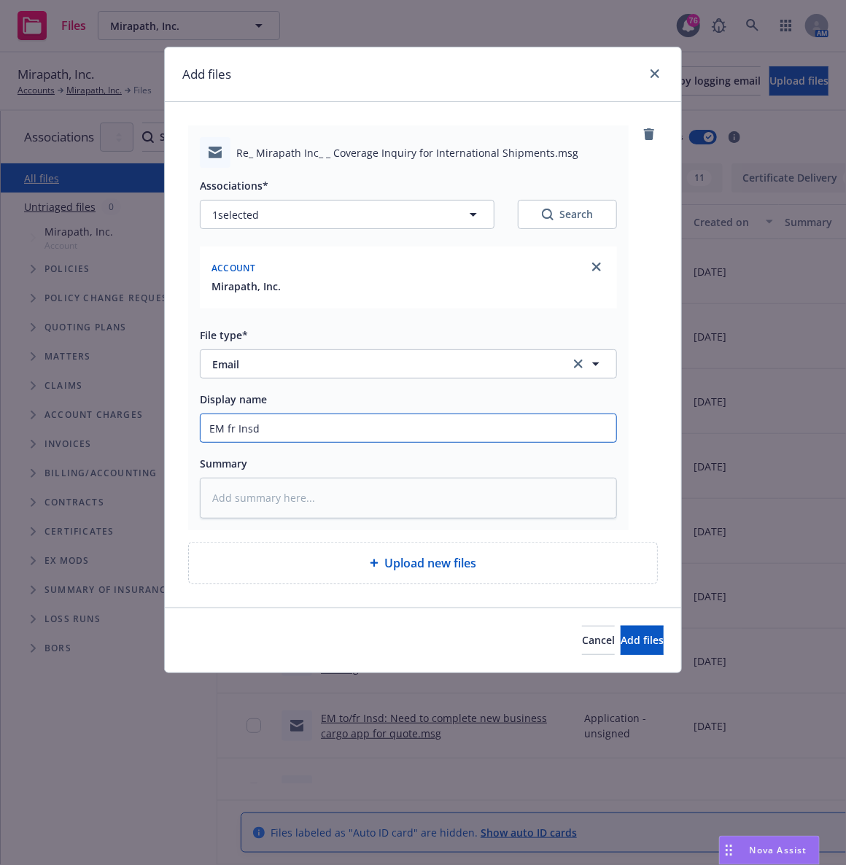
type input "EM fr Insd:"
type textarea "x"
type input "EM fr Insd:"
type textarea "x"
type input "EM fr Insd: Co"
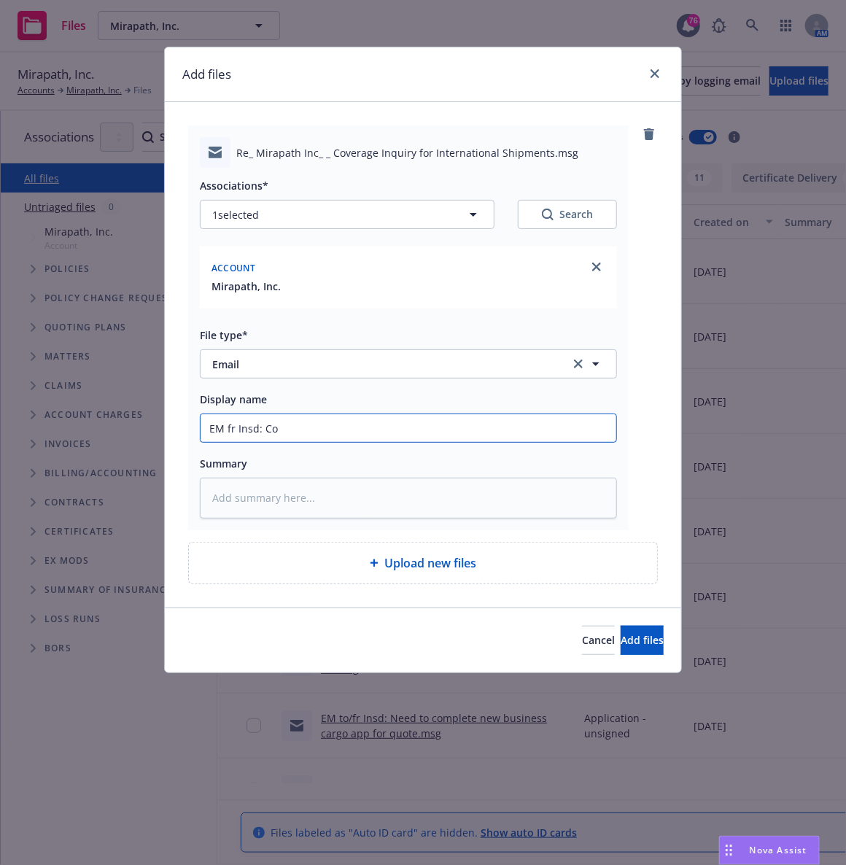
type textarea "x"
type input "EM fr Insd: Cor"
type textarea "x"
type input "EM fr Insd: Corre"
type textarea "x"
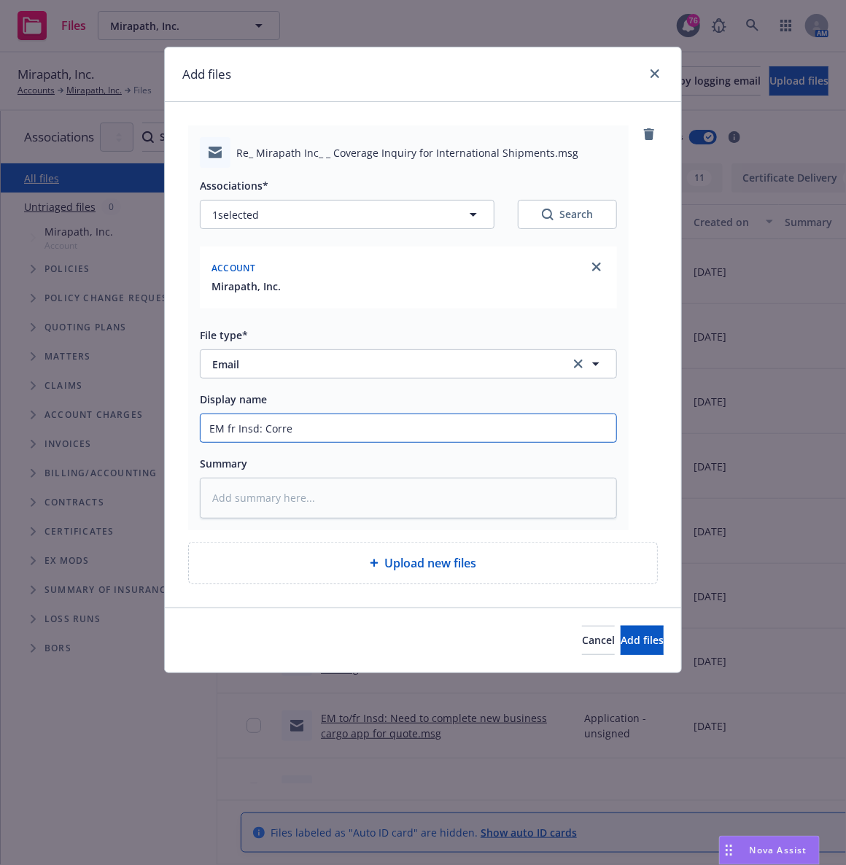
type input "EM fr Insd: Correc"
type textarea "x"
type input "EM fr Insd: Correct"
type textarea "x"
type input "EM fr Insd: Correcti"
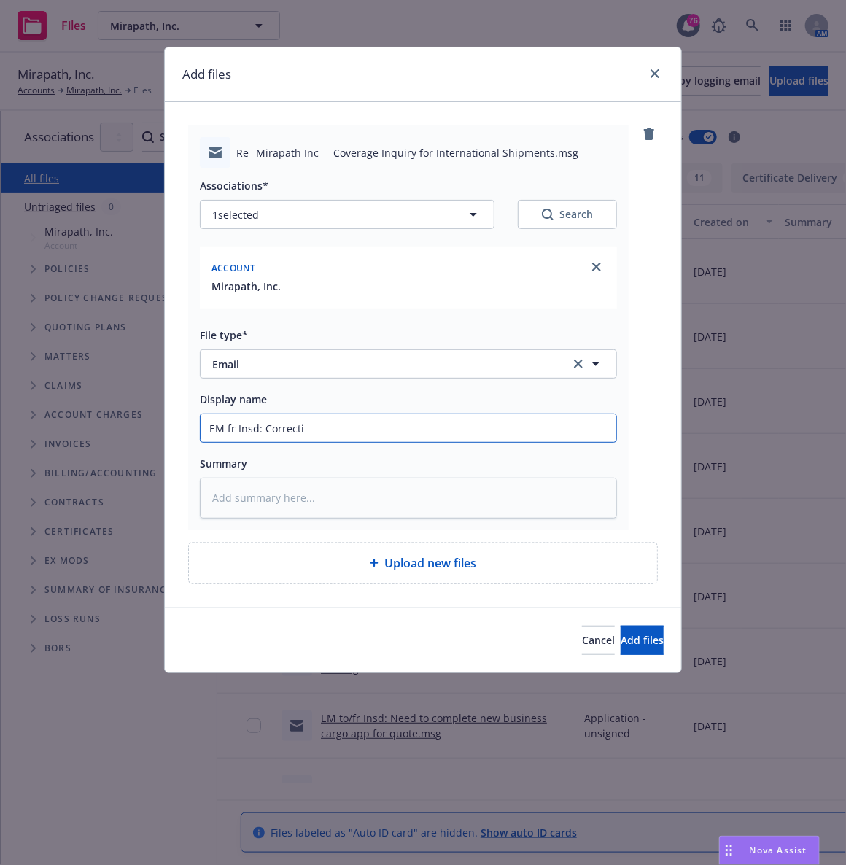
type textarea "x"
type input "EM fr Insd: Correctio"
type textarea "x"
type input "EM fr Insd: Correction"
type textarea "x"
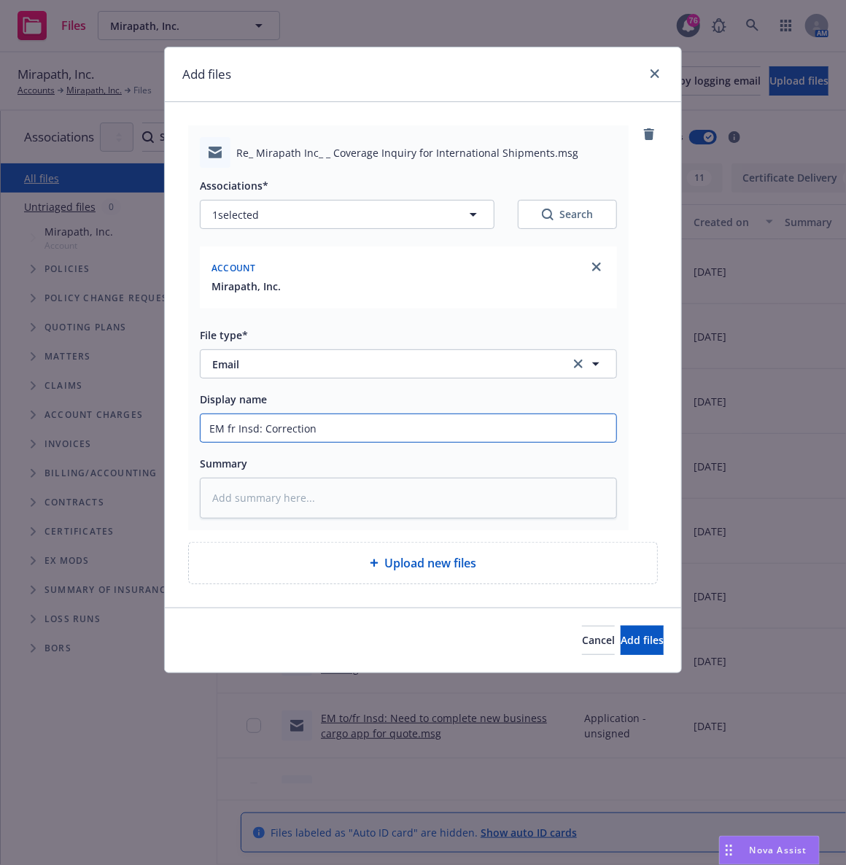
type input "EM fr Insd: Correction"
type textarea "x"
type input "EM fr Insd: Correction -"
type textarea "x"
type input "EM fr Insd: Correction -"
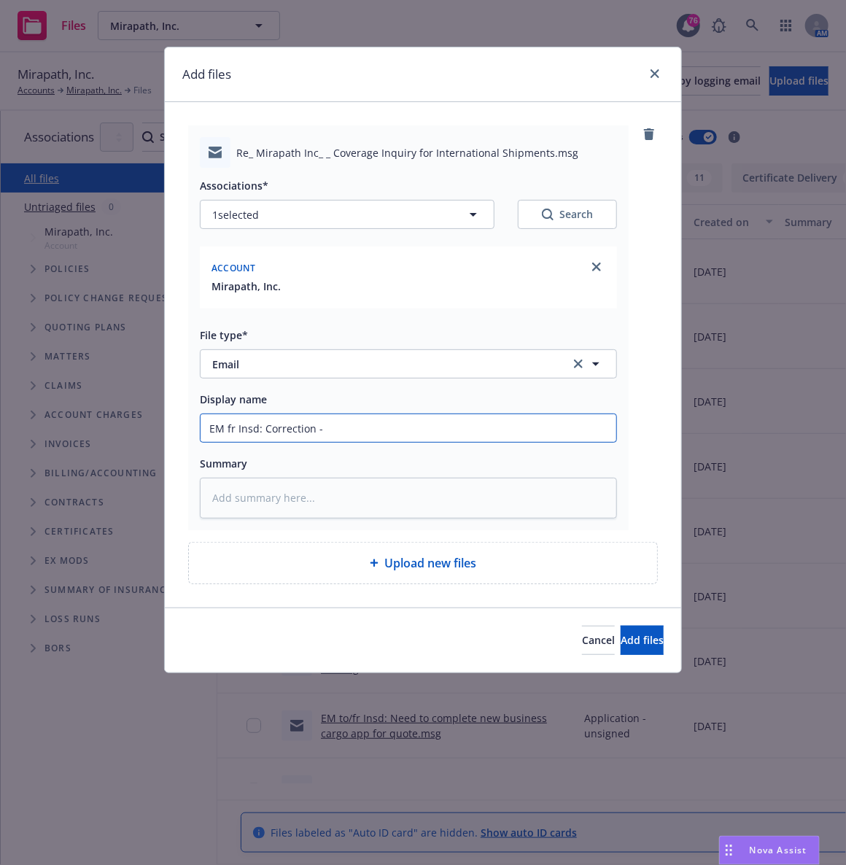
type textarea "x"
type input "EM fr Insd: Correction - n"
type textarea "x"
type input "EM fr Insd: Correction - no"
type textarea "x"
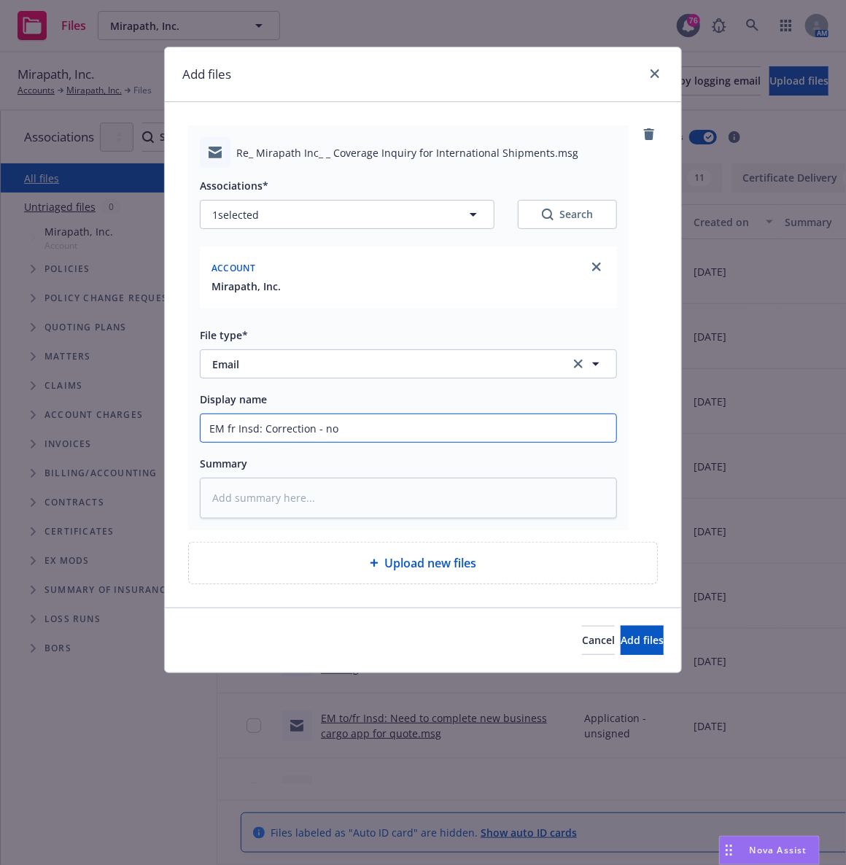
type input "EM fr Insd: Correction - not"
type textarea "x"
type input "EM fr Insd: Correction - not"
type textarea "x"
type input "EM fr Insd: Correction - not s"
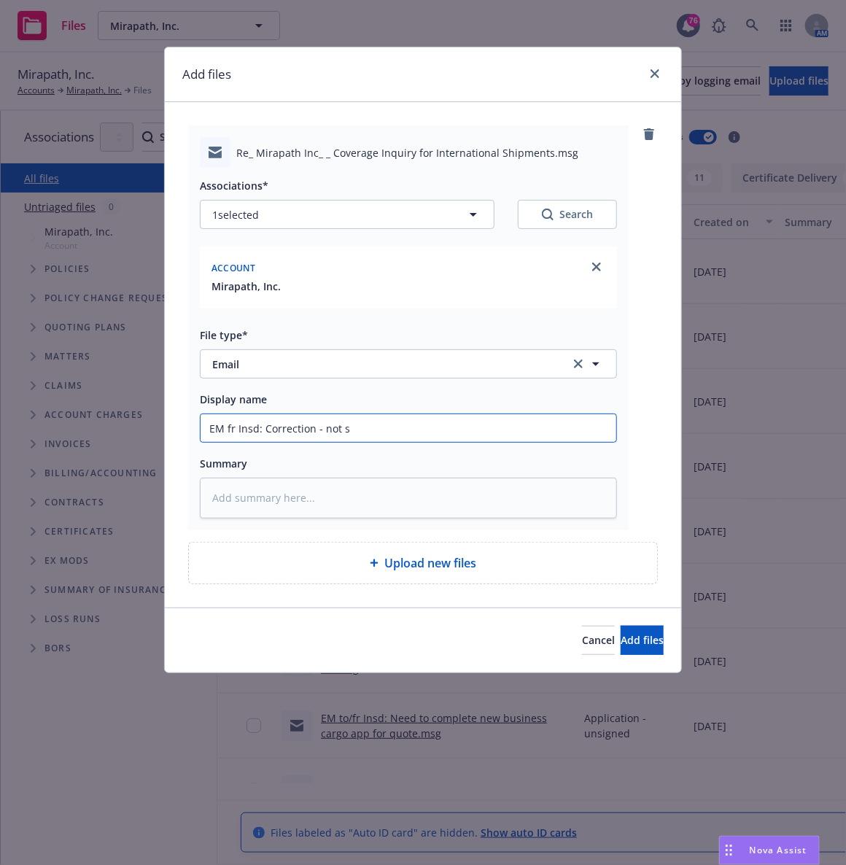
type textarea "x"
type input "EM fr Insd: Correction - not sh"
type textarea "x"
type input "EM fr Insd: Correction - not shi"
type textarea "x"
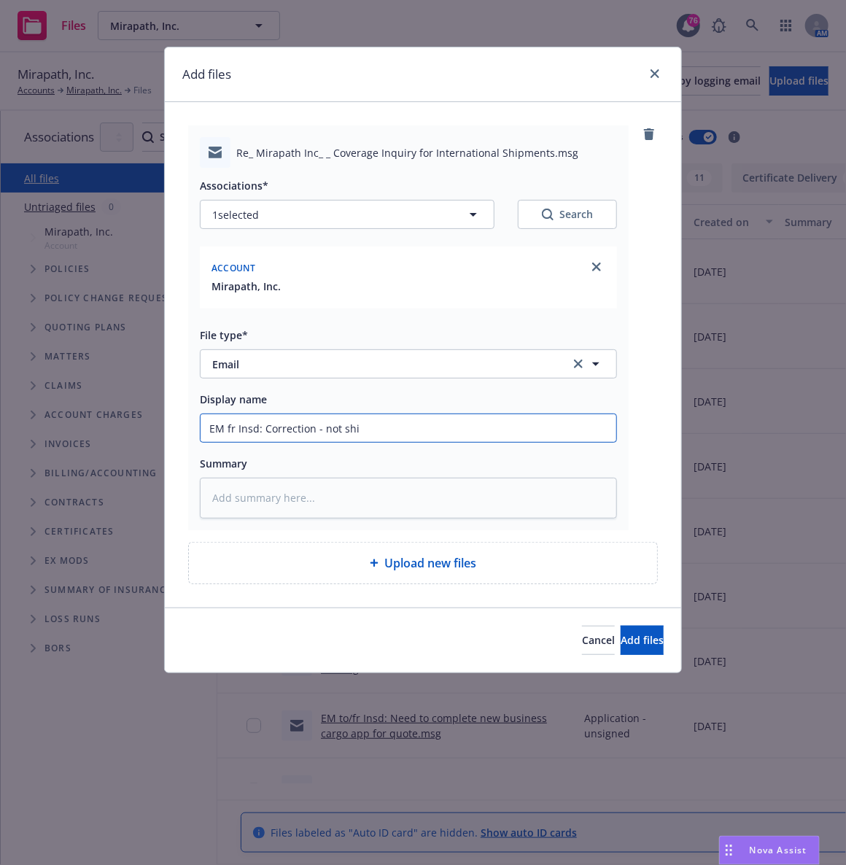
type input "EM fr Insd: Correction - not ship"
type textarea "x"
type input "EM fr Insd: Correction - not [PERSON_NAME]"
type textarea "x"
type input "EM fr Insd: Correction - not shippo"
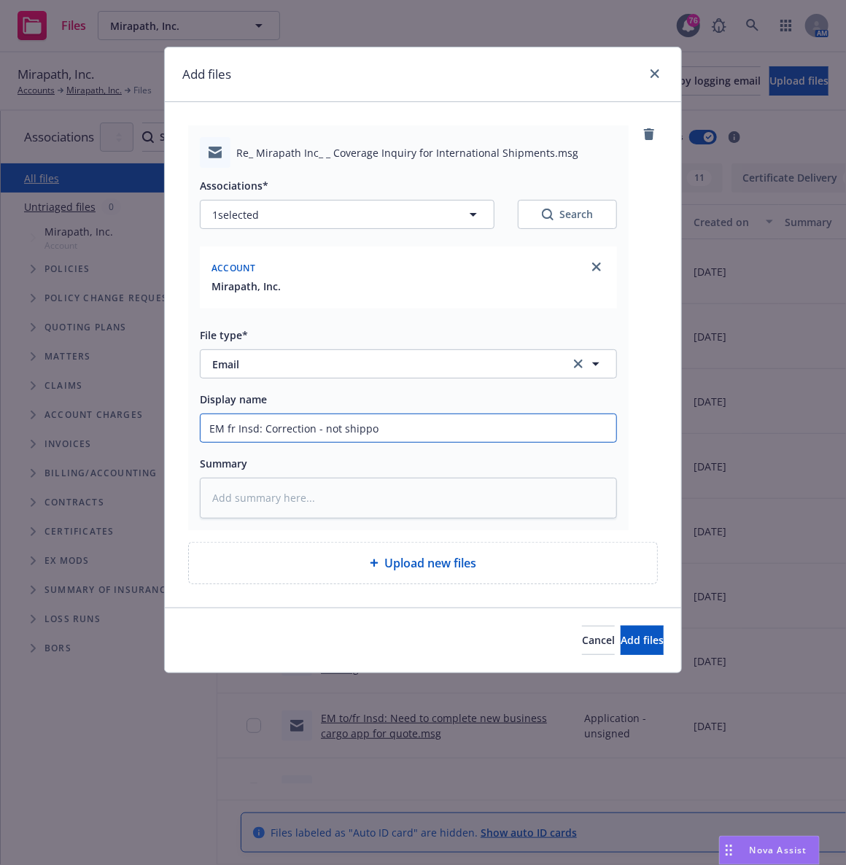
type textarea "x"
type input "EM fr Insd: Correction - not shippon"
type textarea "x"
type input "EM fr Insd: Correction - not shippong"
type textarea "x"
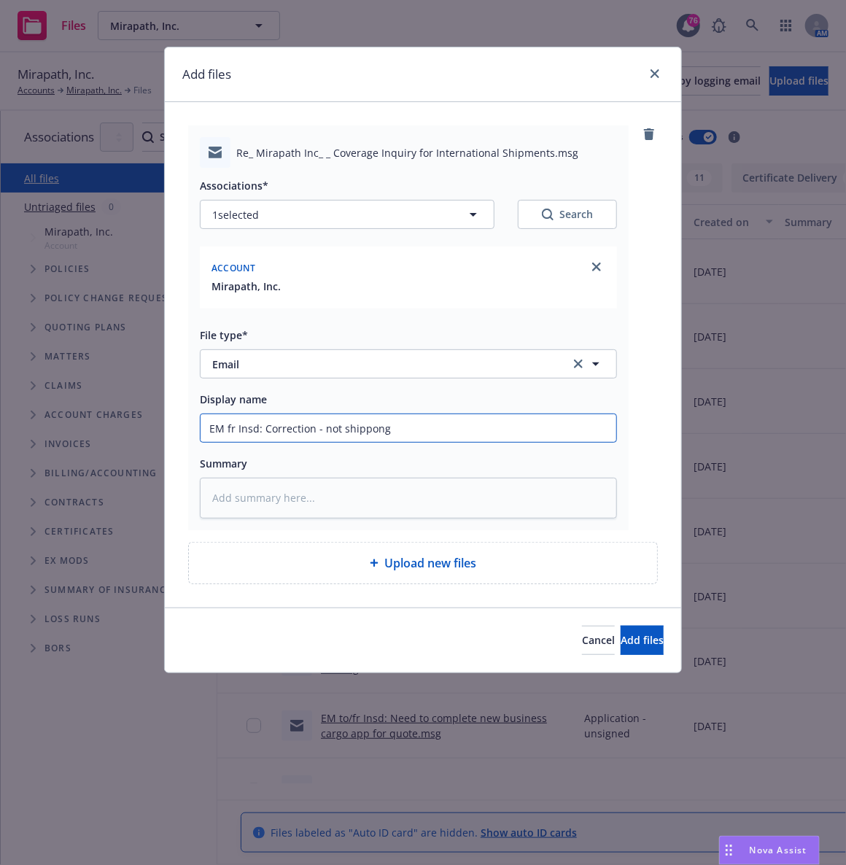
type input "EM fr Insd: Correction - not shippong"
type textarea "x"
type input "EM fr Insd: Correction - not shippong s"
type textarea "x"
type input "EM fr Insd: Correction - not shippong se"
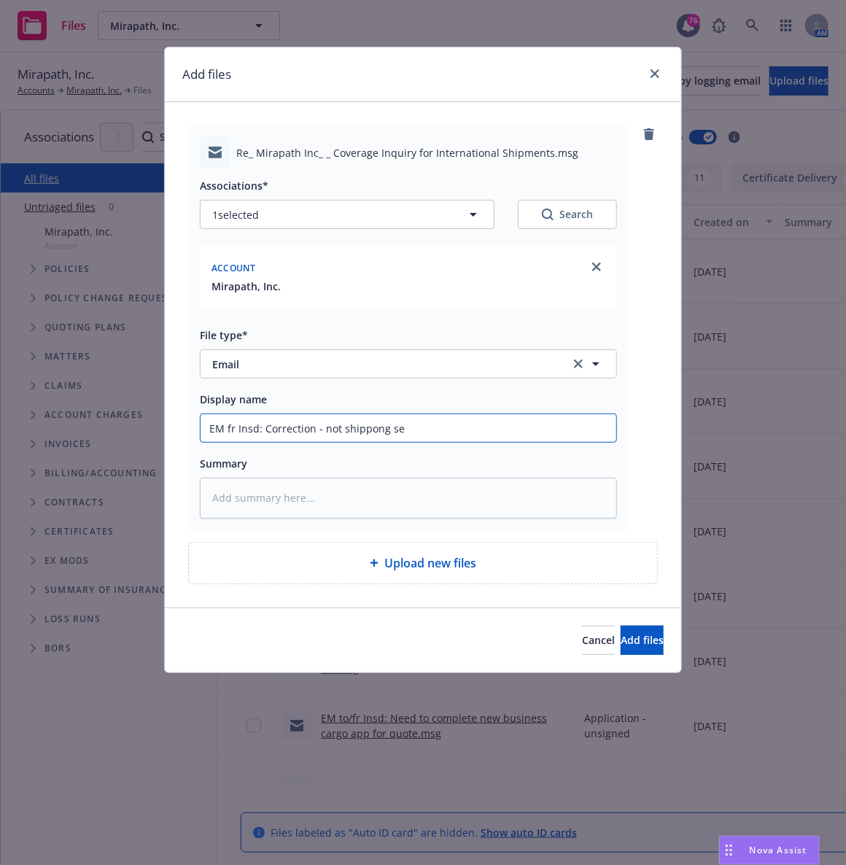
type textarea "x"
type input "EM fr Insd: Correction - not shippong ser"
type textarea "x"
type input "EM fr Insd: Correction - not shippong se"
type textarea "x"
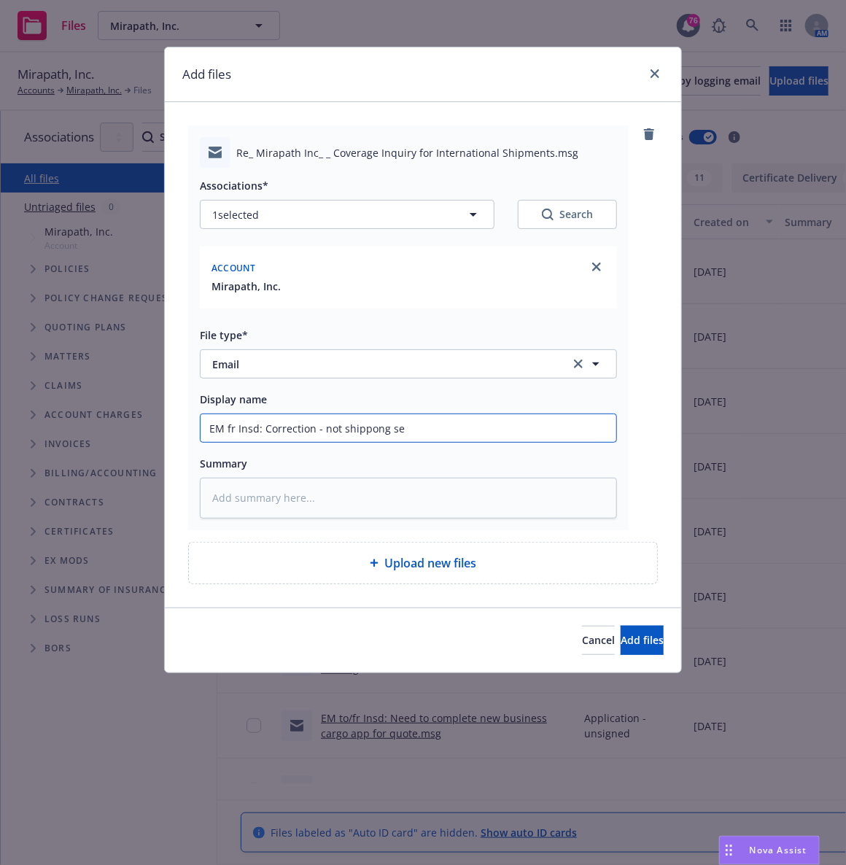
type input "EM fr Insd: Correction - not shippong s"
type textarea "x"
type input "EM fr Insd: Correction - not shippong"
type textarea "x"
type input "EM fr Insd: Correction - not shippong"
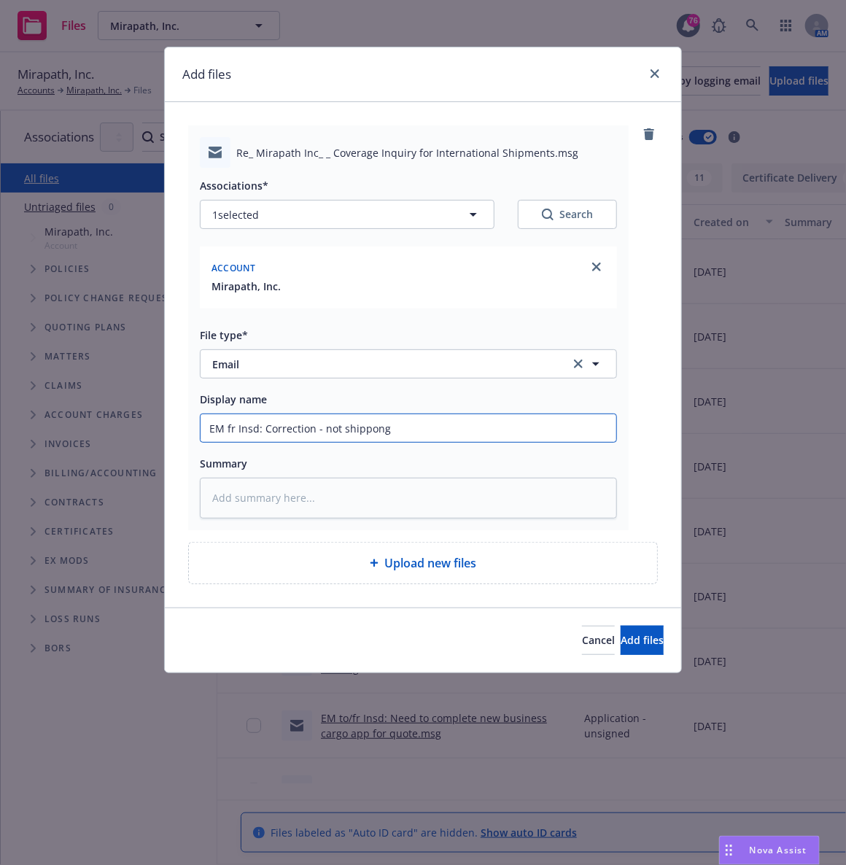
type textarea "x"
type input "EM fr Insd: Correction - not shippon"
type textarea "x"
type input "EM fr Insd: Correction - not shippo"
type textarea "x"
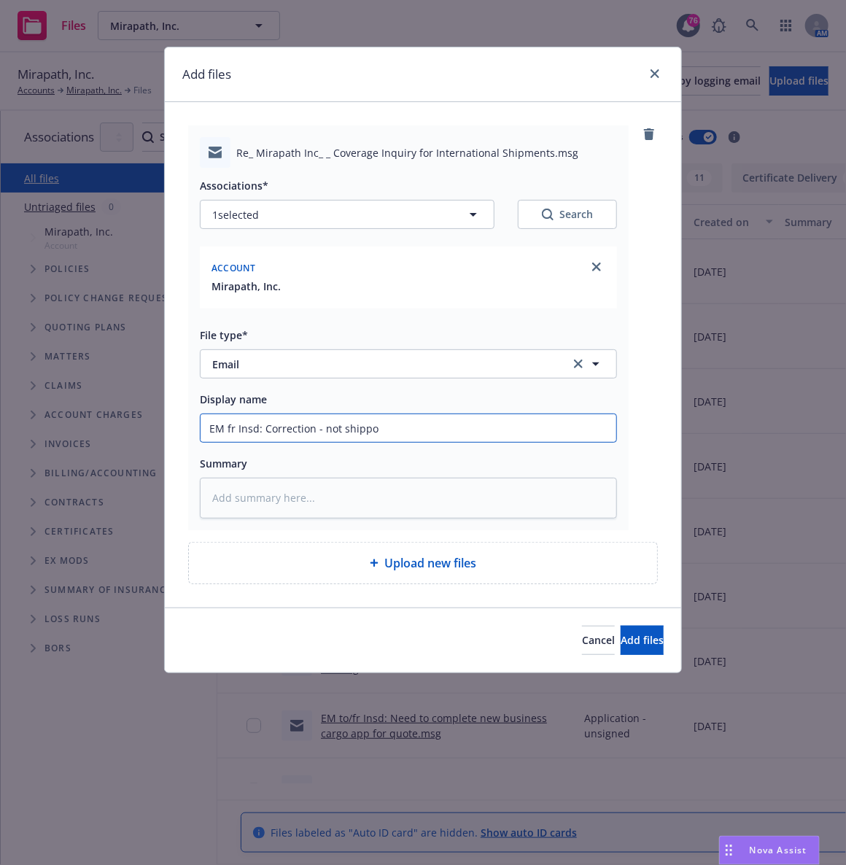
type input "EM fr Insd: Correction - not [PERSON_NAME]"
type textarea "x"
type input "EM fr Insd: Correction - not shippi"
type textarea "x"
type input "EM fr Insd: Correction - not shippin"
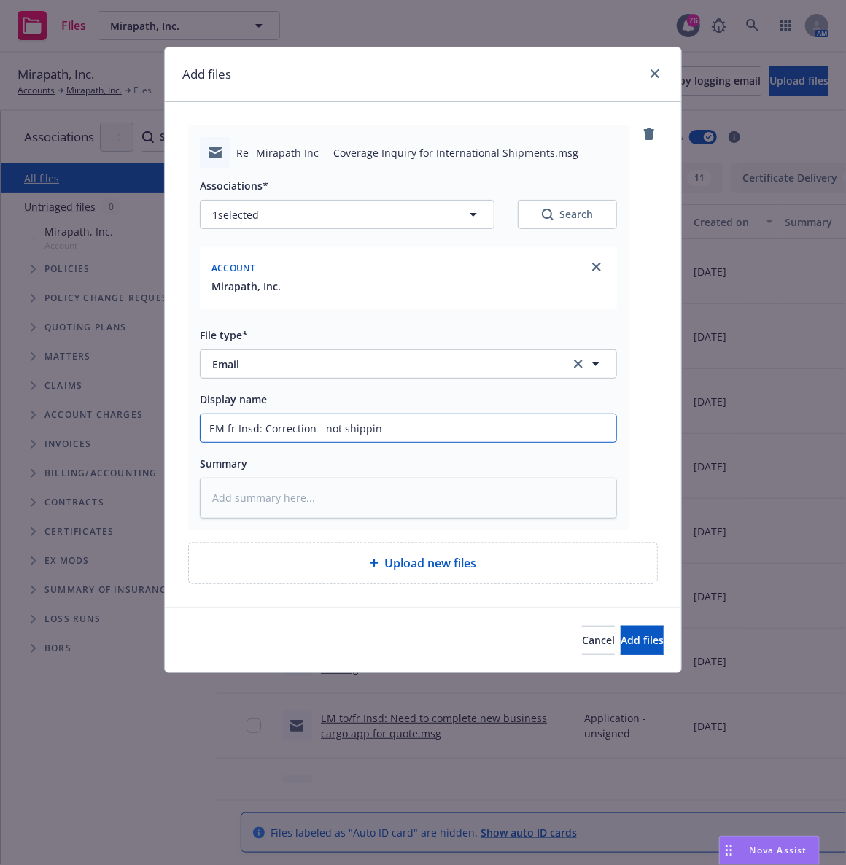
type textarea "x"
type input "EM fr Insd: Correction - not shipping"
type textarea "x"
type input "EM fr Insd: Correction - not shipping"
type textarea "x"
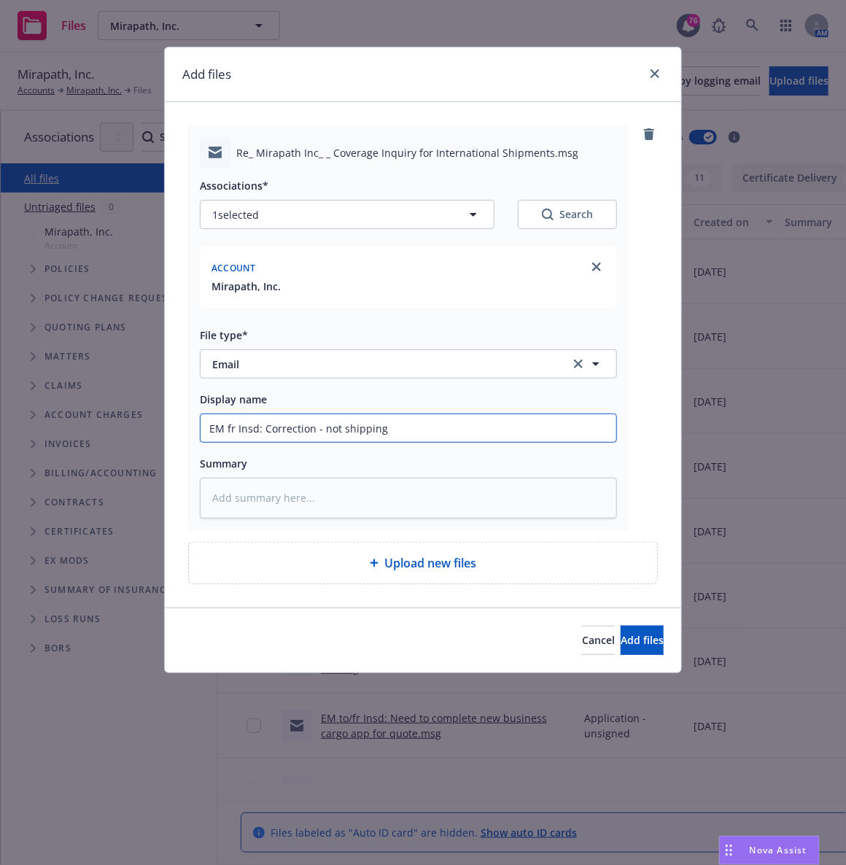
type input "EM fr Insd: Correction - not shipping s"
type textarea "x"
type input "EM fr Insd: Correction - not shipping se"
type textarea "x"
type input "EM fr Insd: Correction - not shipping ser"
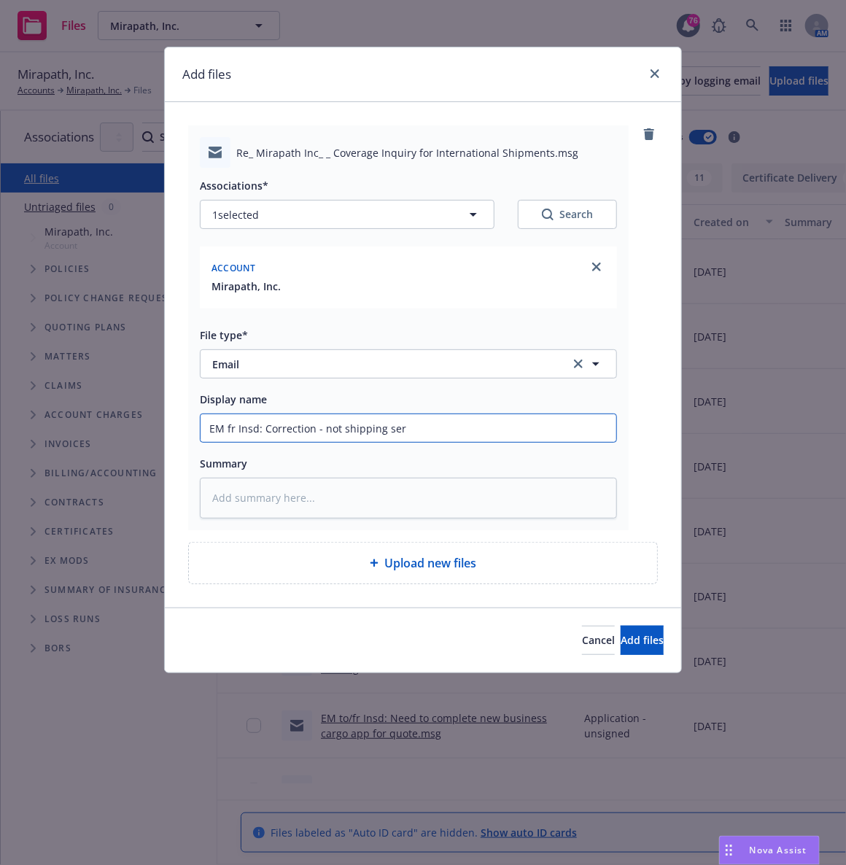
type textarea "x"
type input "EM fr Insd: Correction - not shipping serv"
type textarea "x"
type input "EM fr Insd: Correction - not shipping serve"
type textarea "x"
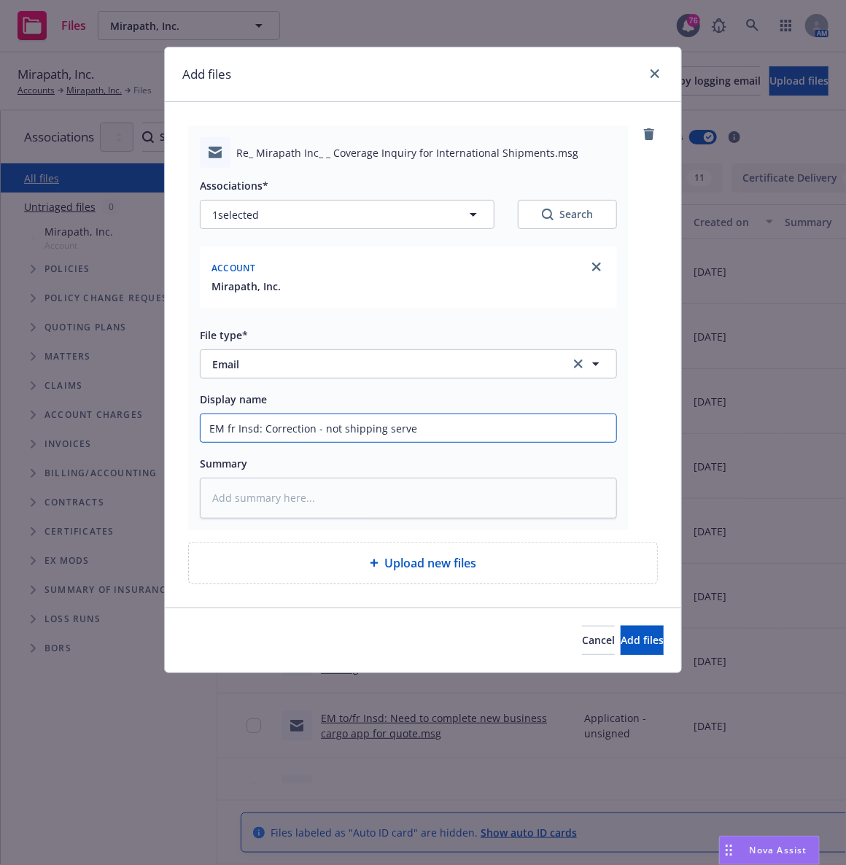
type input "EM fr Insd: Correction - not shipping server"
type textarea "x"
type input "EM fr Insd: Correction - not shipping servers"
type textarea "x"
type input "EM fr Insd: Correction - not shipping servers,"
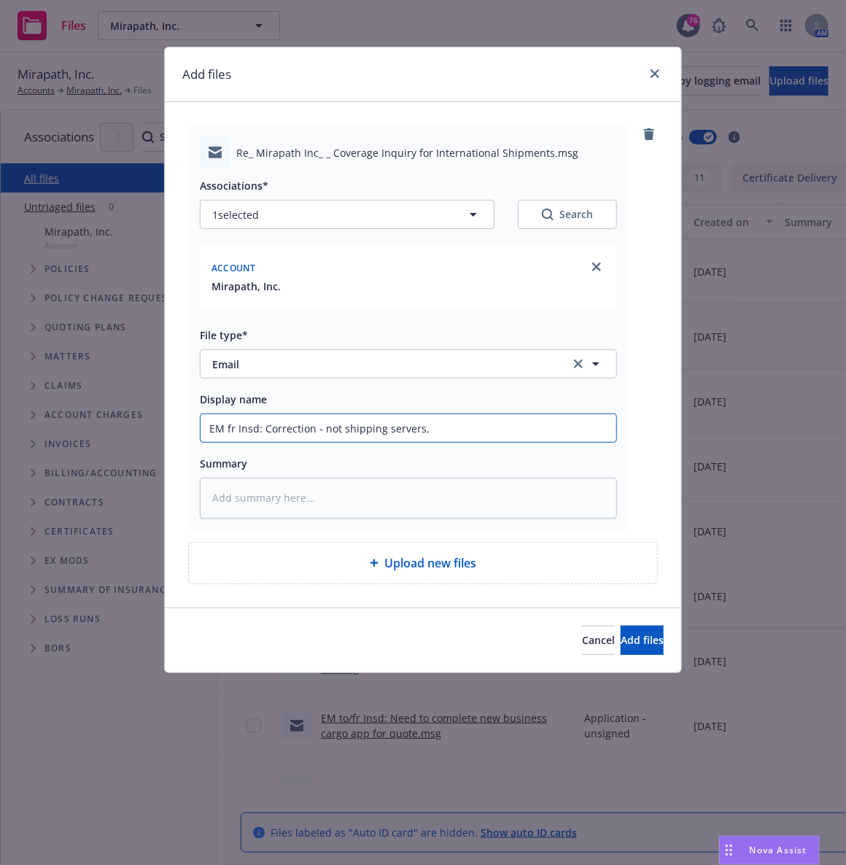
type textarea "x"
type input "EM fr Insd: Correction - not shipping servers,"
type textarea "x"
type input "EM fr Insd: Correction - not shipping servers, o"
type textarea "x"
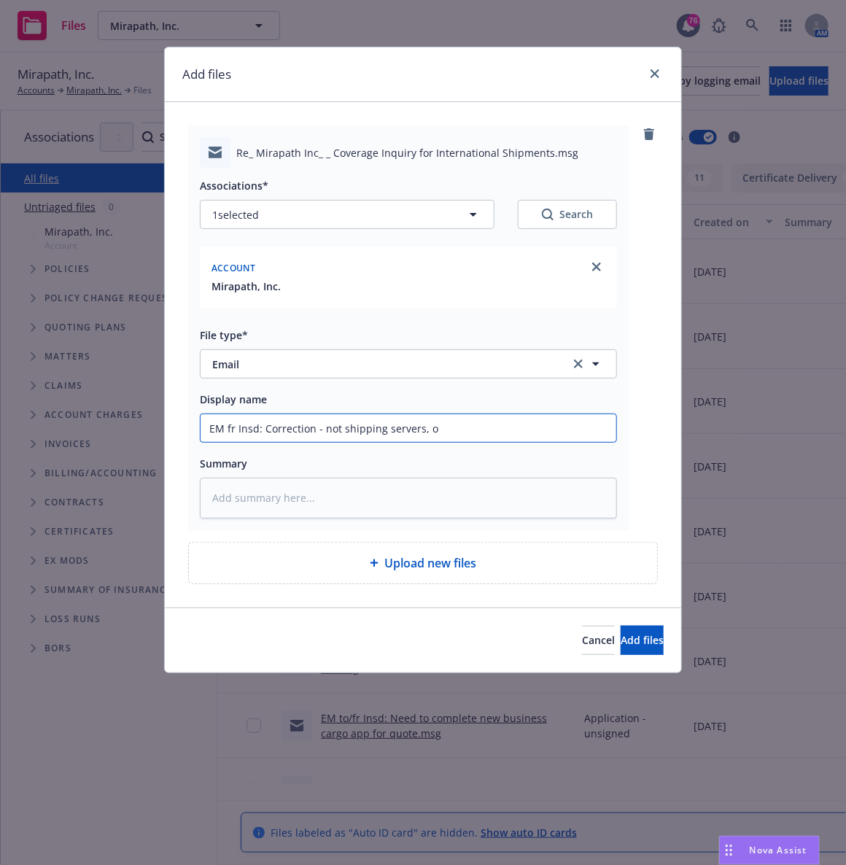
type input "EM fr Insd: Correction - not shipping servers, on"
type textarea "x"
type input "EM fr Insd: Correction - not shipping servers, onl"
type textarea "x"
type input "EM fr Insd: Correction - not shipping servers, only"
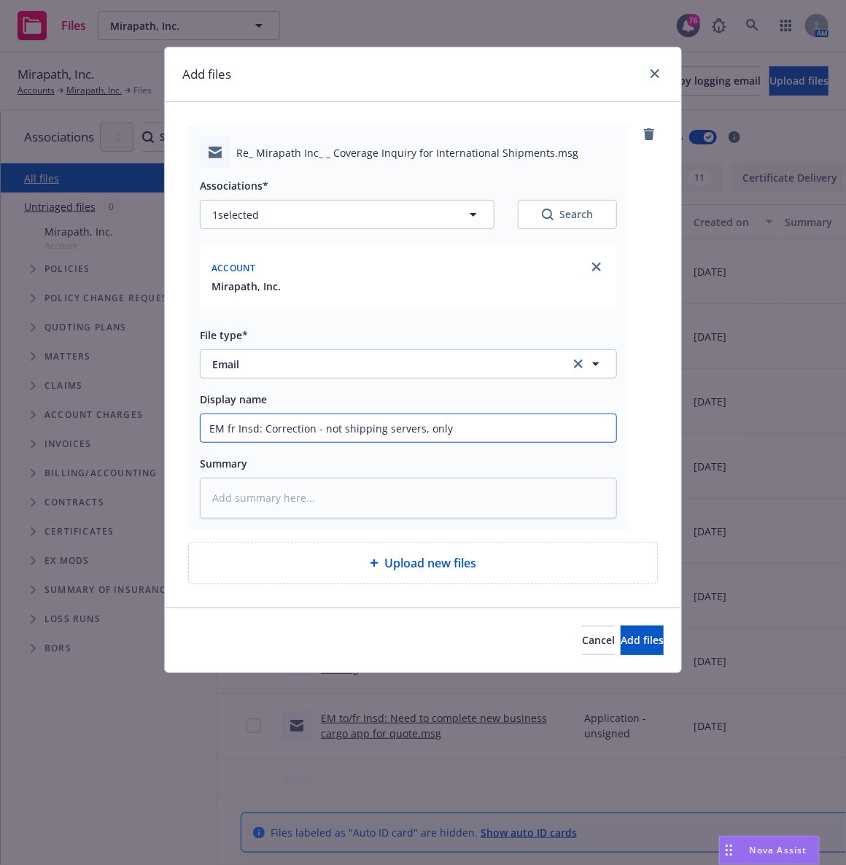
type textarea "x"
type input "EM fr Insd: Correction - not shipping servers, only"
type textarea "x"
type input "EM fr Insd: Correction - not shipping servers, only r"
type textarea "x"
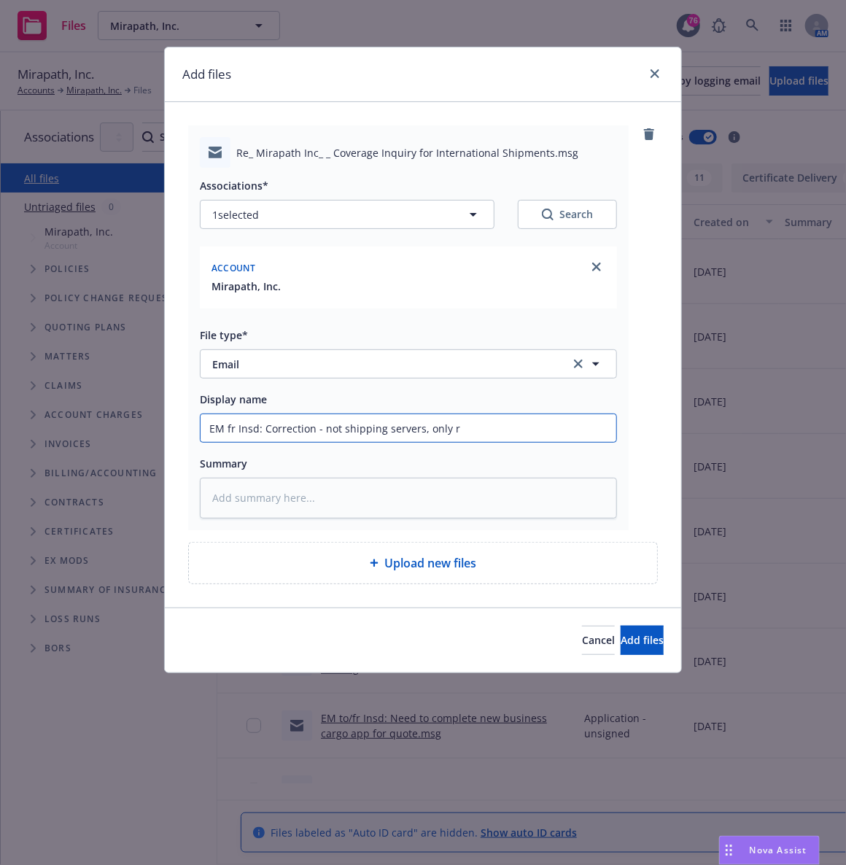
type input "EM fr Insd: Correction - not shipping servers, only ra"
type textarea "x"
type input "EM fr Insd: Correction - not shipping servers, only rac"
type textarea "x"
type input "EM fr Insd: Correction - not shipping servers, only rack"
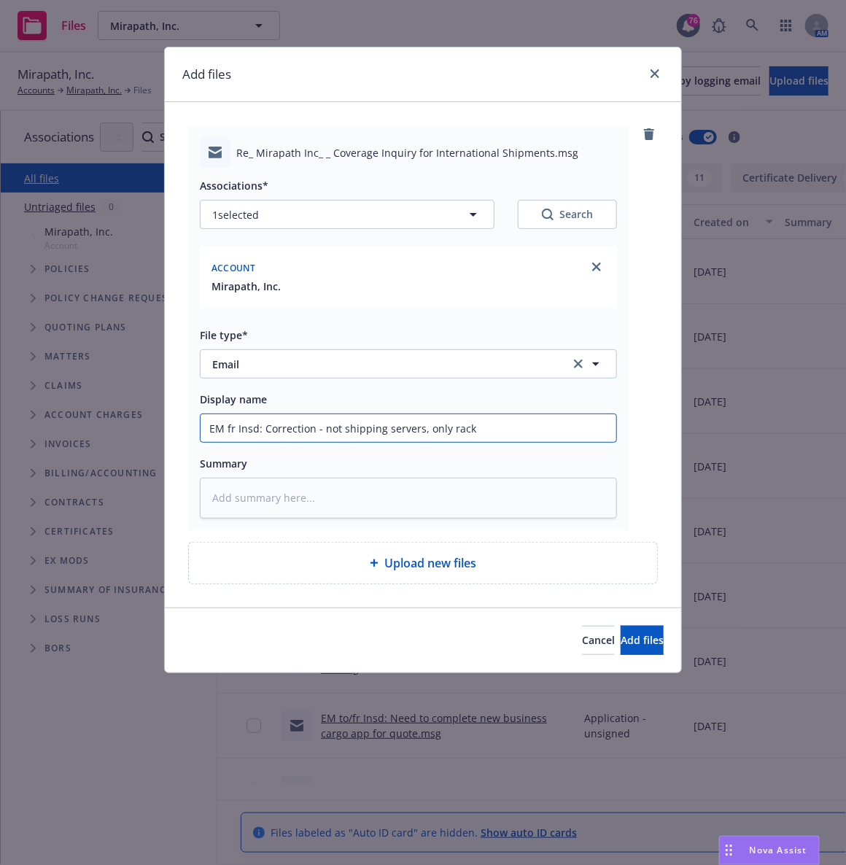
type textarea "x"
type input "EM fr Insd: Correction - not shipping servers, only racks"
click at [623, 638] on span "Add files" at bounding box center [642, 640] width 43 height 14
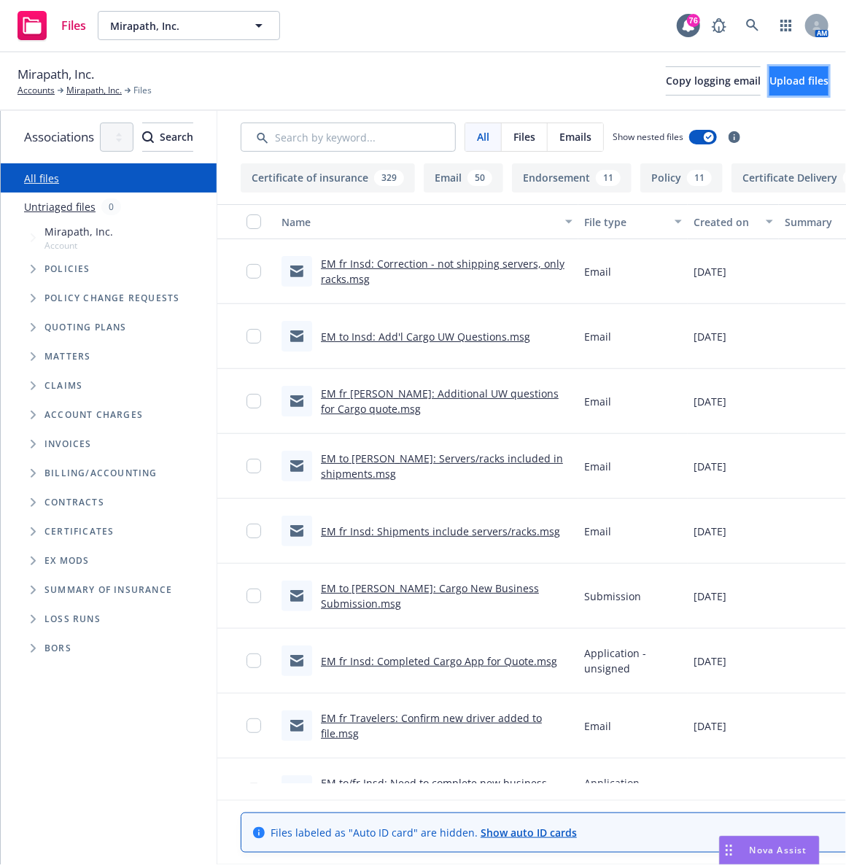
click at [779, 90] on button "Upload files" at bounding box center [799, 80] width 59 height 29
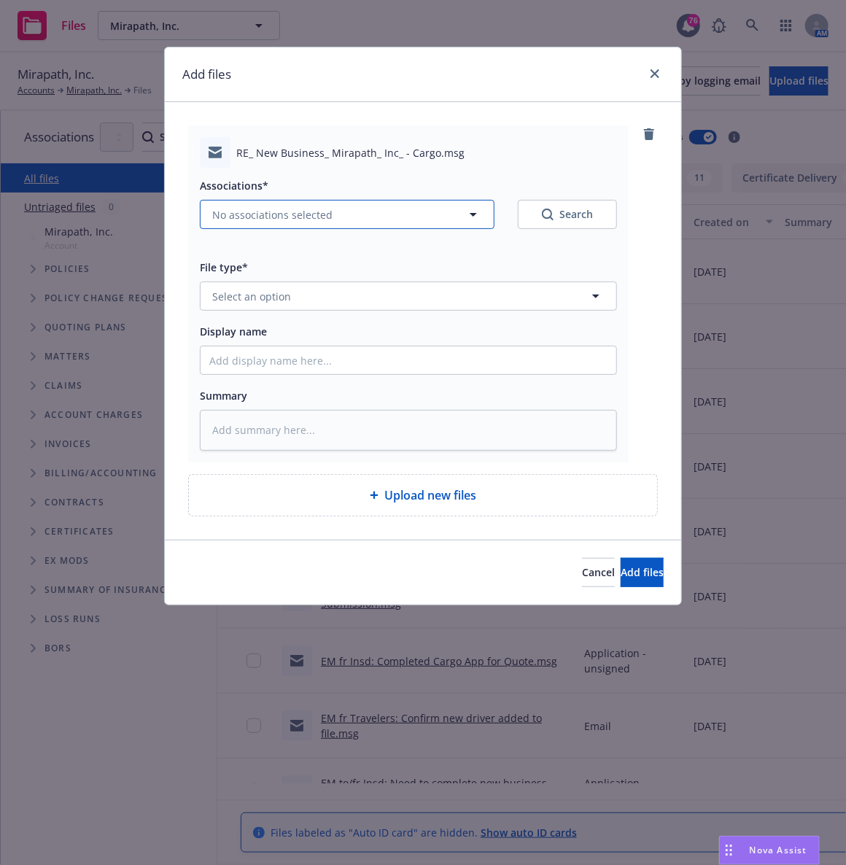
click at [357, 225] on button "No associations selected" at bounding box center [347, 214] width 295 height 29
type textarea "x"
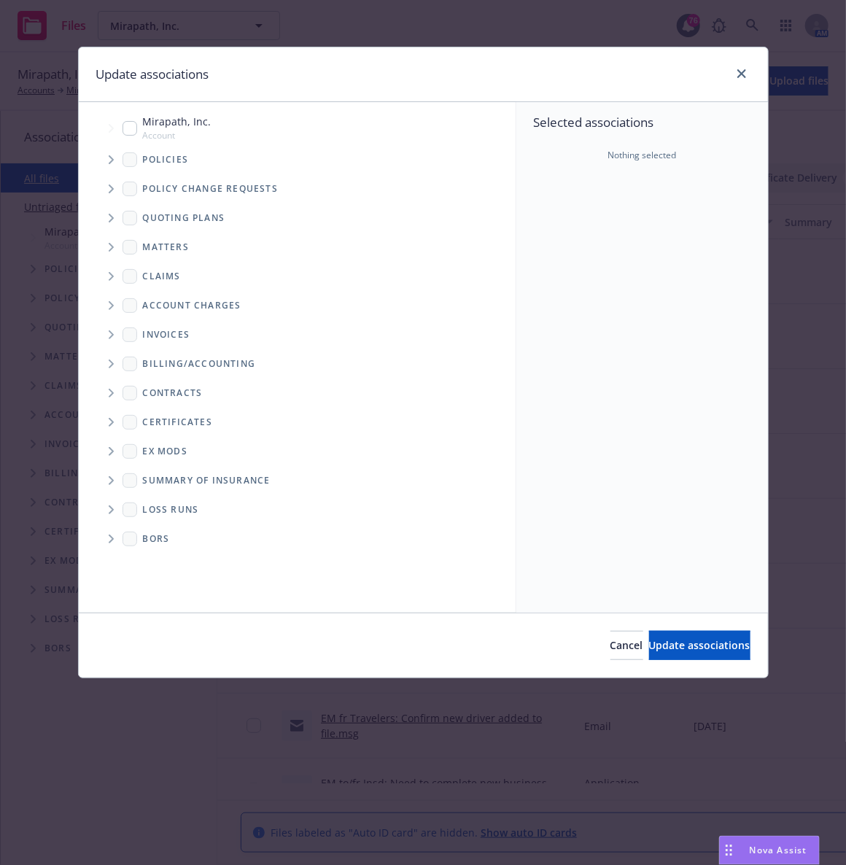
click at [129, 126] on input "Tree Example" at bounding box center [130, 128] width 15 height 15
checkbox input "true"
click at [649, 645] on span "Update associations" at bounding box center [699, 645] width 101 height 14
type textarea "x"
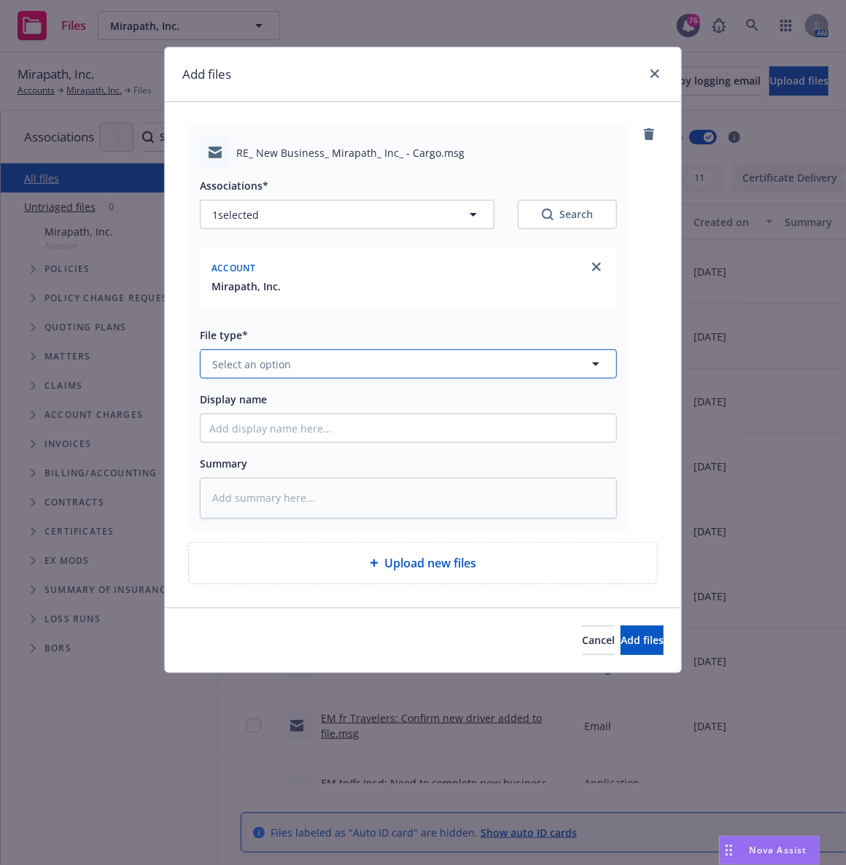
click at [287, 357] on span "Select an option" at bounding box center [251, 364] width 79 height 15
type input "email"
click at [251, 395] on div "Email" at bounding box center [408, 404] width 398 height 21
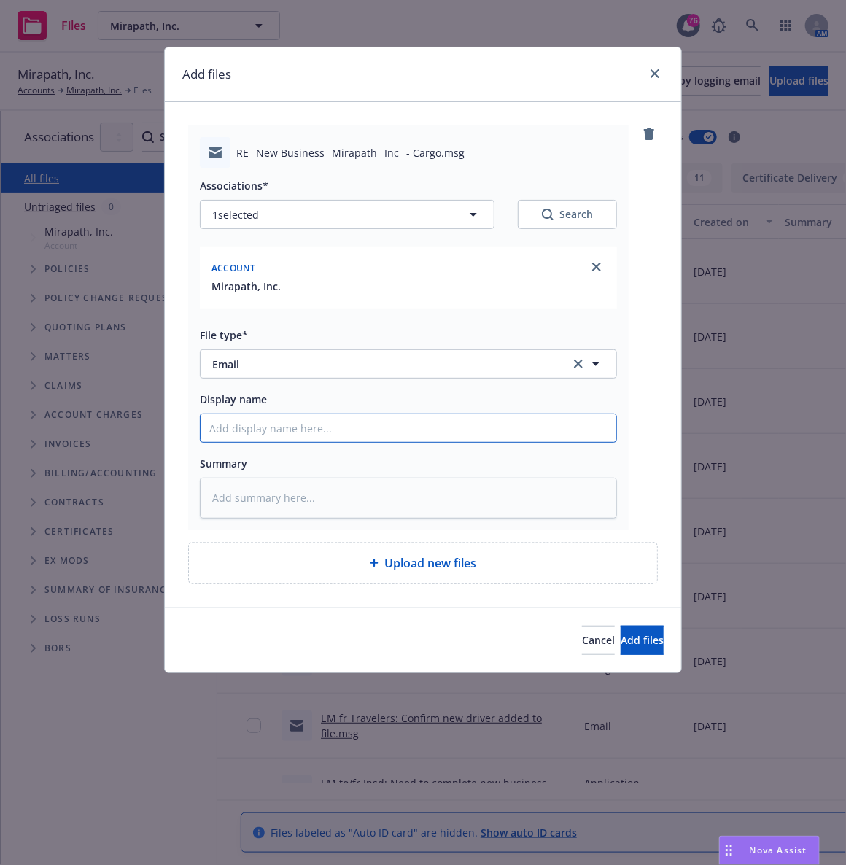
click at [239, 423] on input "Display name" at bounding box center [409, 428] width 416 height 28
type textarea "x"
type input "E"
type textarea "x"
type input "EM"
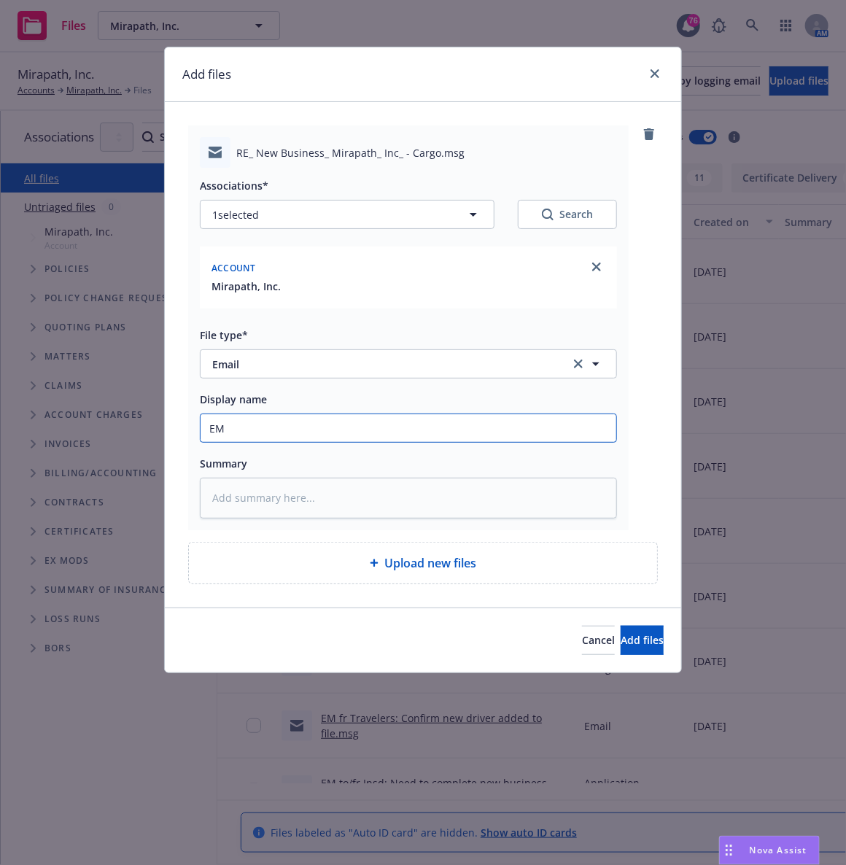
type textarea "x"
type input "EM t"
type textarea "x"
type input "EM to"
type textarea "x"
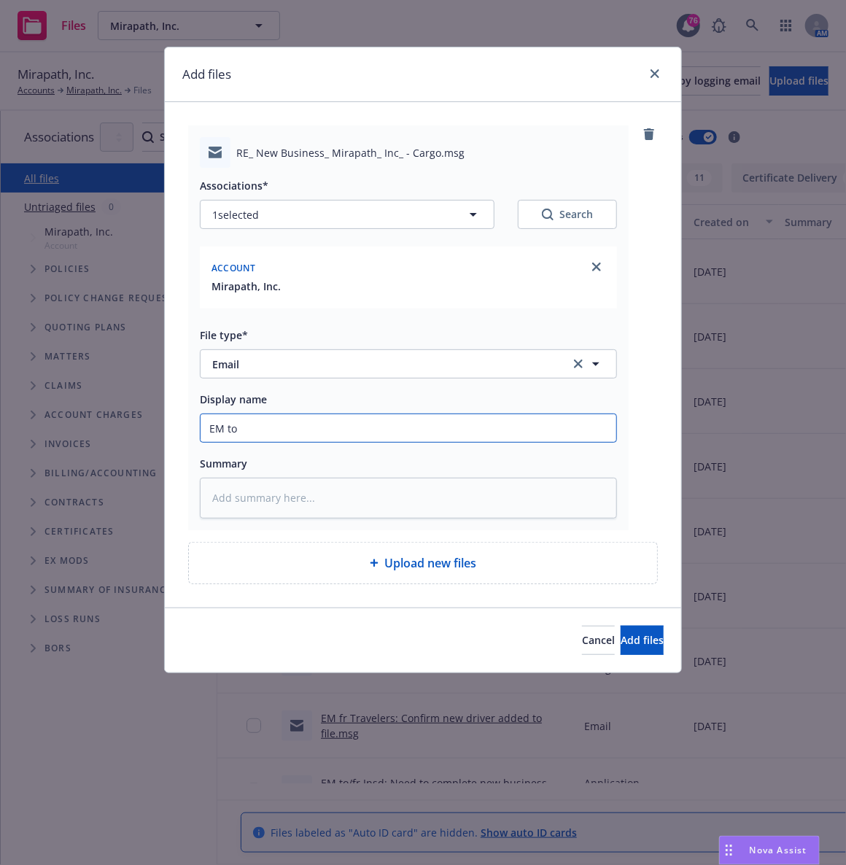
type input "EM to"
type textarea "x"
type input "EM to F"
type textarea "x"
type input "EM to Fa"
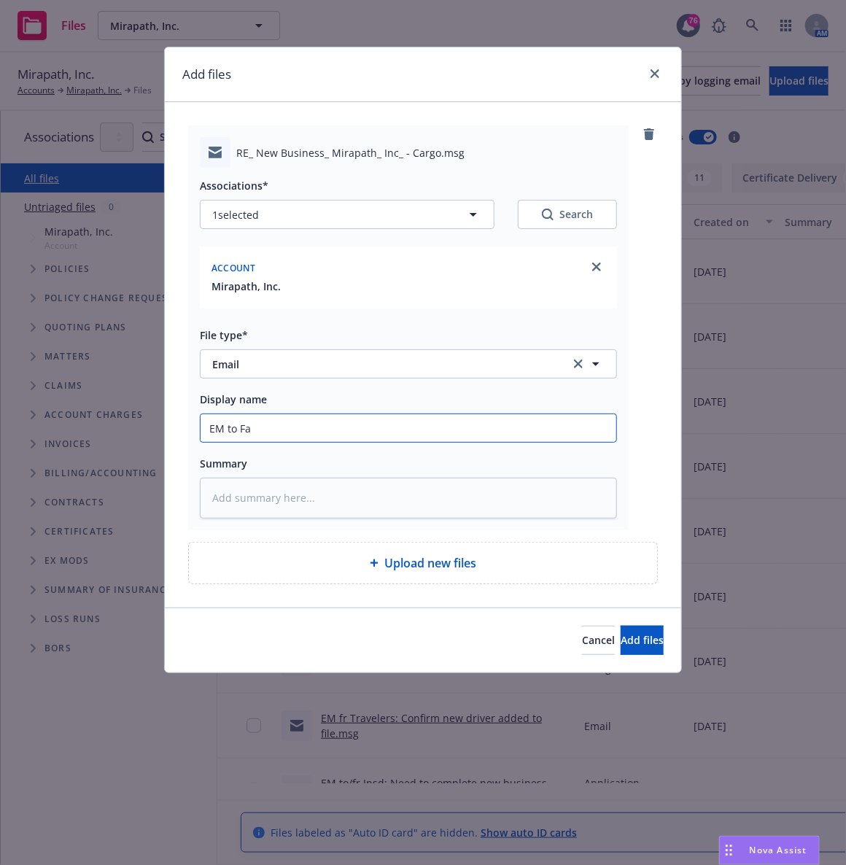
type textarea "x"
type input "EM to Fal"
type textarea "x"
type input "EM to Falv"
type textarea "x"
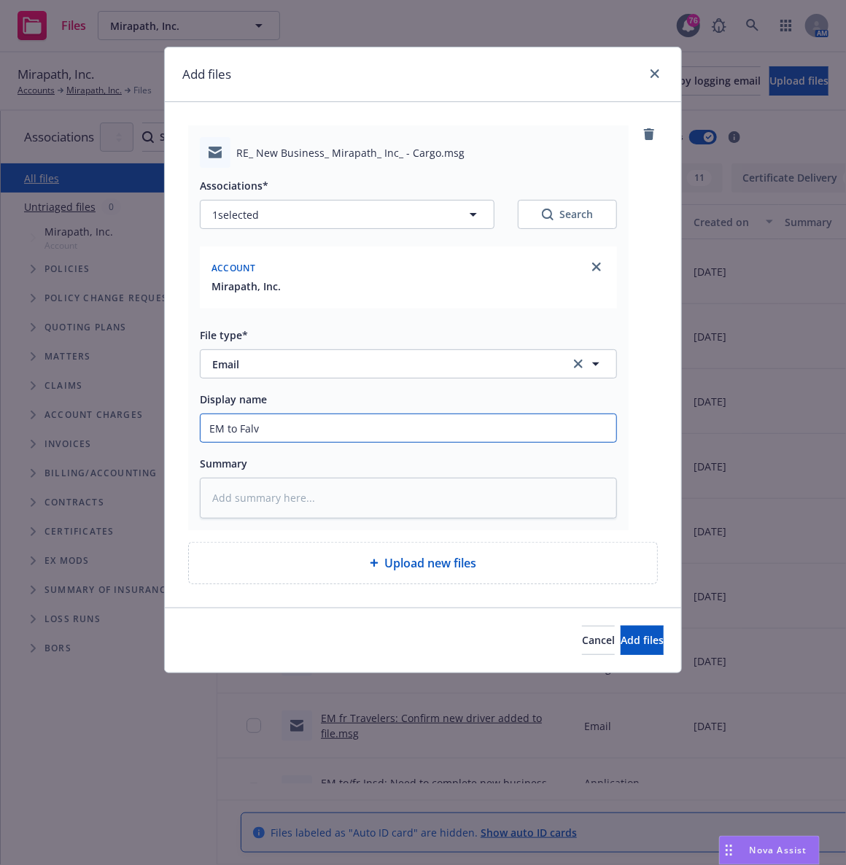
type input "EM to Falve"
type textarea "x"
type input "EM to Falvery"
type textarea "x"
type input "EM to Falvery"
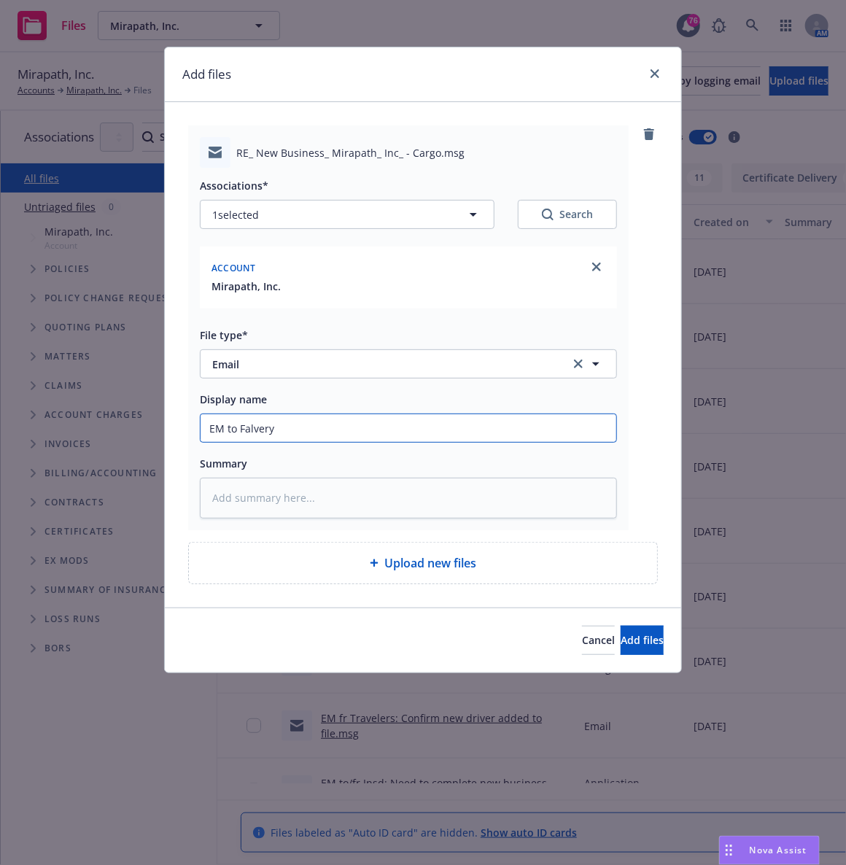
type textarea "x"
type input "EM to Falvery -"
type textarea "x"
type input "EM to Falvery -"
type textarea "x"
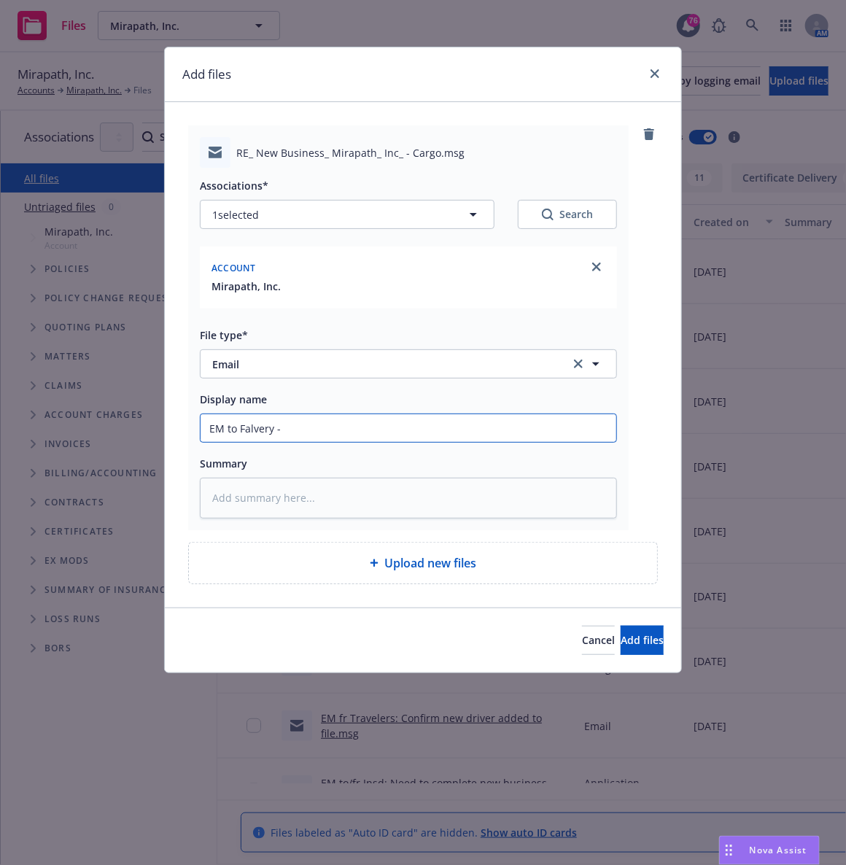
type input "EM to Falvery - c"
type textarea "x"
type input "EM to Falvery - ci"
type textarea "x"
type input "EM to Falvery - cir"
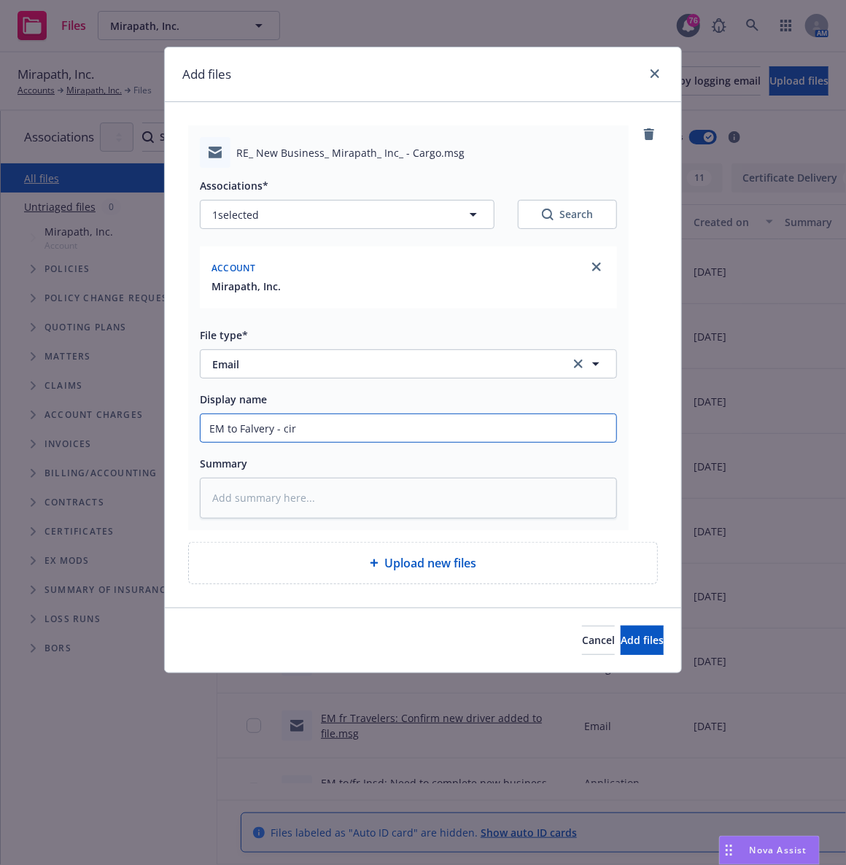
type textarea "x"
type input "EM to Falvery - cirre"
type textarea "x"
type input "EM to Falvery - cirrec"
type textarea "x"
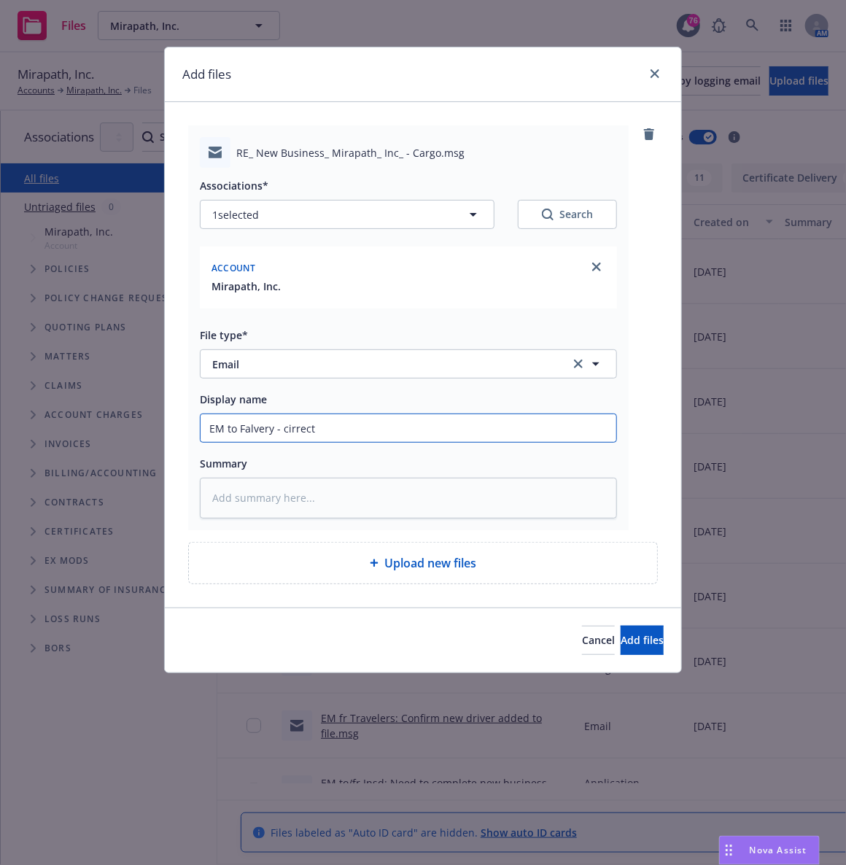
type input "EM to Falvery - cirrecti"
type textarea "x"
type input "EM to Falvery - cirrectio"
type textarea "x"
type input "EM to Falvery - cirrection"
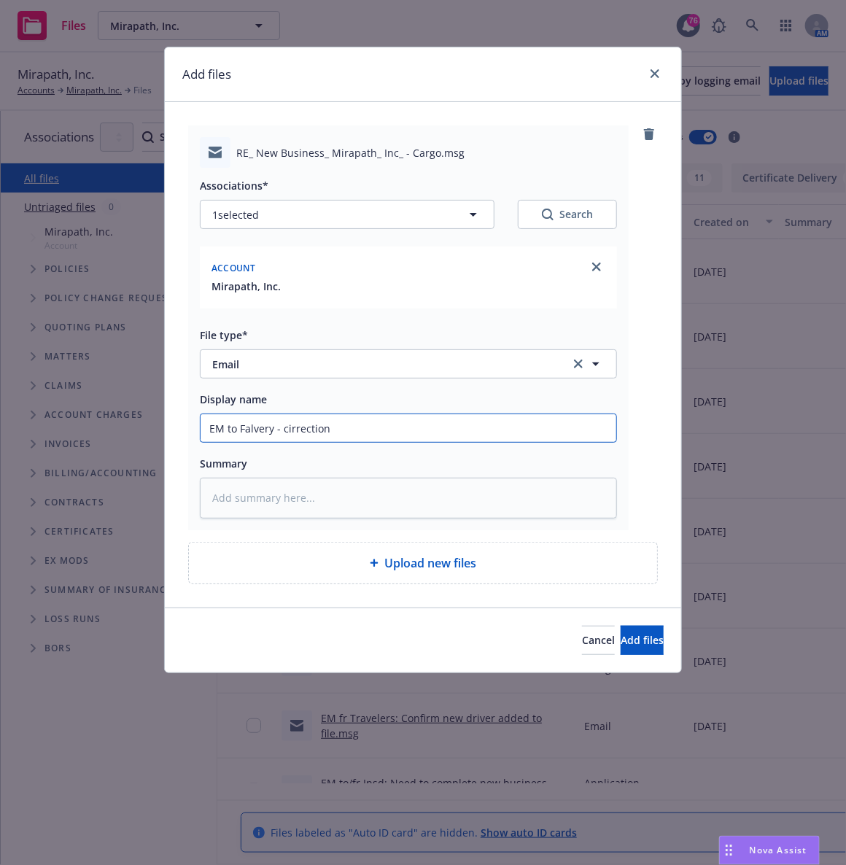
type textarea "x"
type input "EM to Falvery - cirrection"
type textarea "x"
type input "EM to Falvery - cirrection 0"
type textarea "x"
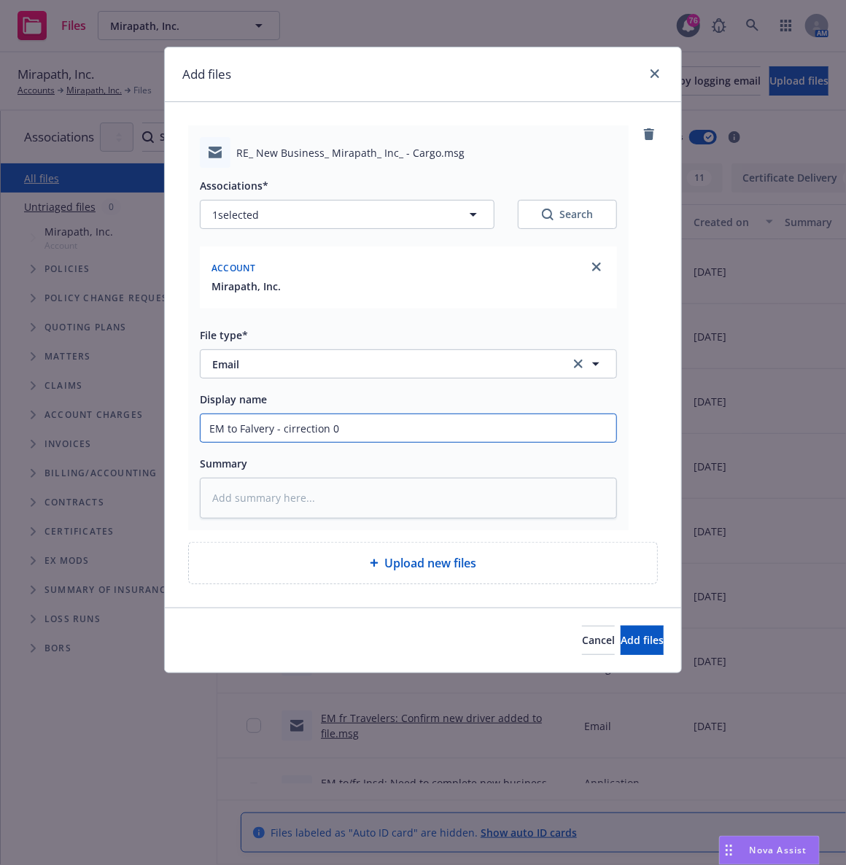
type input "EM to Falvery - cirrection 0"
type textarea "x"
type input "EM to Falvery - cirrection"
type textarea "x"
type input "EM to Falvery - cirrection"
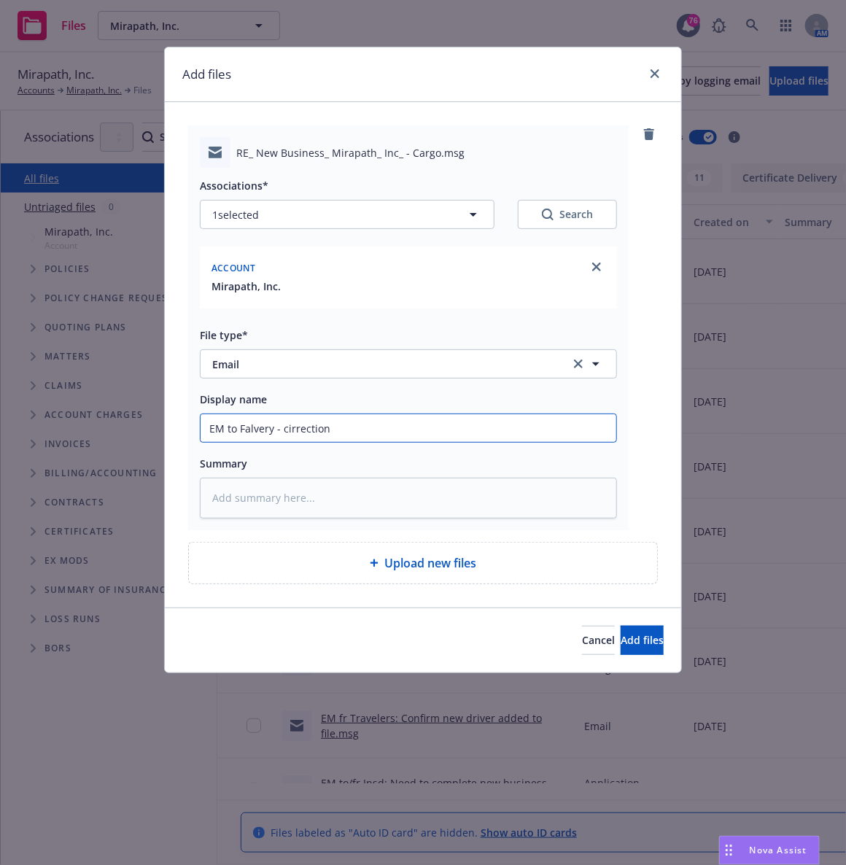
type textarea "x"
type input "EM to Falvery - cirrectio"
click at [266, 426] on input "EM to Falvery - correction - no servers being shipped" at bounding box center [409, 428] width 416 height 28
click at [279, 426] on input "EM to [PERSON_NAME] - correction - no servers being shipped" at bounding box center [409, 428] width 416 height 28
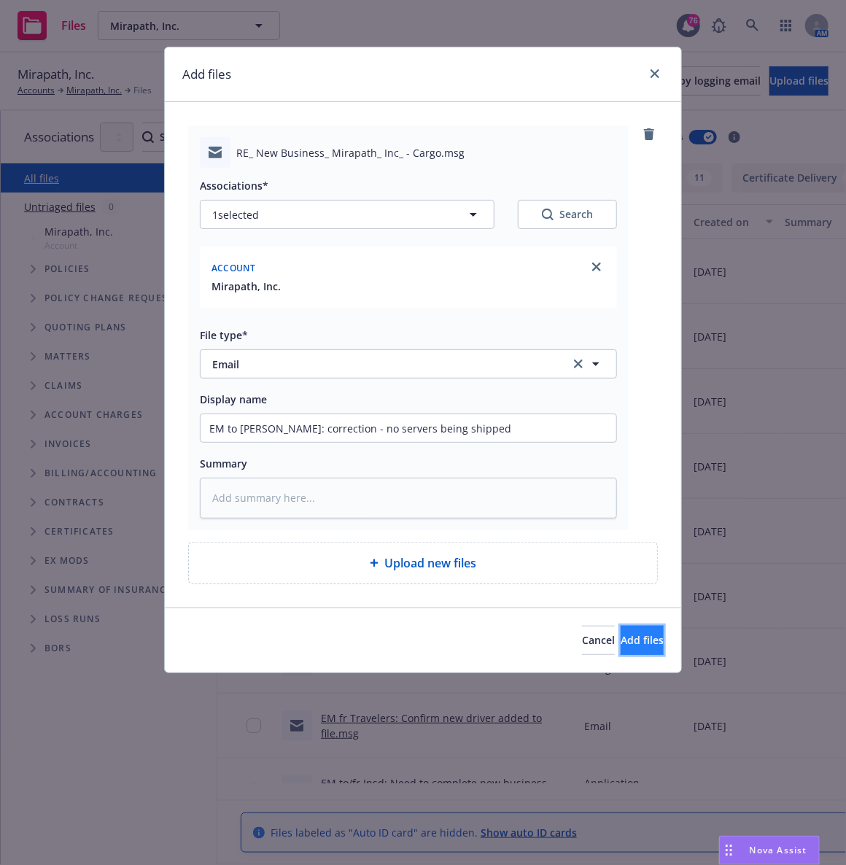
click at [658, 646] on button "Add files" at bounding box center [642, 640] width 43 height 29
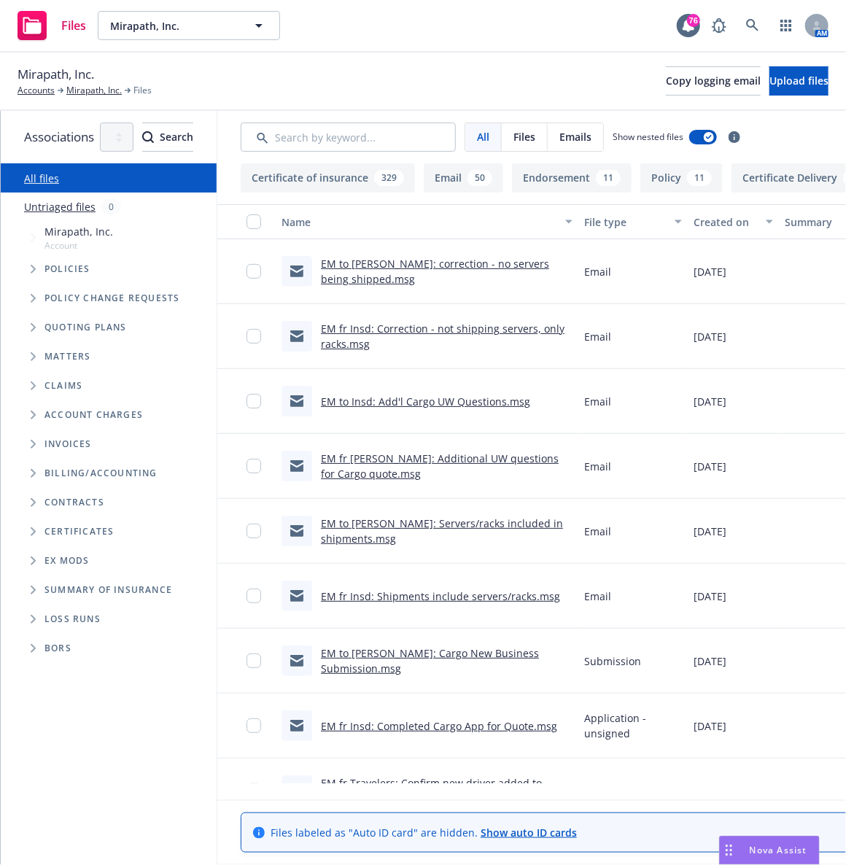
click at [401, 26] on div "Files Mirapath, Inc. Mirapath, Inc. 76 AM" at bounding box center [423, 26] width 846 height 53
